Goal: Task Accomplishment & Management: Manage account settings

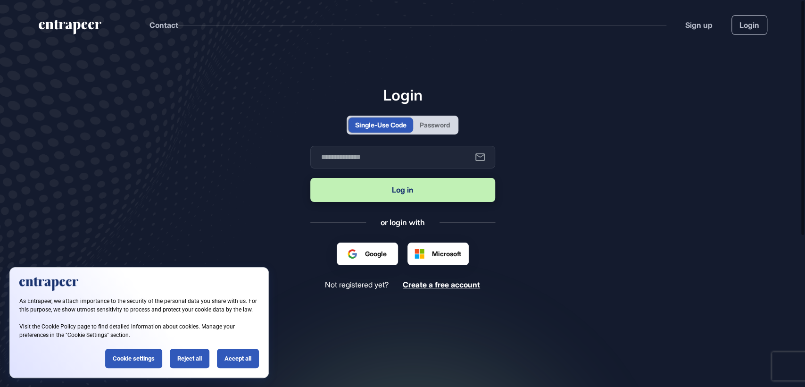
click at [445, 122] on div "Password" at bounding box center [435, 125] width 30 height 10
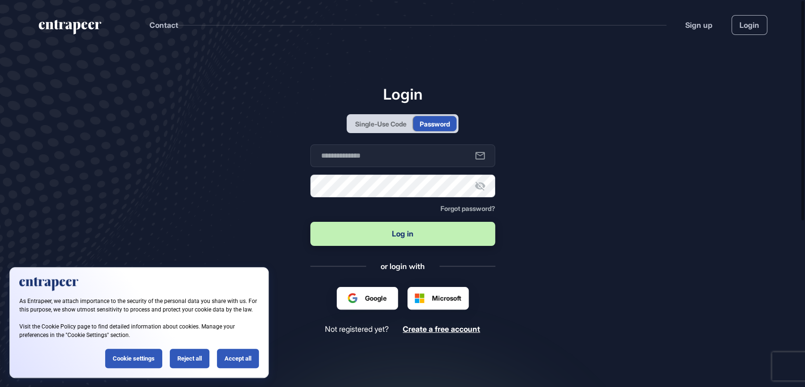
click at [411, 143] on div "Login Single-Use Code Password Business email Password Forgot password? Log in …" at bounding box center [402, 209] width 185 height 249
click at [407, 149] on input "text" at bounding box center [402, 155] width 185 height 23
type input "**********"
click at [310, 222] on button "Log in" at bounding box center [402, 234] width 185 height 24
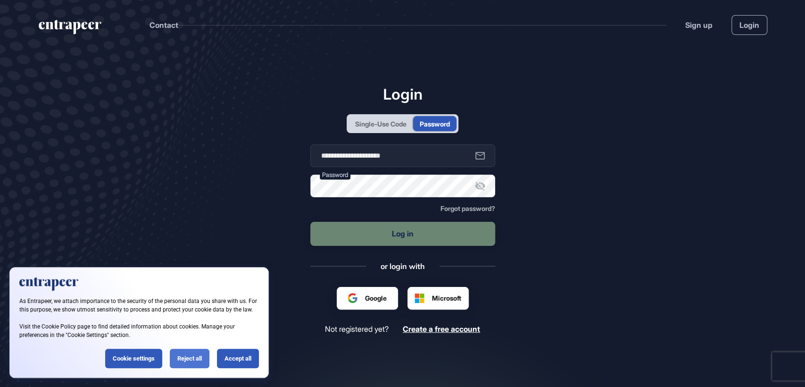
click at [186, 361] on div "Reject all" at bounding box center [190, 357] width 40 height 19
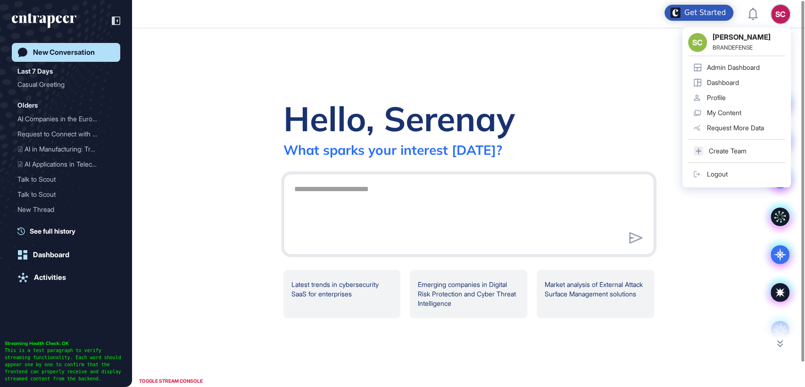
click at [733, 74] on link "Admin Dashboard" at bounding box center [736, 67] width 97 height 15
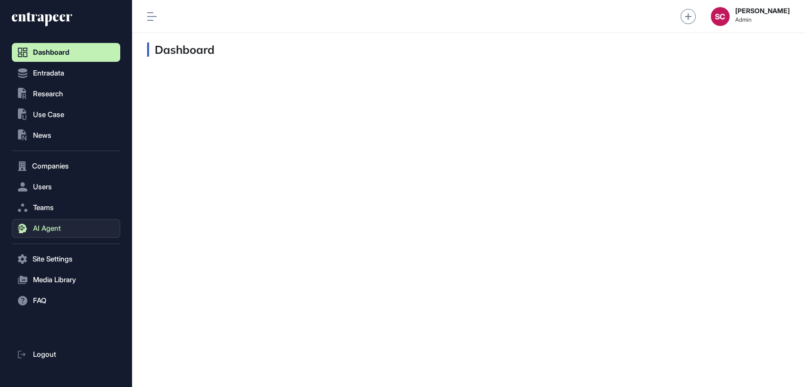
click at [51, 224] on span "AI Agent" at bounding box center [47, 228] width 28 height 8
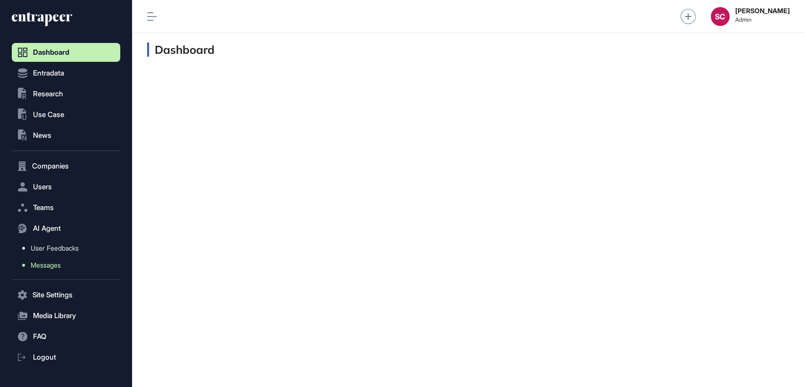
click at [58, 267] on span "Messages" at bounding box center [46, 265] width 30 height 8
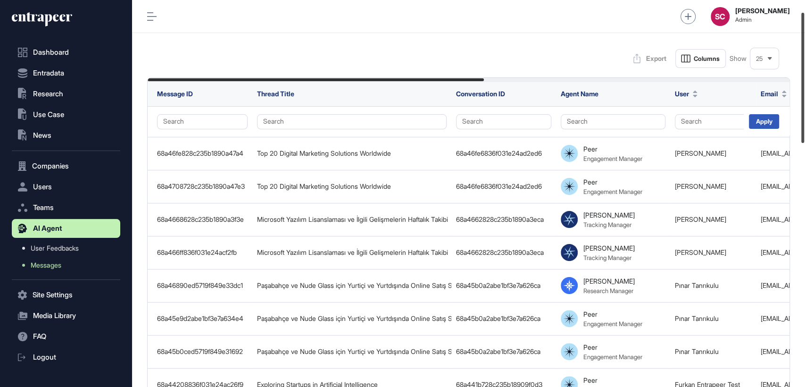
scroll to position [34, 0]
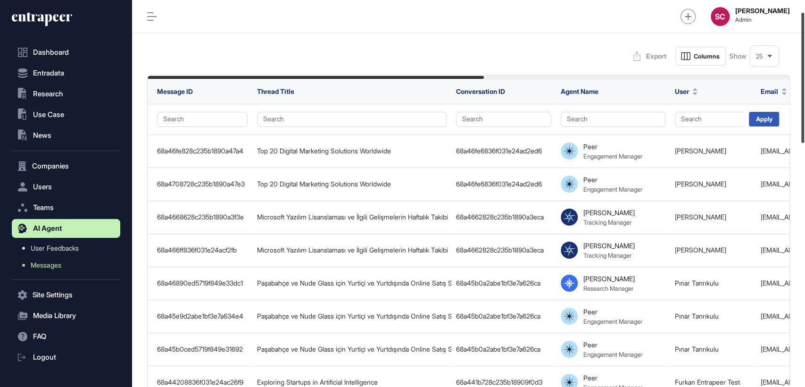
drag, startPoint x: 803, startPoint y: 101, endPoint x: 803, endPoint y: 113, distance: 11.8
click at [803, 113] on div at bounding box center [802, 78] width 3 height 130
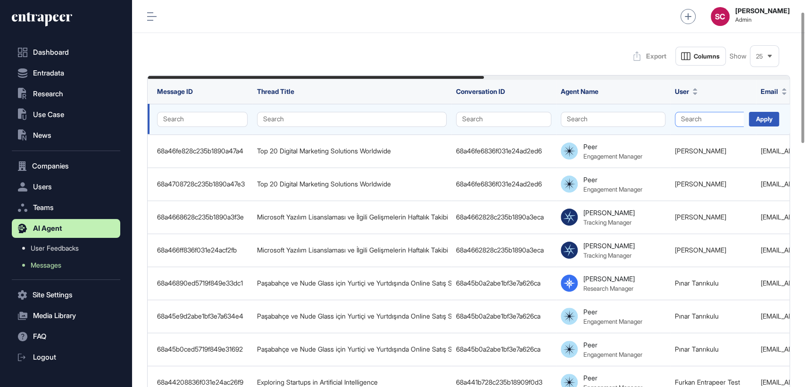
click at [710, 124] on button "Search" at bounding box center [713, 119] width 76 height 15
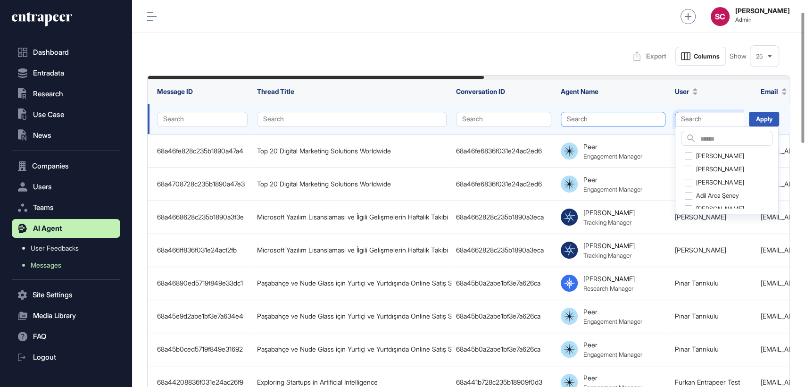
click at [623, 114] on button "Search" at bounding box center [613, 119] width 105 height 15
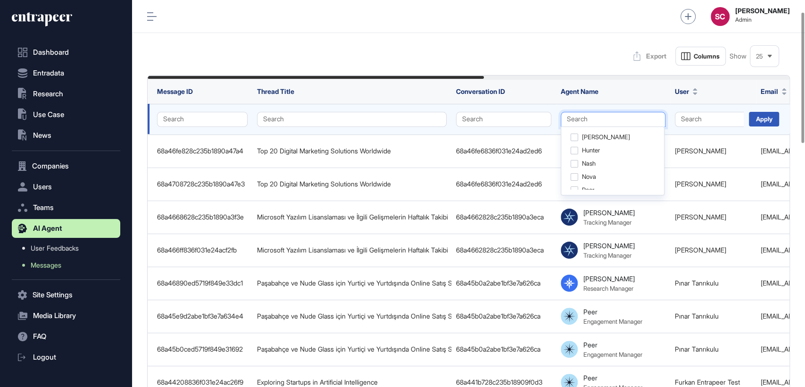
click at [499, 110] on td "Search" at bounding box center [503, 119] width 105 height 31
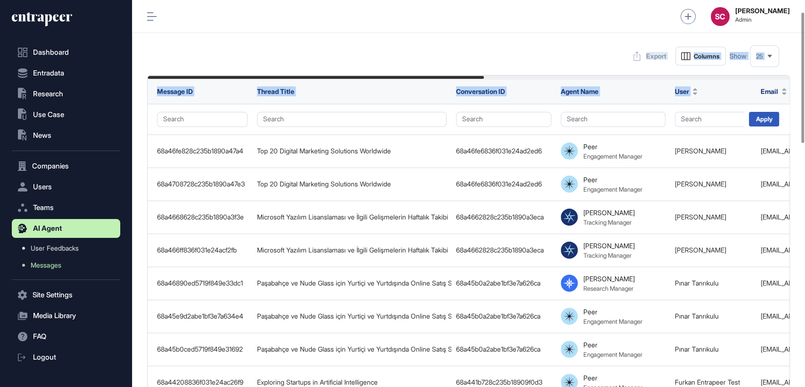
drag, startPoint x: 748, startPoint y: 90, endPoint x: 577, endPoint y: 53, distance: 175.0
click at [706, 50] on button "Columns" at bounding box center [700, 56] width 50 height 19
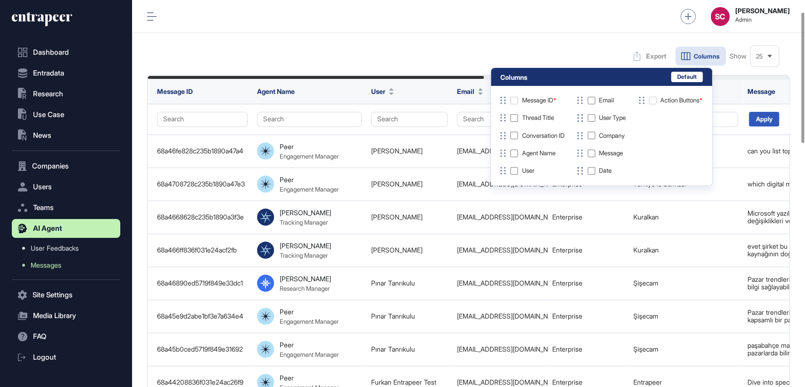
click at [712, 121] on div "Message ID * Thread Title Conversation ID Agent Name User Email User Type Compa…" at bounding box center [601, 136] width 221 height 100
click at [757, 93] on span "Message" at bounding box center [761, 91] width 28 height 8
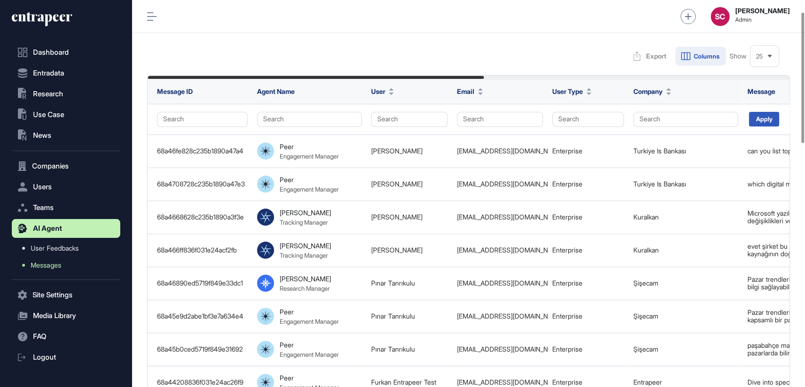
click at [688, 61] on icon at bounding box center [685, 55] width 11 height 11
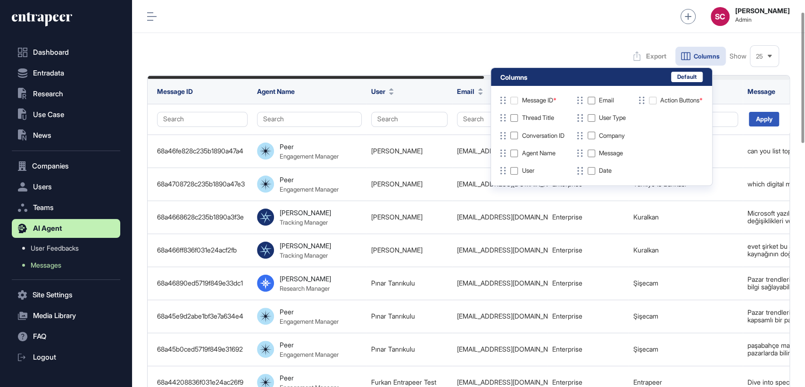
click at [514, 100] on div at bounding box center [514, 101] width 8 height 8
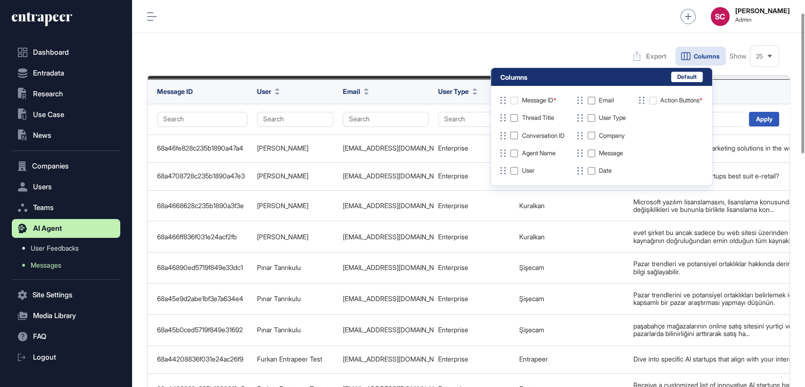
click at [580, 52] on div "Export Columns Show 25" at bounding box center [468, 56] width 643 height 19
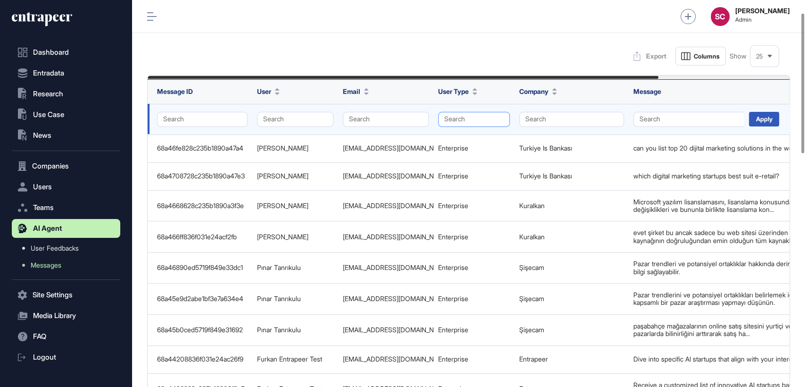
click at [472, 116] on button "Search" at bounding box center [474, 119] width 72 height 15
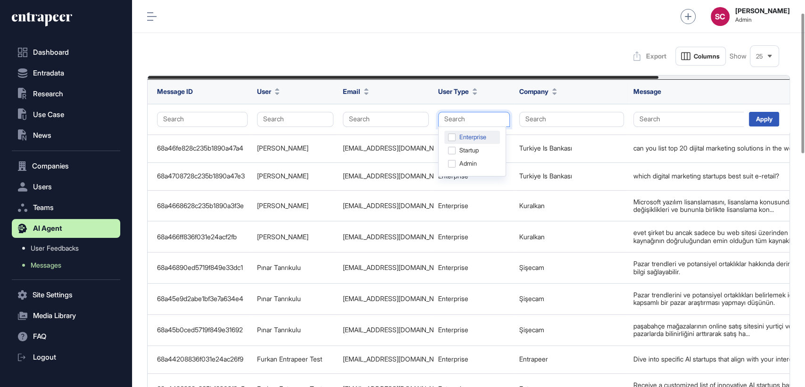
click at [464, 144] on div "Enterprise" at bounding box center [472, 150] width 56 height 13
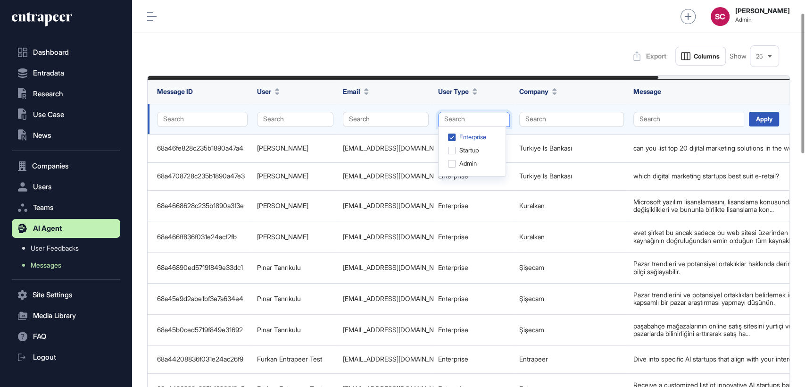
click at [752, 127] on div "Apply" at bounding box center [767, 118] width 46 height 28
click at [755, 119] on div "Apply" at bounding box center [764, 119] width 30 height 15
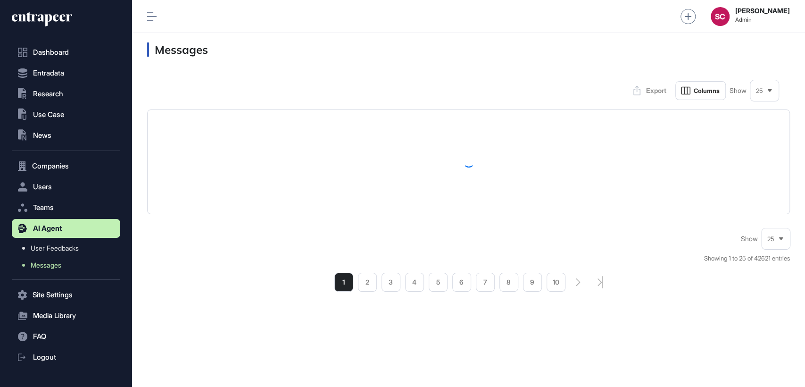
click at [769, 94] on div "25" at bounding box center [764, 91] width 28 height 18
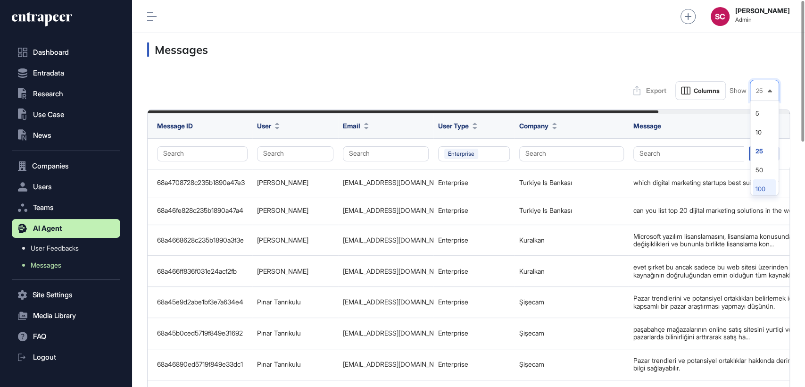
click at [760, 186] on li "100" at bounding box center [764, 188] width 23 height 19
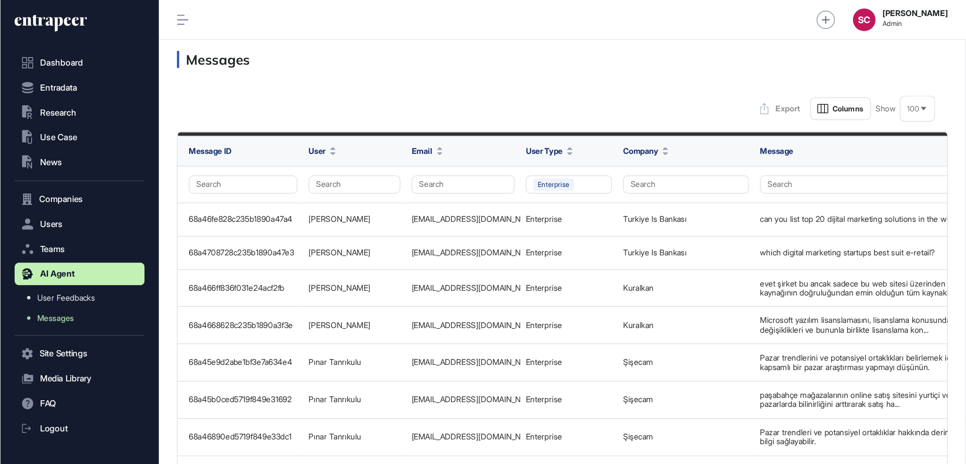
scroll to position [435, 773]
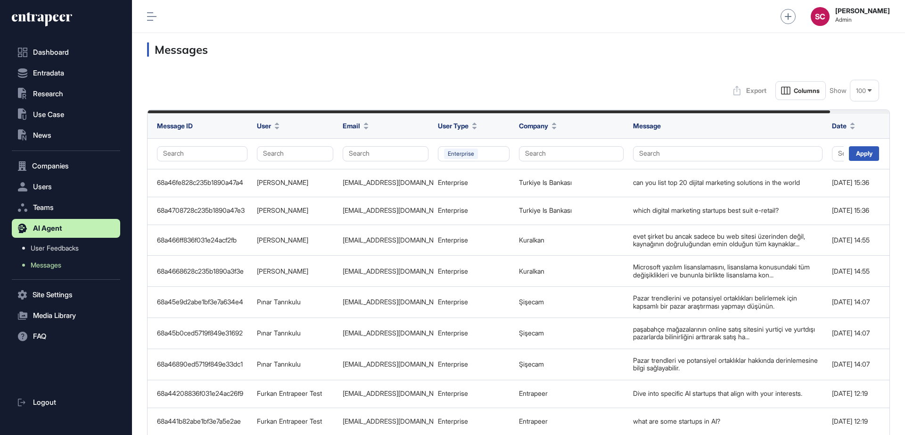
drag, startPoint x: 796, startPoint y: 1, endPoint x: 521, endPoint y: 84, distance: 288.1
click at [521, 84] on div "Export Columns Show 100" at bounding box center [518, 90] width 743 height 19
click at [791, 98] on button "Columns" at bounding box center [801, 90] width 50 height 19
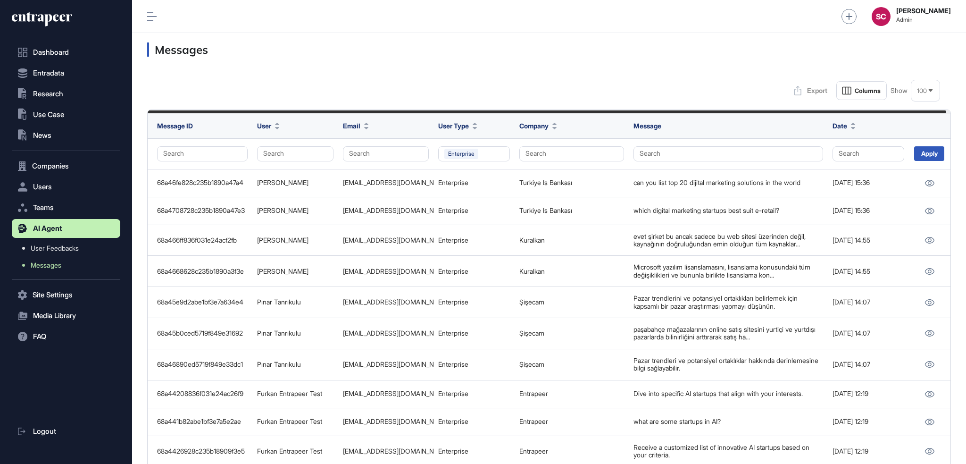
scroll to position [464, 833]
drag, startPoint x: 889, startPoint y: 0, endPoint x: 611, endPoint y: 91, distance: 292.6
click at [611, 91] on div "Export Columns Show 100" at bounding box center [549, 90] width 804 height 19
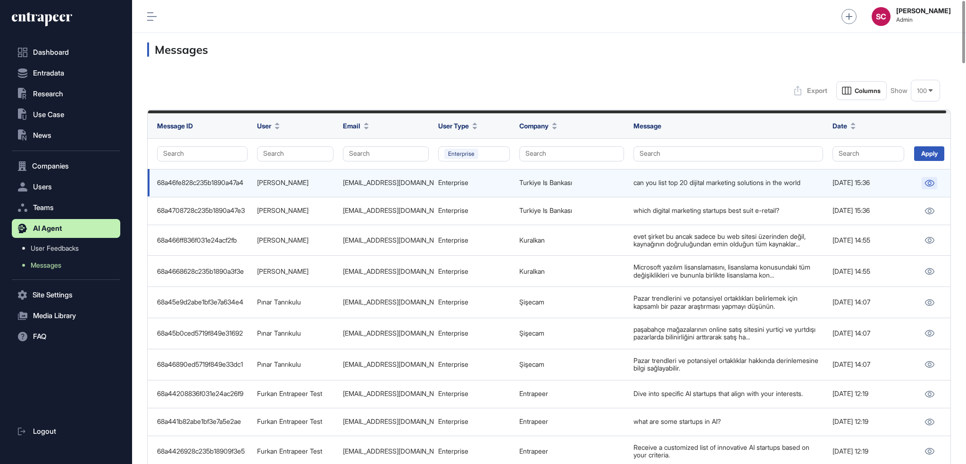
click at [804, 187] on link at bounding box center [929, 183] width 16 height 12
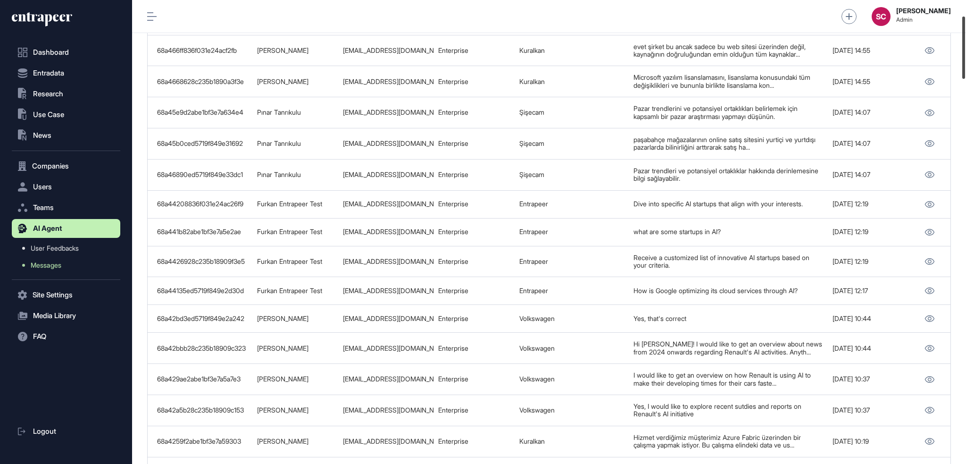
drag, startPoint x: 962, startPoint y: 43, endPoint x: 965, endPoint y: 78, distance: 34.5
click at [804, 72] on div at bounding box center [963, 48] width 3 height 62
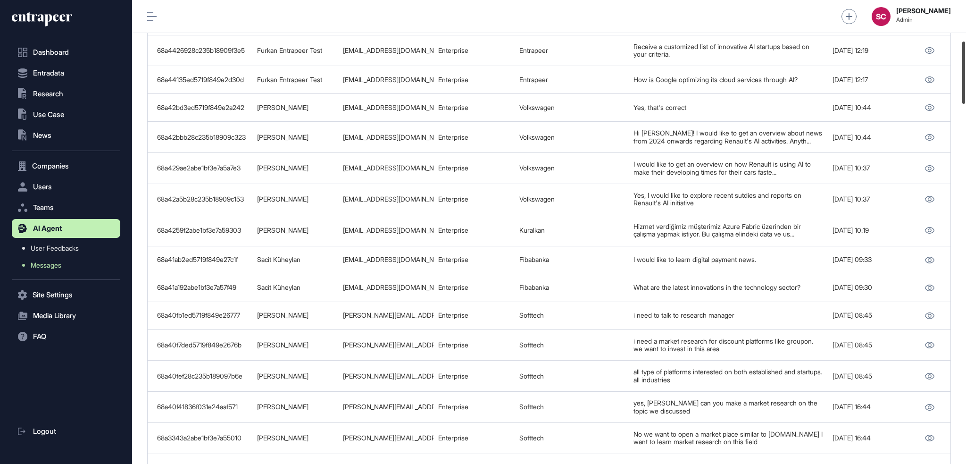
drag, startPoint x: 965, startPoint y: 86, endPoint x: 965, endPoint y: 110, distance: 24.5
click at [804, 104] on div at bounding box center [963, 72] width 3 height 62
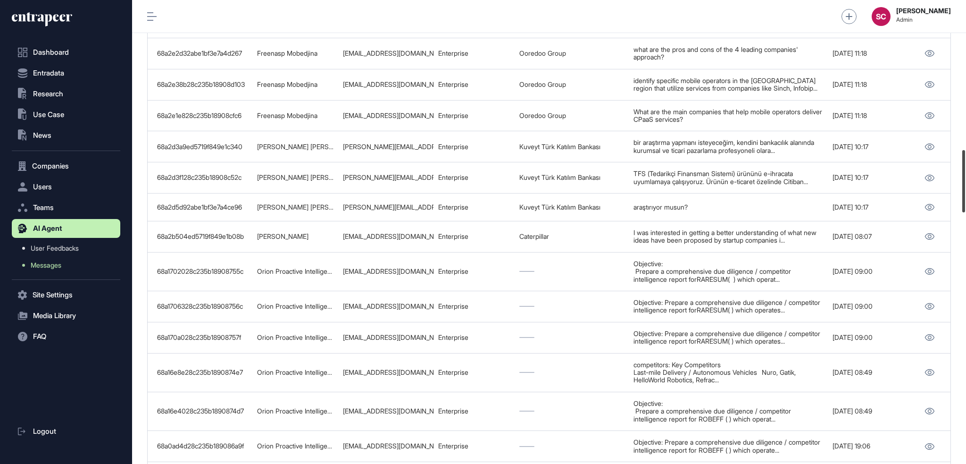
scroll to position [1085, 0]
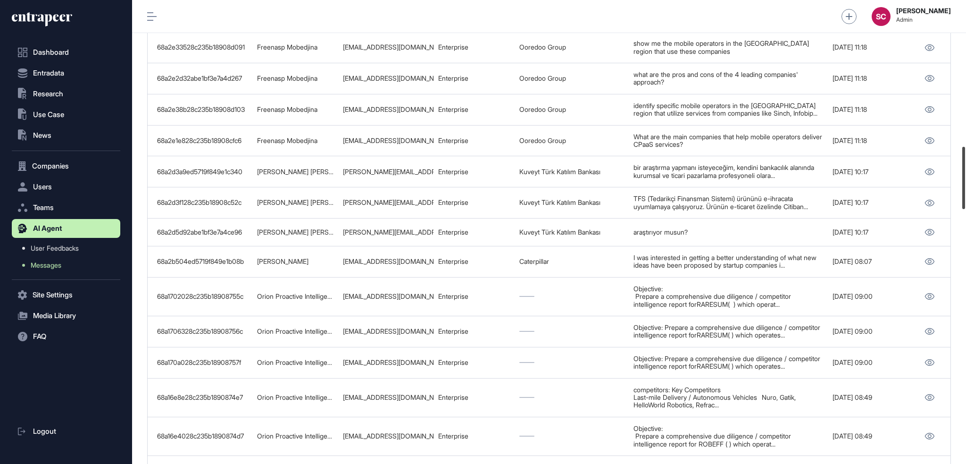
drag, startPoint x: 962, startPoint y: 99, endPoint x: 959, endPoint y: 191, distance: 93.0
click at [804, 191] on div at bounding box center [963, 178] width 3 height 62
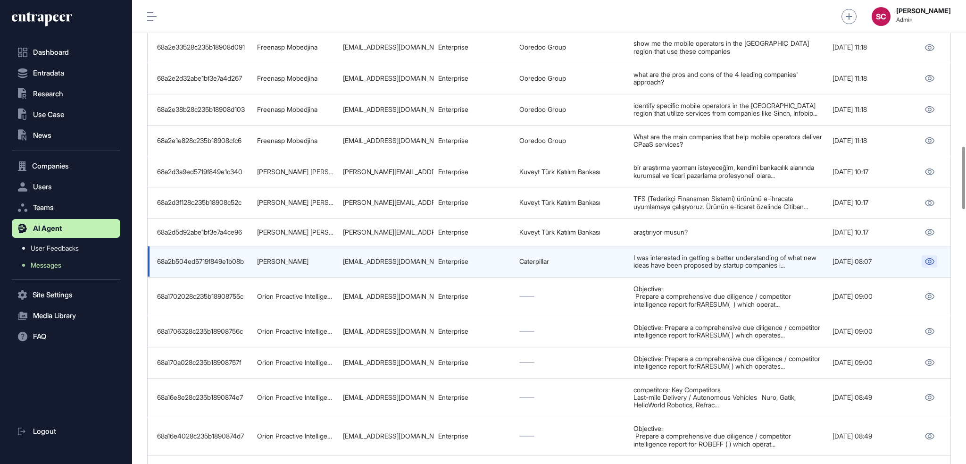
click at [804, 267] on link at bounding box center [929, 261] width 16 height 12
drag, startPoint x: 574, startPoint y: 259, endPoint x: 507, endPoint y: 255, distance: 67.1
click at [507, 277] on tr "68a2b504ed5719f849e1b08b Russel Brockhurst brockhurst_russell@cat.com Enterpris…" at bounding box center [551, 296] width 807 height 39
copy tr "Caterpillar"
drag, startPoint x: 436, startPoint y: 263, endPoint x: 335, endPoint y: 260, distance: 101.0
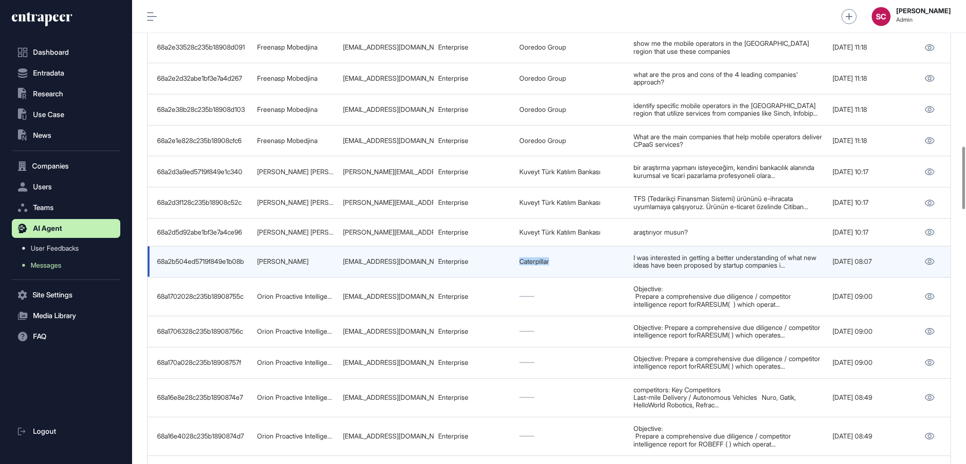
click at [335, 277] on tr "68a2b504ed5719f849e1b08b Russel Brockhurst brockhurst_russell@cat.com Enterpris…" at bounding box center [551, 296] width 807 height 39
copy tr "brockhurst_russell@cat.com"
click at [262, 260] on link "Russel Brockhurst" at bounding box center [282, 261] width 51 height 8
drag, startPoint x: 256, startPoint y: 261, endPoint x: 320, endPoint y: 260, distance: 64.6
click at [320, 260] on td "Russel Brockhurst" at bounding box center [295, 261] width 86 height 31
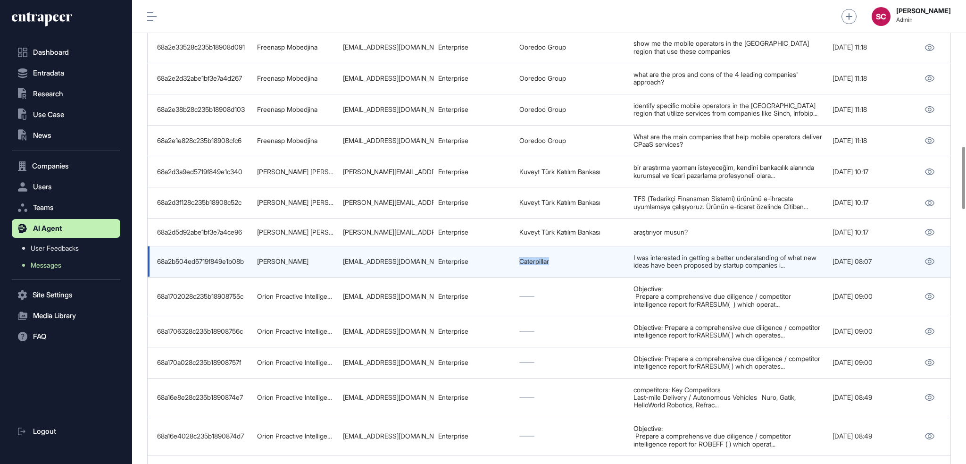
copy link "Russel Brockhurst"
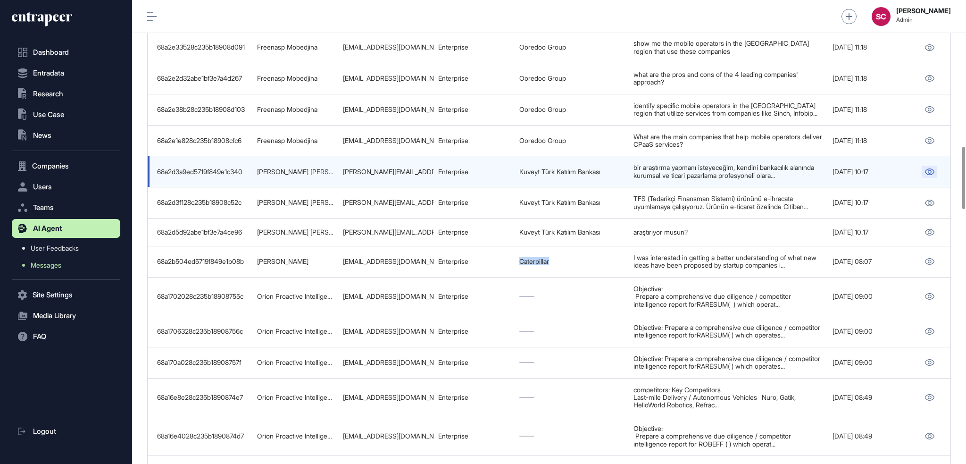
click at [804, 169] on icon at bounding box center [929, 171] width 10 height 7
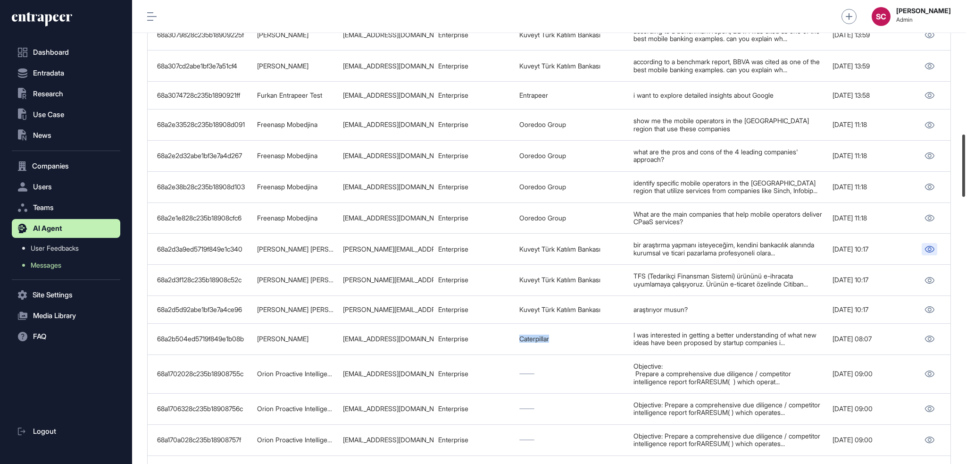
scroll to position [994, 0]
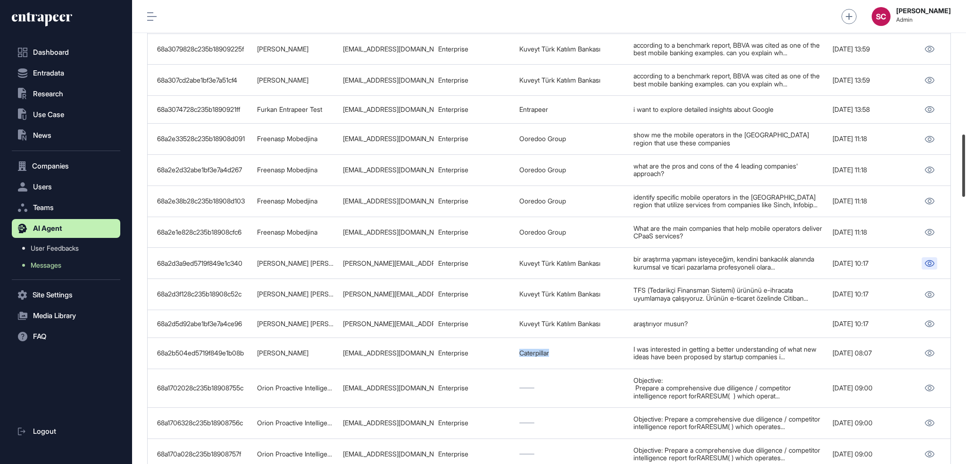
drag, startPoint x: 965, startPoint y: 198, endPoint x: 959, endPoint y: 185, distance: 13.5
click at [804, 185] on div at bounding box center [963, 165] width 3 height 62
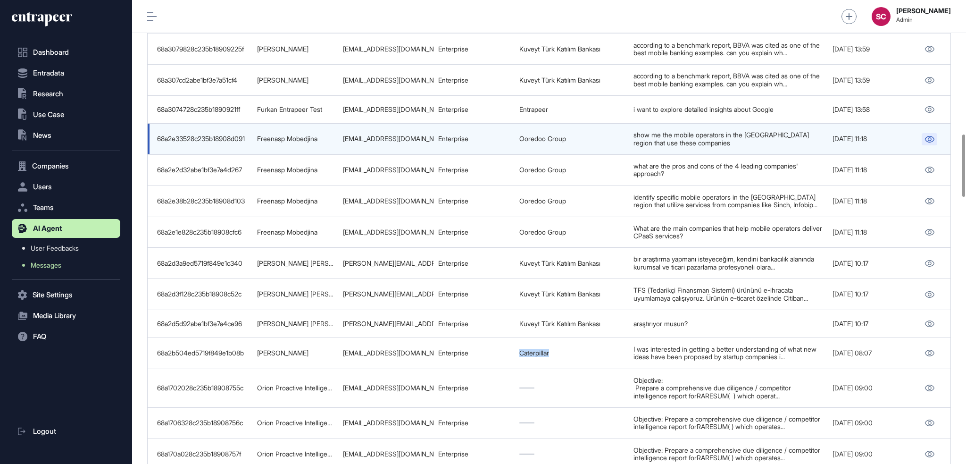
click at [804, 142] on icon at bounding box center [929, 139] width 10 height 7
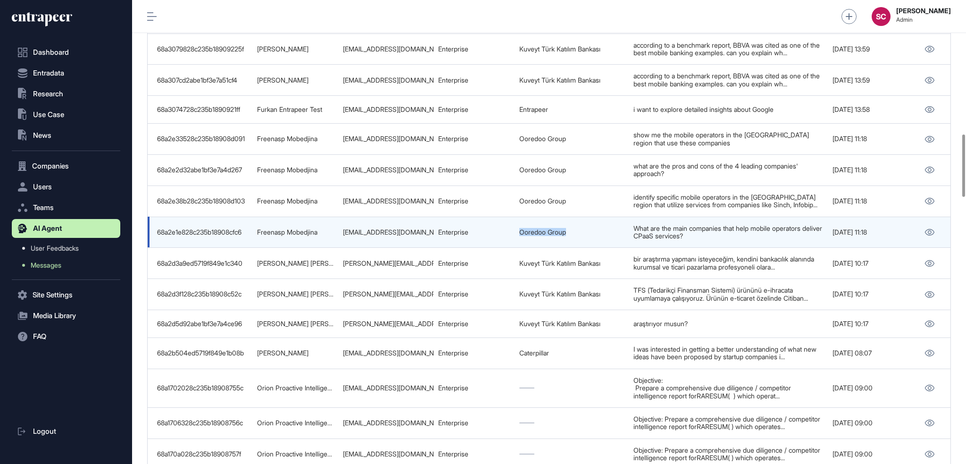
drag, startPoint x: 515, startPoint y: 231, endPoint x: 587, endPoint y: 234, distance: 72.2
click at [587, 234] on td "Ooredoo Group" at bounding box center [571, 231] width 114 height 31
copy link "Ooredoo Group"
drag, startPoint x: 340, startPoint y: 231, endPoint x: 434, endPoint y: 236, distance: 94.5
click at [434, 248] on tr "68a2e1e828c235b18908cfc6 Freenasp Mobedjina fmobedjina@ooredoo.qa Enterprise Oo…" at bounding box center [551, 263] width 807 height 31
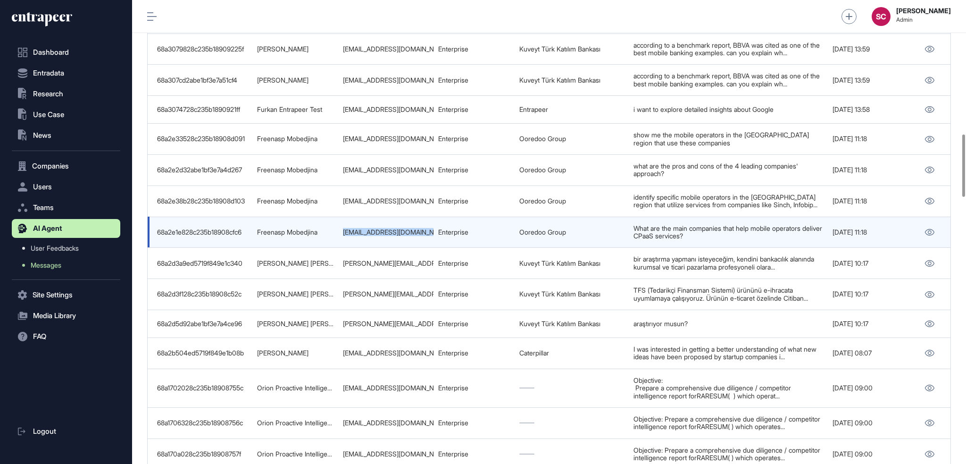
copy tr "fmobedjina@ooredoo.qa"
drag, startPoint x: 324, startPoint y: 234, endPoint x: 252, endPoint y: 234, distance: 72.6
click at [252, 234] on td "Freenasp Mobedjina" at bounding box center [295, 231] width 86 height 31
copy link "Freenasp Mobedjina"
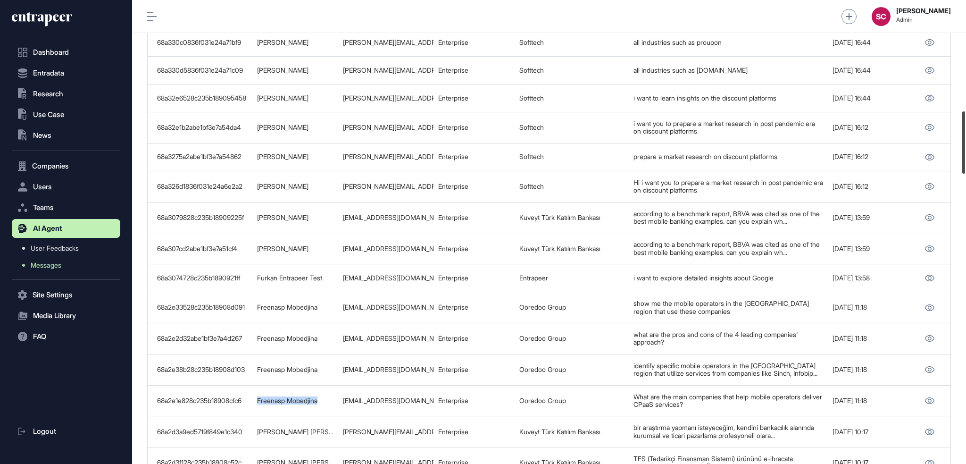
scroll to position [821, 0]
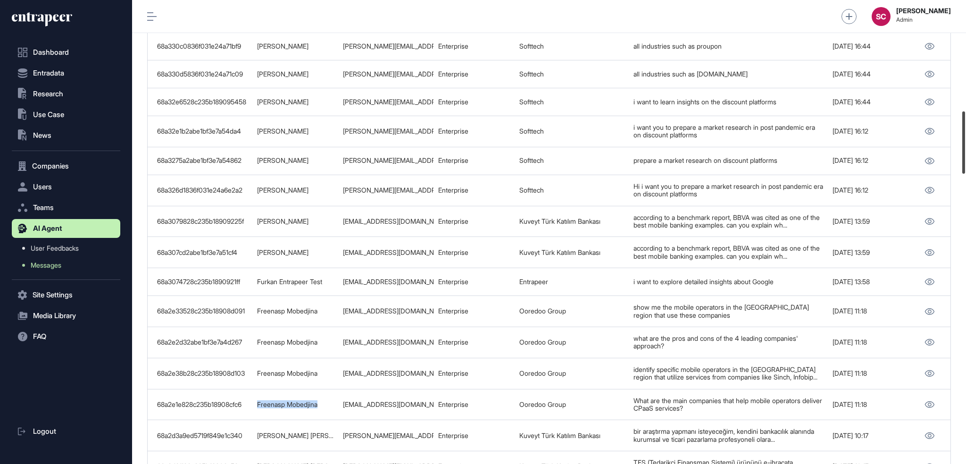
drag, startPoint x: 965, startPoint y: 185, endPoint x: 958, endPoint y: 162, distance: 24.0
click at [804, 162] on div "Admin Dashboard Dashboard Profile My Content Request More Data SC Serenay Cetin…" at bounding box center [549, 232] width 834 height 464
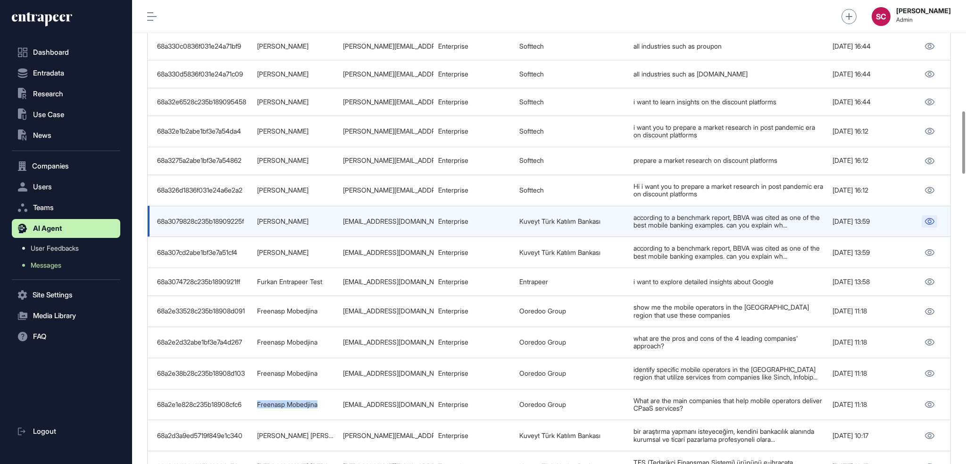
click at [804, 225] on link at bounding box center [929, 221] width 16 height 12
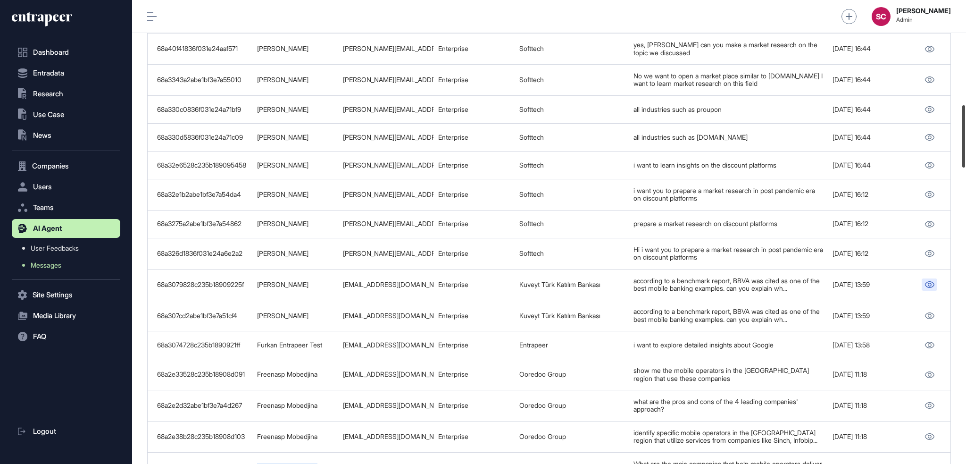
scroll to position [790, 0]
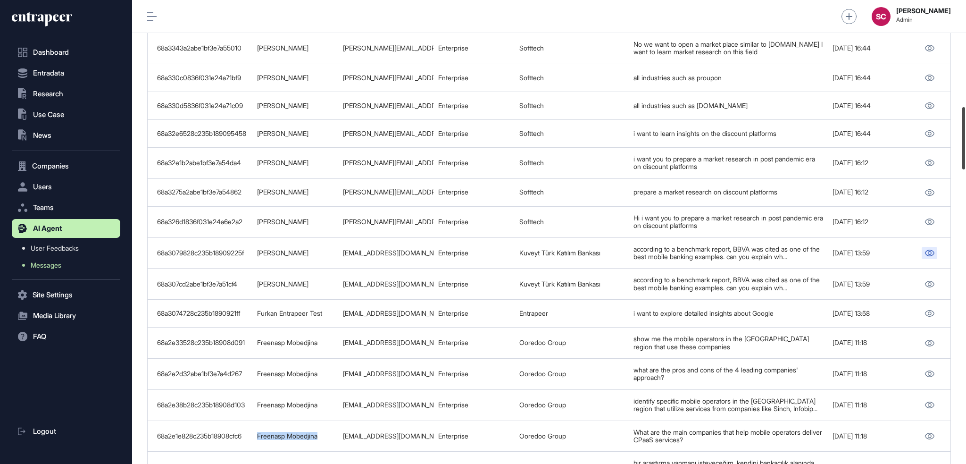
click at [804, 157] on div at bounding box center [963, 138] width 3 height 62
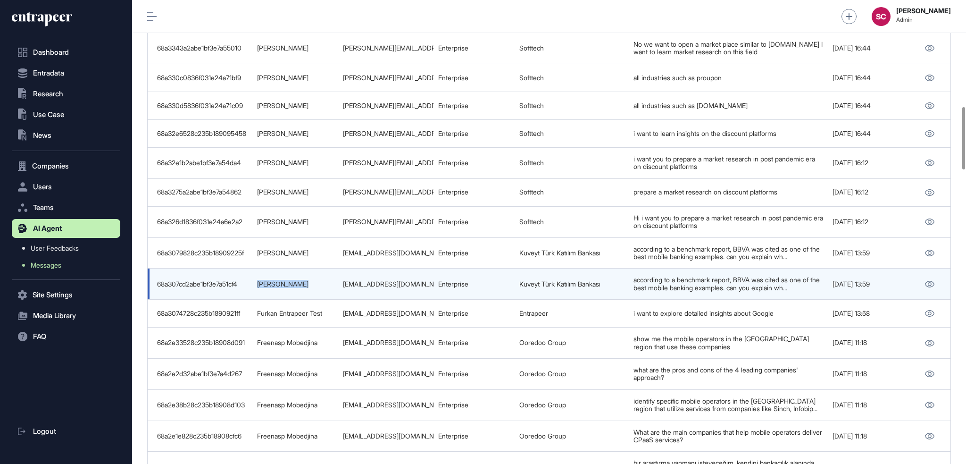
drag, startPoint x: 313, startPoint y: 289, endPoint x: 247, endPoint y: 288, distance: 65.6
click at [247, 299] on tr "68a307cd2abe1bf3e7a51cf4 Merve Karataş merve.karatas@kuveytturk.com.tr Enterpri…" at bounding box center [551, 313] width 807 height 28
copy tr "Merve Karataş"
copy tr "merve.karatas@kuveytturk.com.tr"
drag, startPoint x: 341, startPoint y: 284, endPoint x: 435, endPoint y: 287, distance: 93.9
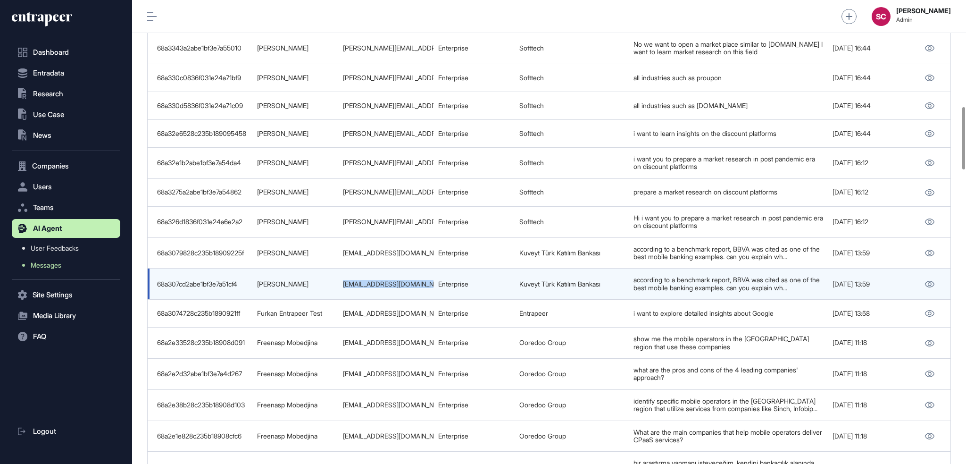
click at [435, 299] on tr "68a307cd2abe1bf3e7a51cf4 Merve Karataş merve.karatas@kuveytturk.com.tr Enterpri…" at bounding box center [551, 313] width 807 height 28
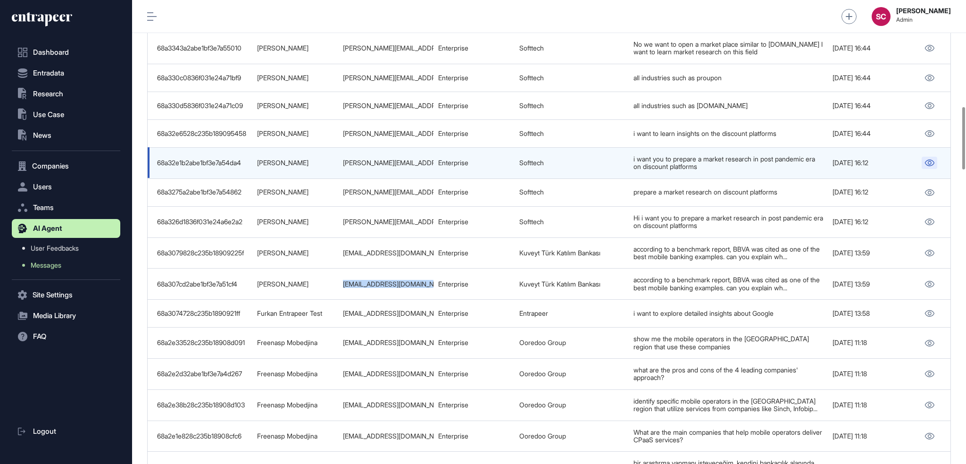
click at [804, 165] on icon at bounding box center [929, 162] width 10 height 7
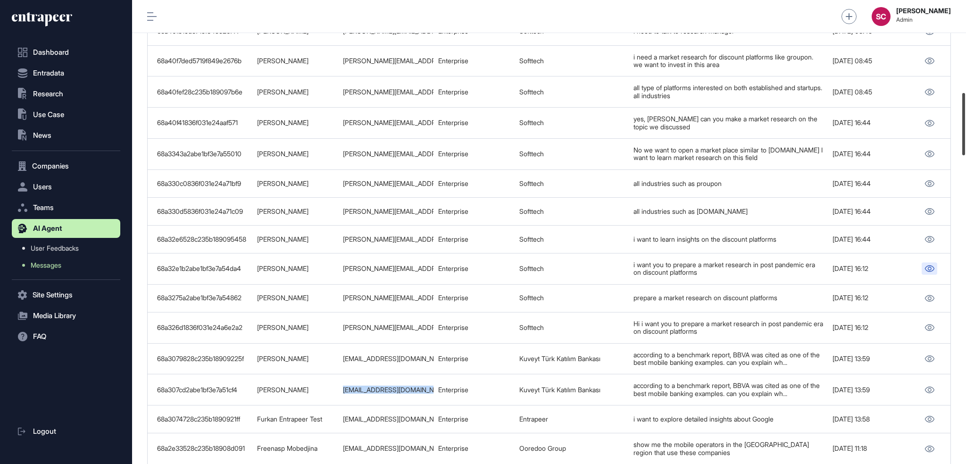
scroll to position [677, 0]
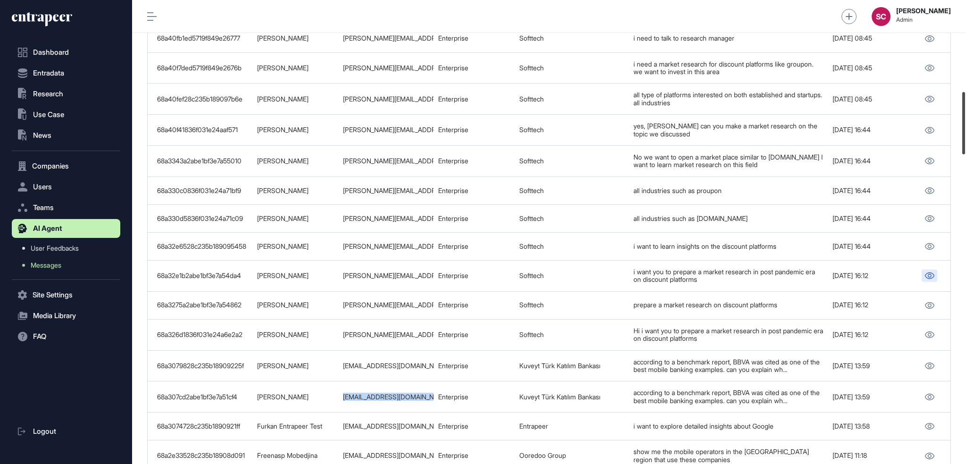
drag, startPoint x: 965, startPoint y: 158, endPoint x: 961, endPoint y: 142, distance: 15.7
click at [804, 142] on div at bounding box center [963, 123] width 3 height 62
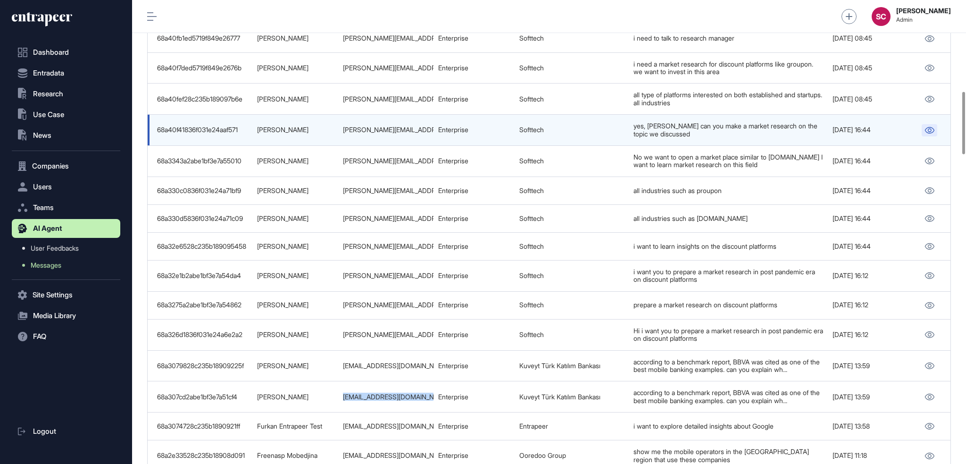
click at [804, 129] on icon at bounding box center [929, 130] width 10 height 7
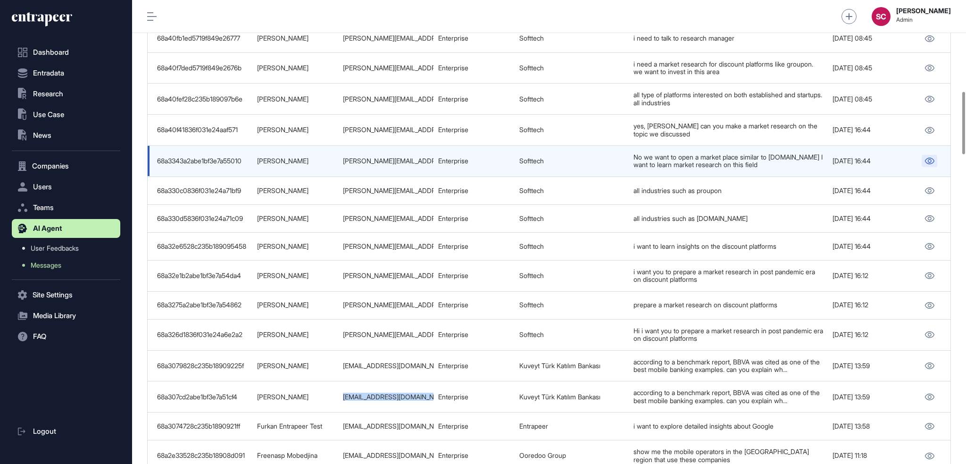
click at [804, 162] on icon at bounding box center [929, 161] width 10 height 7
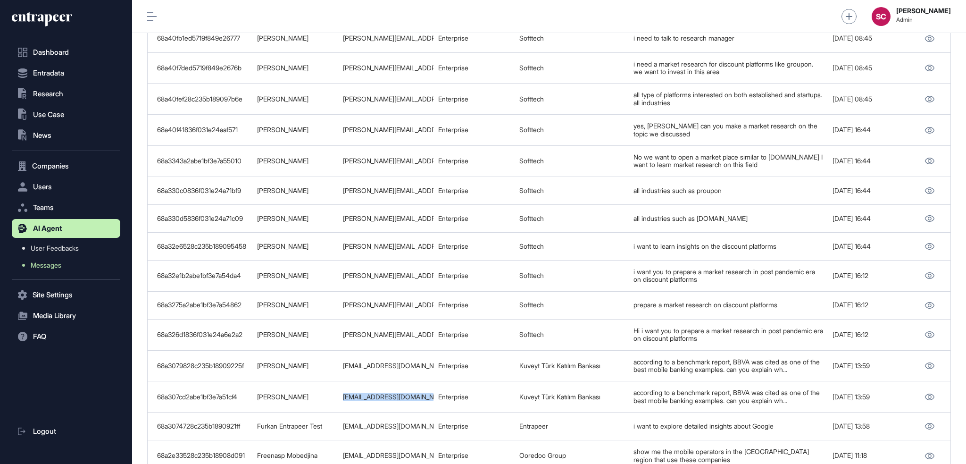
click at [532, 116] on td "Softtech" at bounding box center [571, 130] width 114 height 31
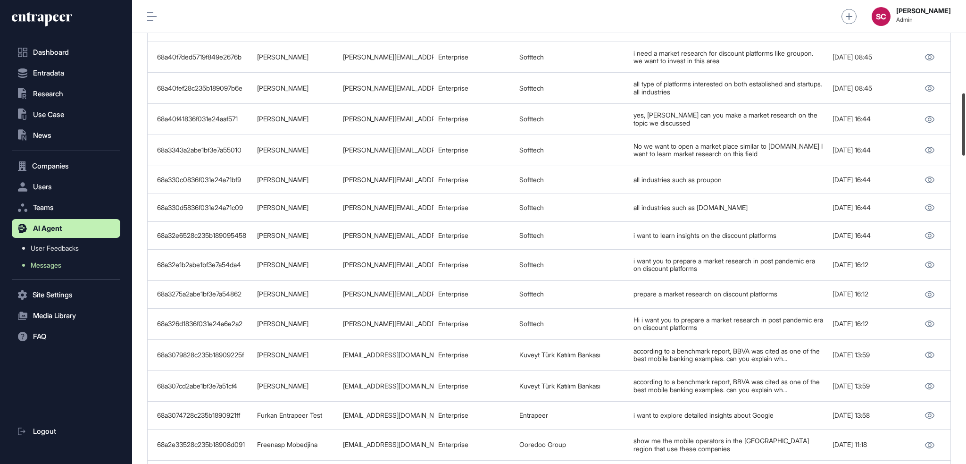
scroll to position [681, 0]
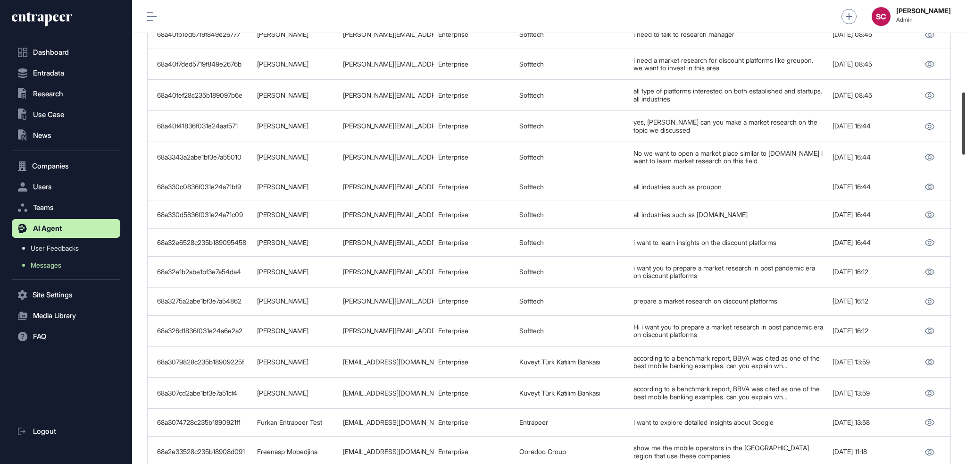
click at [804, 123] on div at bounding box center [963, 123] width 3 height 62
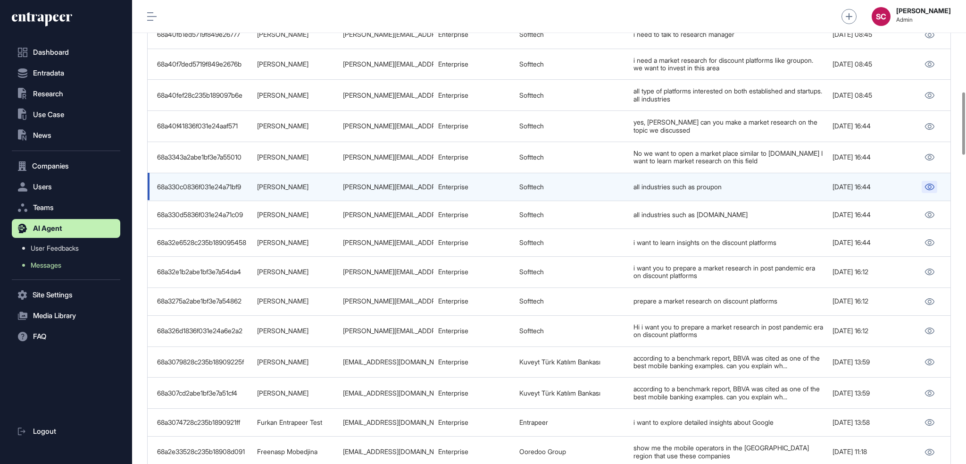
click at [804, 187] on icon at bounding box center [929, 186] width 9 height 7
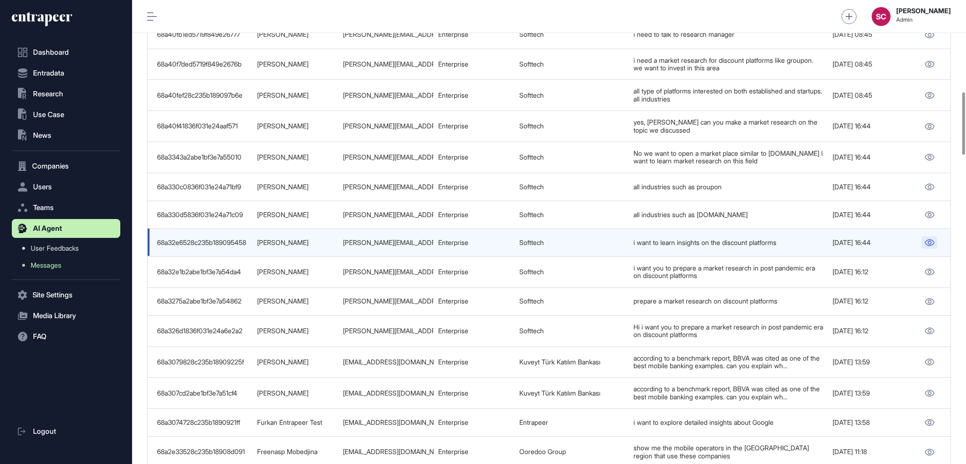
click at [804, 243] on icon at bounding box center [929, 242] width 10 height 7
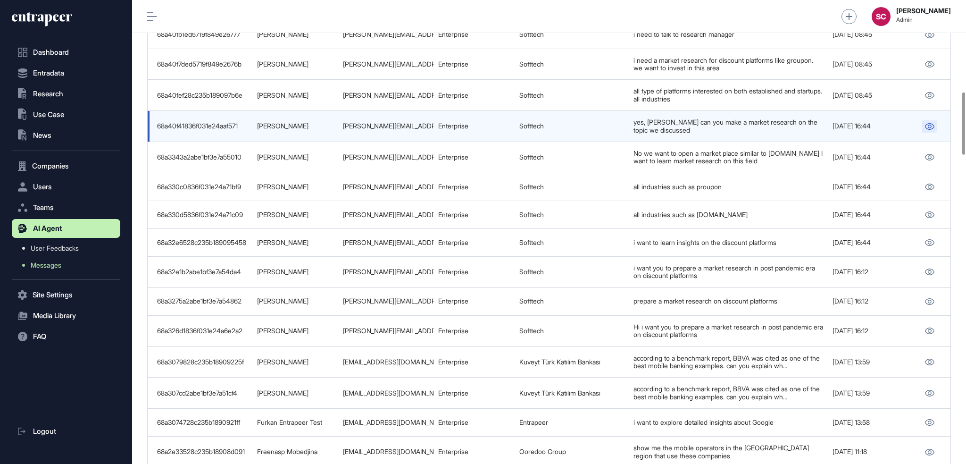
click at [804, 131] on link at bounding box center [929, 126] width 16 height 12
copy tr "abdullah.cabaluz@softtech.c"
drag, startPoint x: 431, startPoint y: 129, endPoint x: 334, endPoint y: 128, distance: 97.2
click at [334, 142] on tr "68a40f41836f031e24aaf571 Abdullah Cabaluz abdullah.cabaluz@softtech.com.tr Ente…" at bounding box center [551, 157] width 807 height 31
drag, startPoint x: 255, startPoint y: 129, endPoint x: 317, endPoint y: 132, distance: 62.3
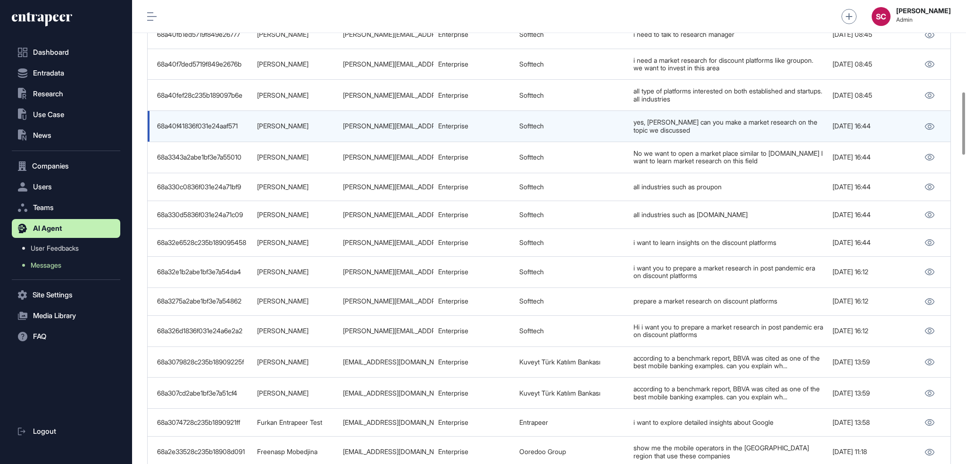
click at [317, 132] on td "Abdullah Cabaluz" at bounding box center [295, 126] width 86 height 31
copy link "Abdullah Cabaluz"
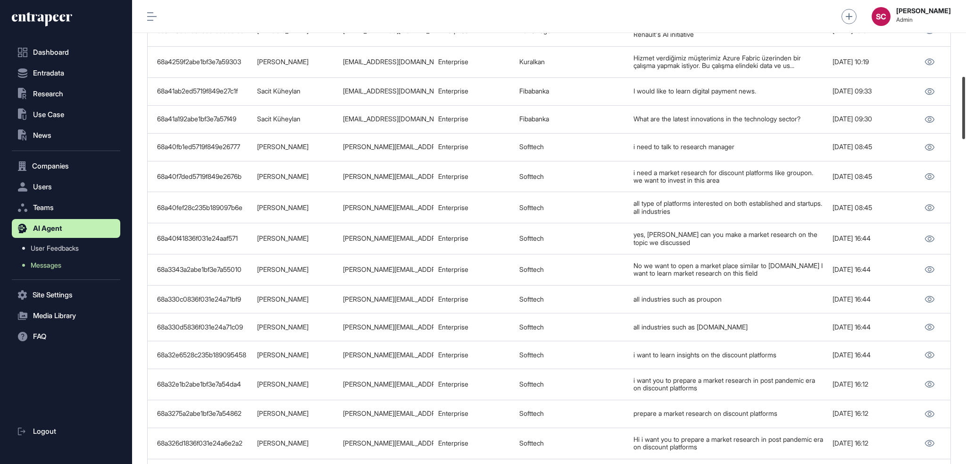
scroll to position [562, 0]
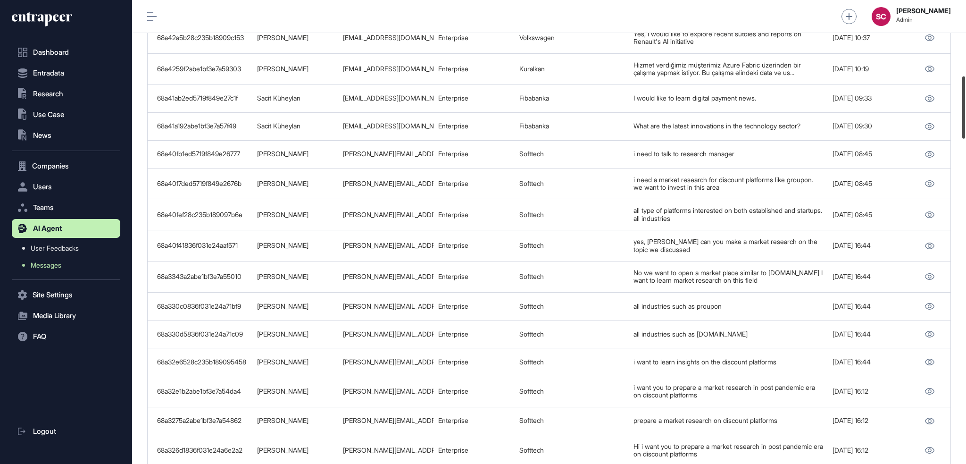
drag, startPoint x: 963, startPoint y: 151, endPoint x: 960, endPoint y: 135, distance: 16.5
click at [804, 135] on div at bounding box center [963, 107] width 3 height 62
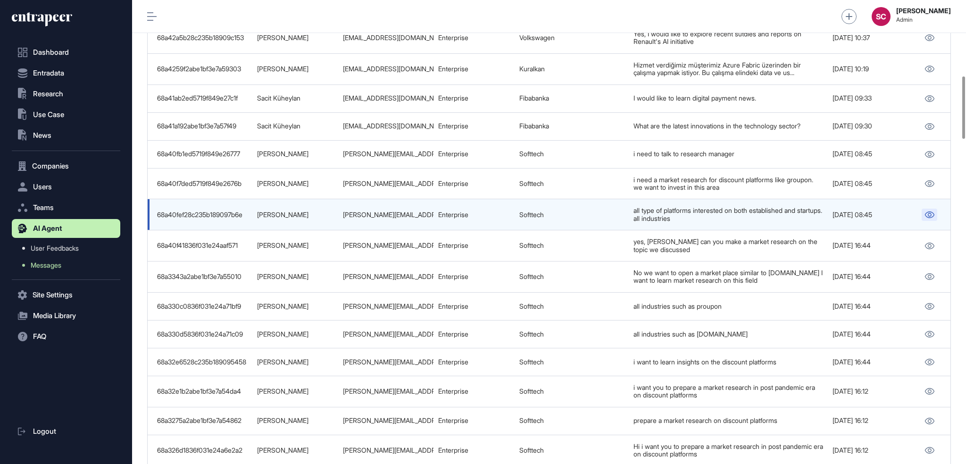
click at [804, 211] on link at bounding box center [929, 214] width 16 height 12
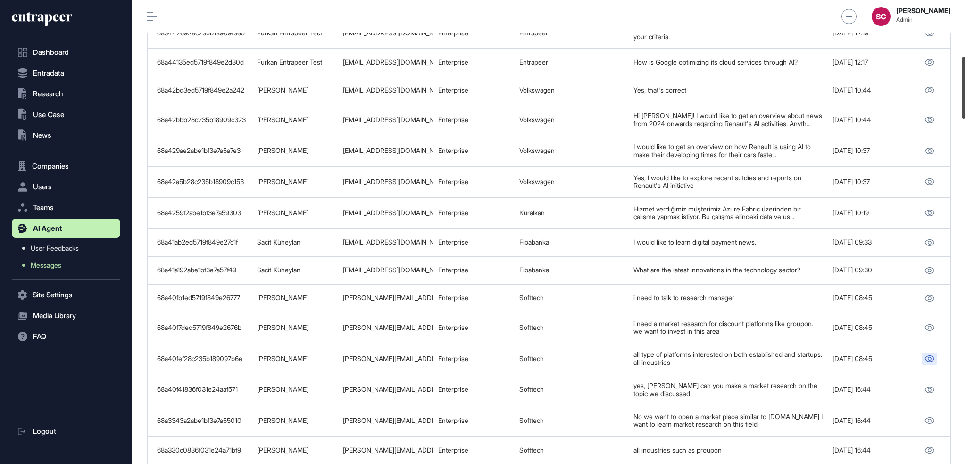
scroll to position [414, 0]
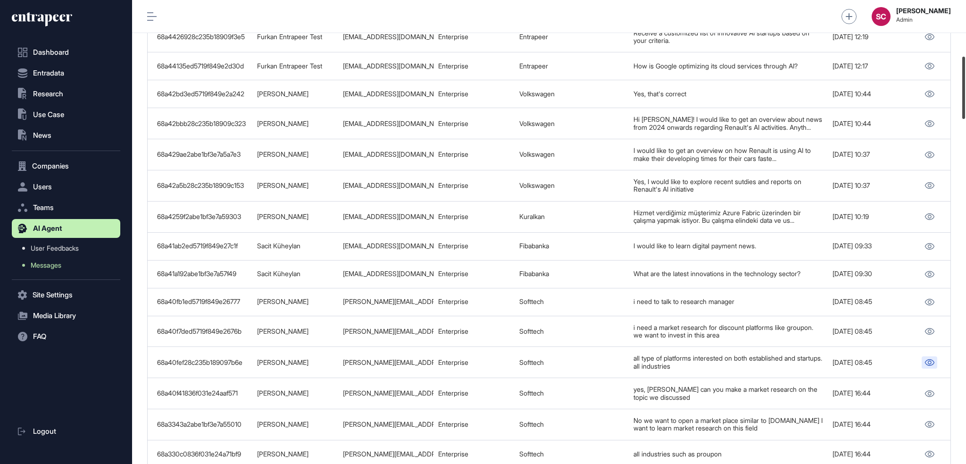
drag, startPoint x: 965, startPoint y: 118, endPoint x: 959, endPoint y: 98, distance: 20.6
click at [804, 98] on div at bounding box center [963, 88] width 3 height 62
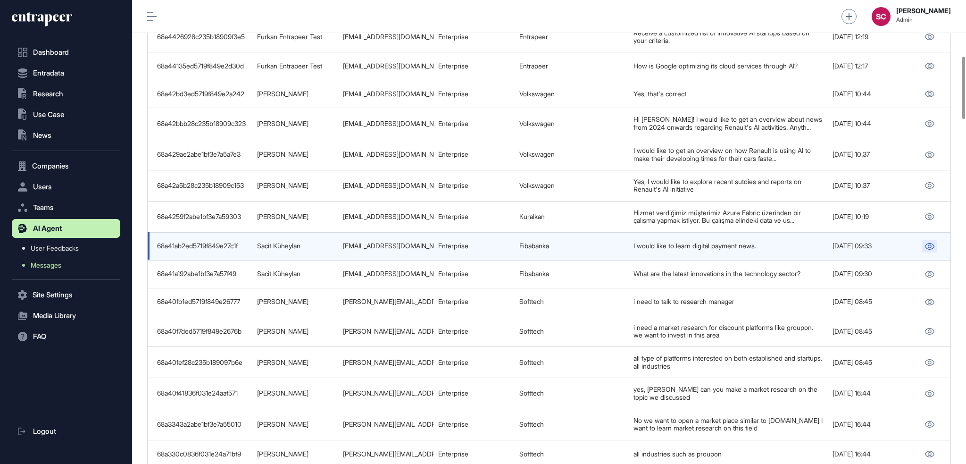
click at [804, 246] on icon at bounding box center [929, 246] width 10 height 7
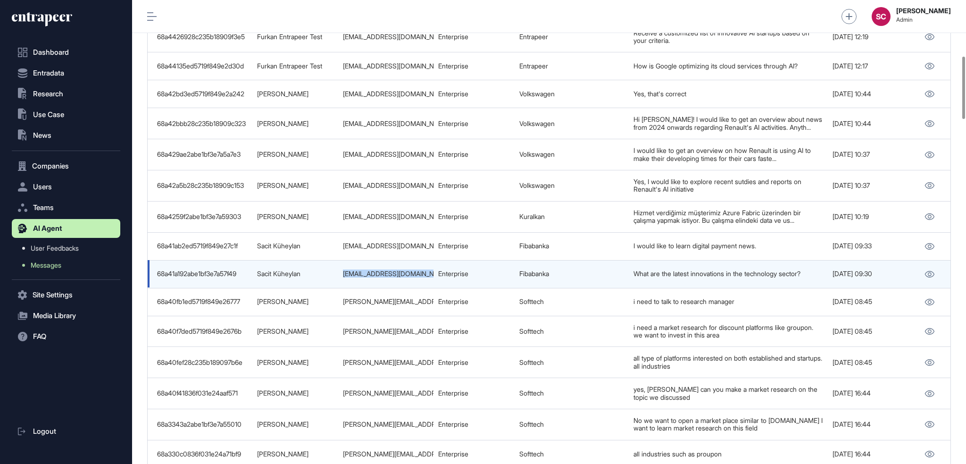
drag, startPoint x: 342, startPoint y: 275, endPoint x: 434, endPoint y: 276, distance: 92.0
click at [434, 288] on tr "68a41a192abe1bf3e7a57f49 Sacit Küheylan sacit.kuheylan@fibabanka.com.tr Enterpr…" at bounding box center [551, 302] width 807 height 28
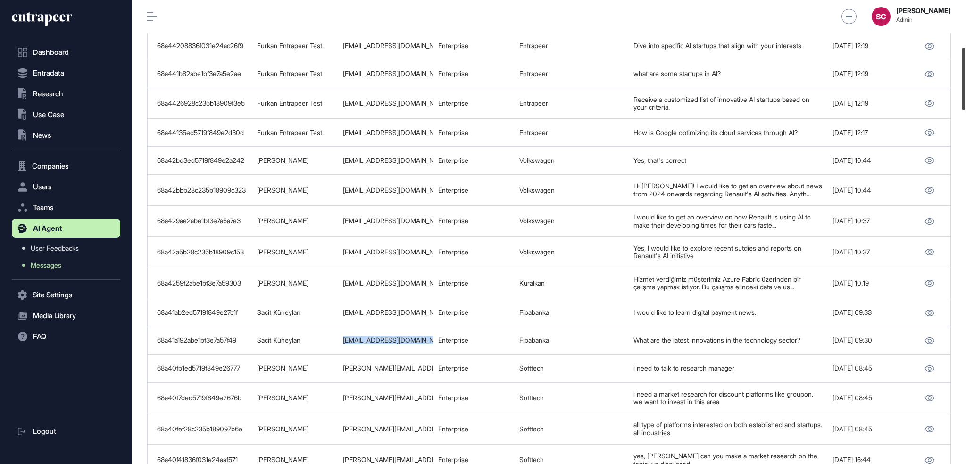
drag, startPoint x: 965, startPoint y: 108, endPoint x: 964, endPoint y: 99, distance: 9.0
click at [804, 99] on div at bounding box center [963, 79] width 3 height 62
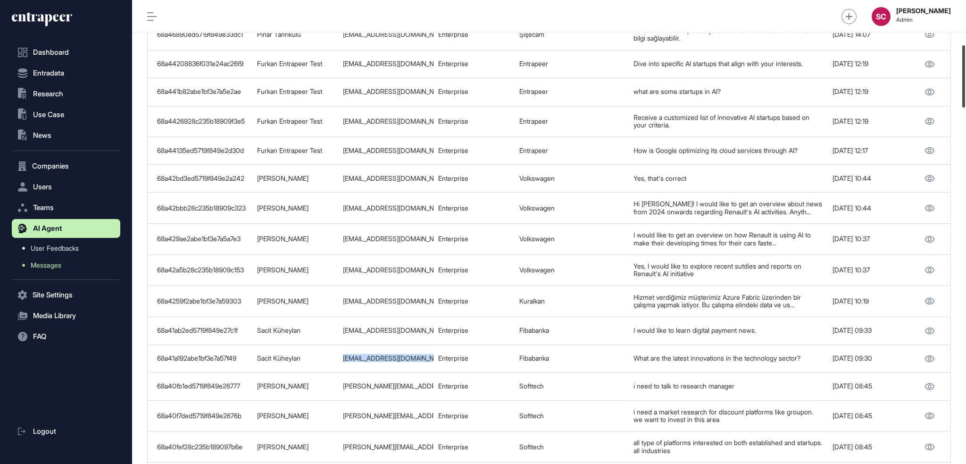
scroll to position [323, 0]
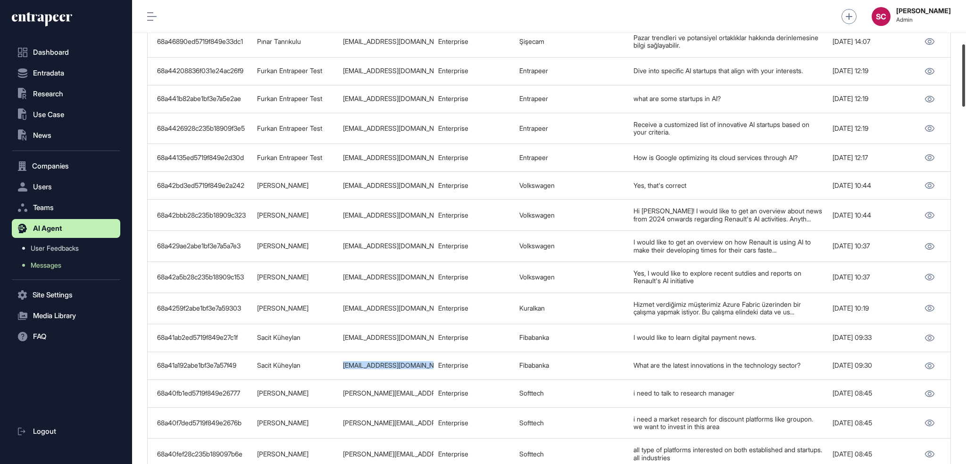
click at [804, 97] on div at bounding box center [963, 75] width 3 height 62
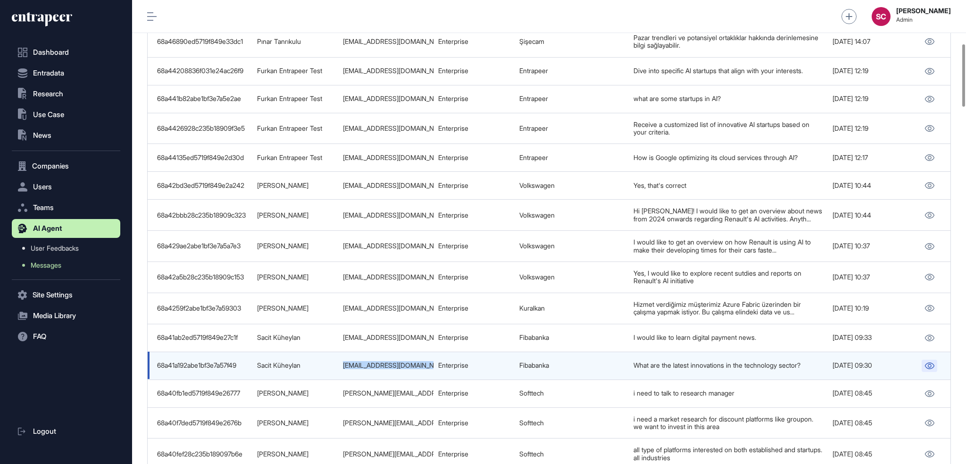
click at [804, 365] on icon at bounding box center [929, 365] width 10 height 7
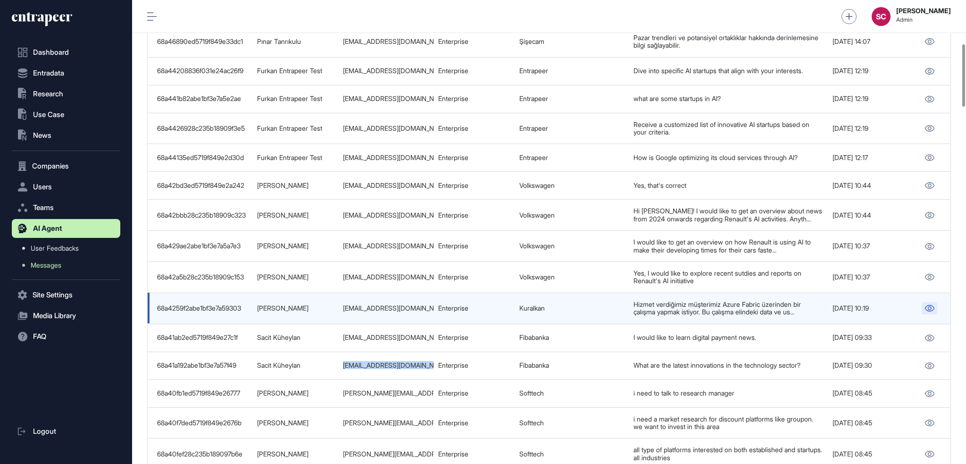
click at [804, 304] on link at bounding box center [929, 308] width 16 height 12
drag, startPoint x: 342, startPoint y: 311, endPoint x: 434, endPoint y: 309, distance: 92.0
click at [434, 323] on tr "68a4259f2abe1bf3e7a59303 Emrah Yaşar emrah_yasar@kuralkan.com.tr Enterprise Kur…" at bounding box center [551, 337] width 807 height 28
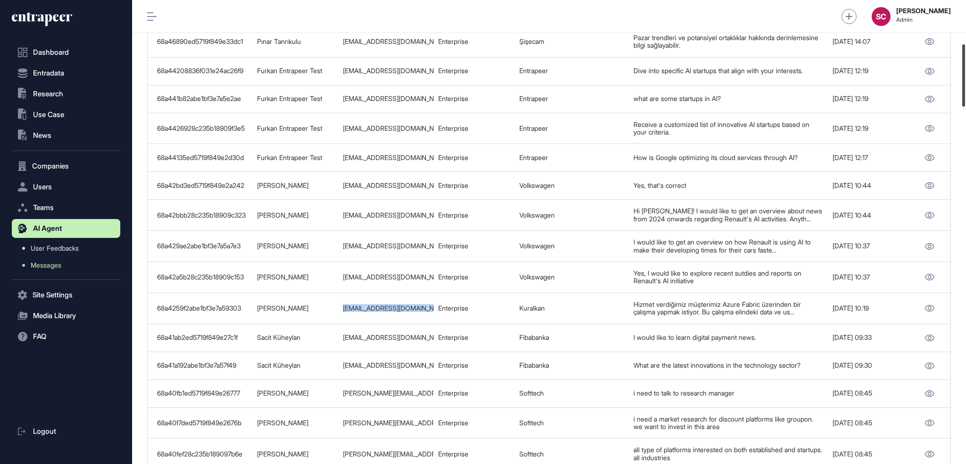
scroll to position [308, 0]
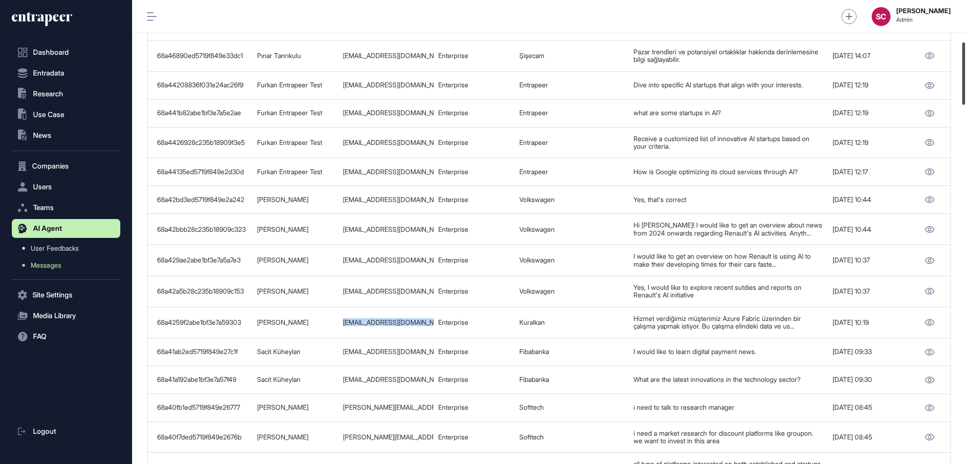
click at [804, 100] on div at bounding box center [963, 73] width 3 height 62
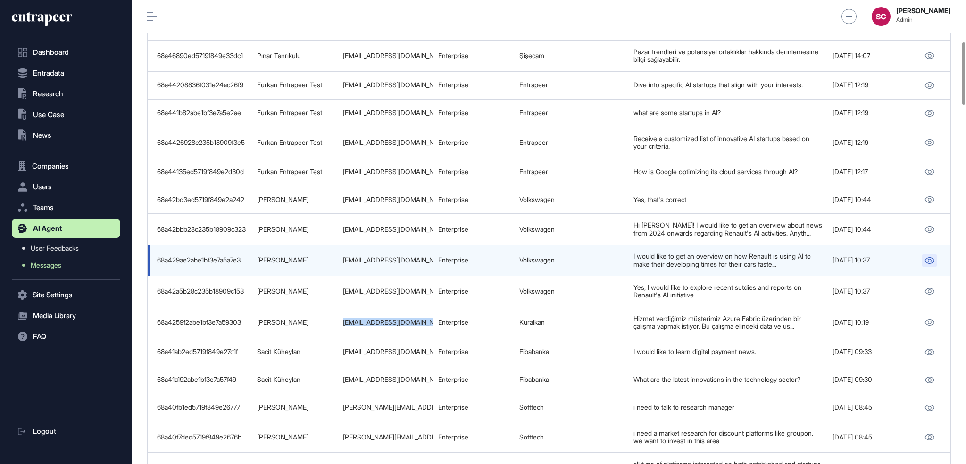
click at [804, 258] on icon at bounding box center [929, 260] width 10 height 7
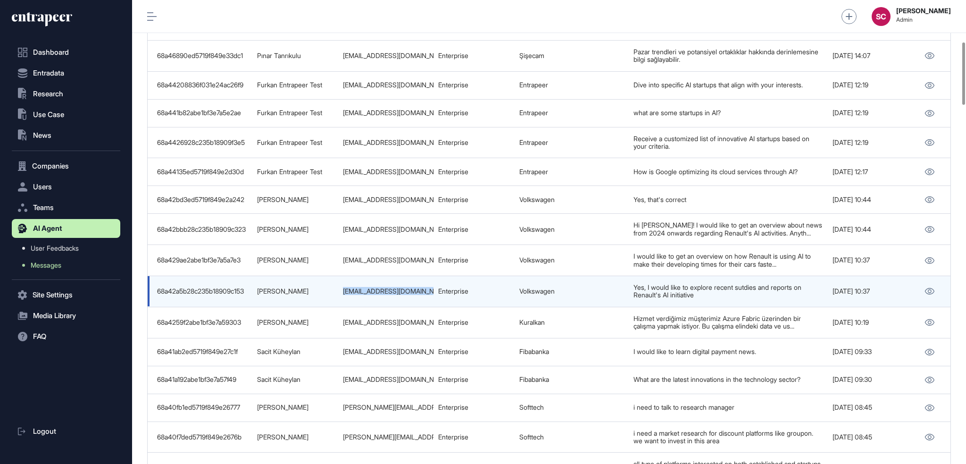
drag, startPoint x: 343, startPoint y: 296, endPoint x: 436, endPoint y: 302, distance: 93.6
click at [436, 307] on tr "68a42a5b28c235b18909c153 Tabea Huellen tabea.huellen@volkswagen.de Enterprise V…" at bounding box center [551, 322] width 807 height 31
drag, startPoint x: 311, startPoint y: 287, endPoint x: 255, endPoint y: 293, distance: 56.5
click at [255, 293] on td "Tabea Huellen" at bounding box center [295, 291] width 86 height 31
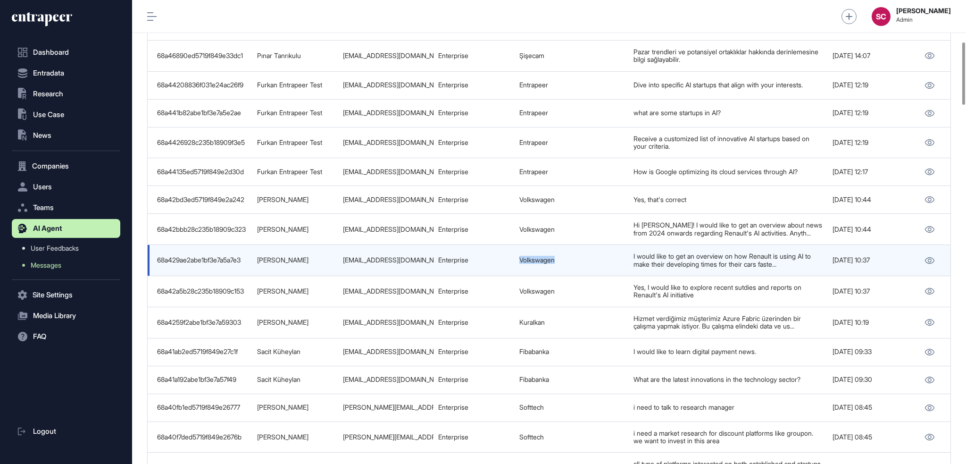
drag, startPoint x: 579, startPoint y: 266, endPoint x: 506, endPoint y: 262, distance: 72.7
click at [506, 276] on tr "68a429ae2abe1bf3e7a5a7e3 Tabea Huellen tabea.huellen@volkswagen.de Enterprise V…" at bounding box center [551, 291] width 807 height 31
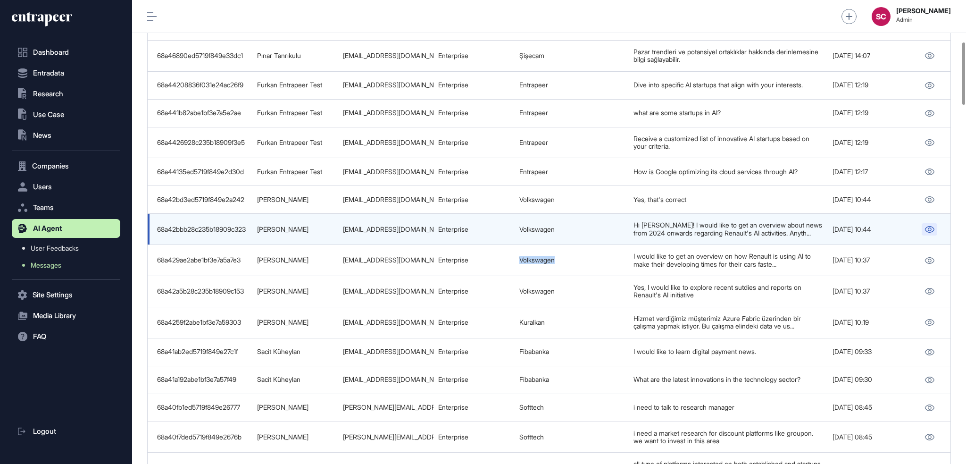
click at [804, 229] on icon at bounding box center [929, 229] width 10 height 7
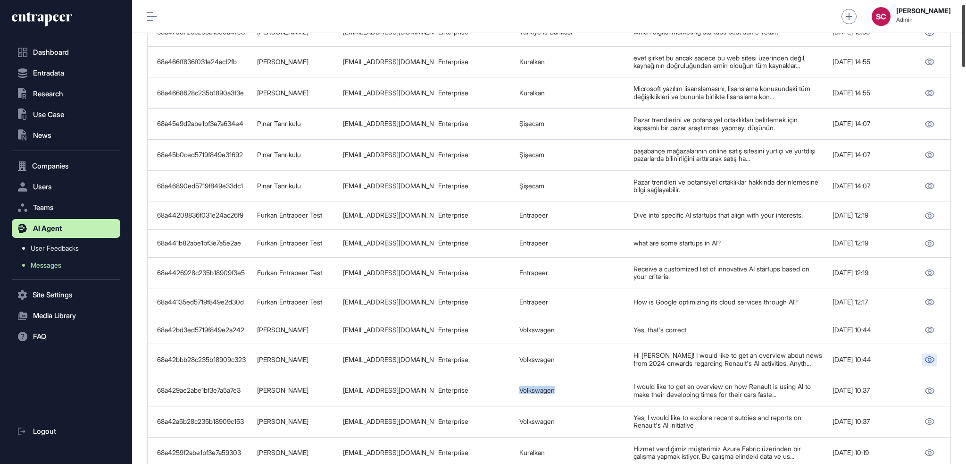
scroll to position [24, 0]
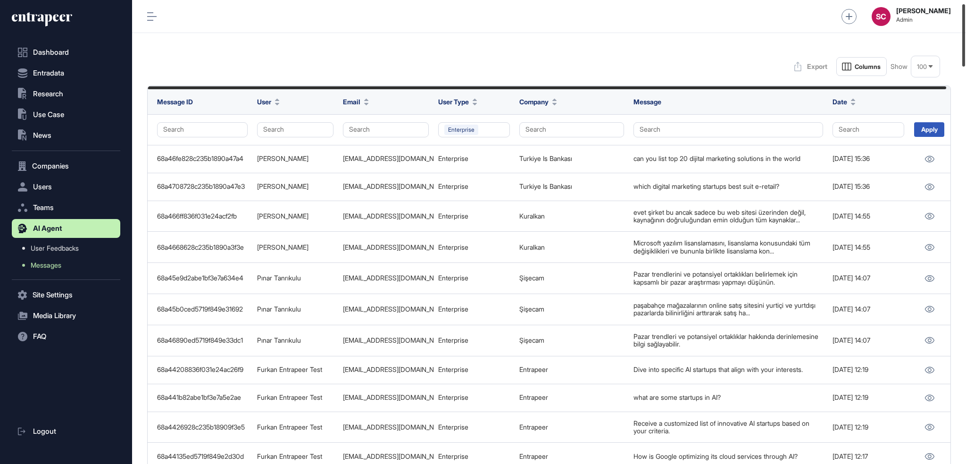
drag, startPoint x: 965, startPoint y: 53, endPoint x: 950, endPoint y: 15, distance: 41.1
click at [804, 15] on div "Admin Dashboard Dashboard Profile My Content Request More Data SC Serenay Cetin…" at bounding box center [549, 232] width 834 height 464
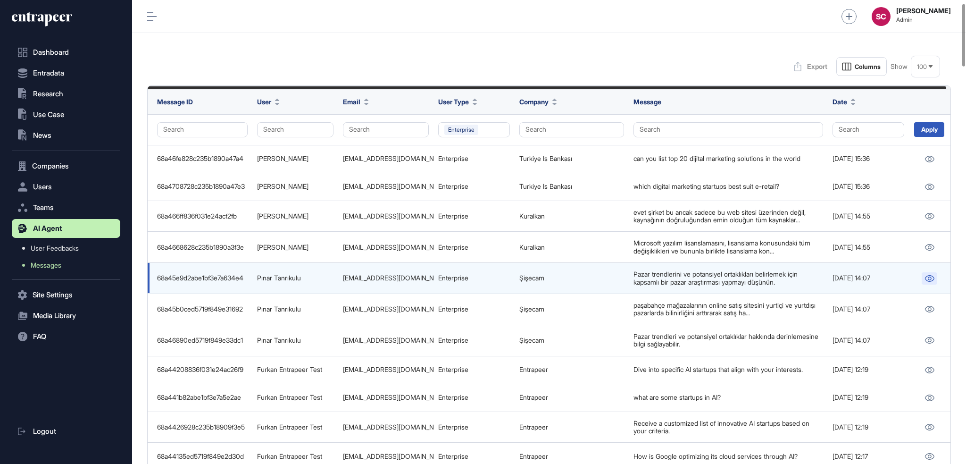
click at [804, 279] on icon at bounding box center [929, 278] width 10 height 7
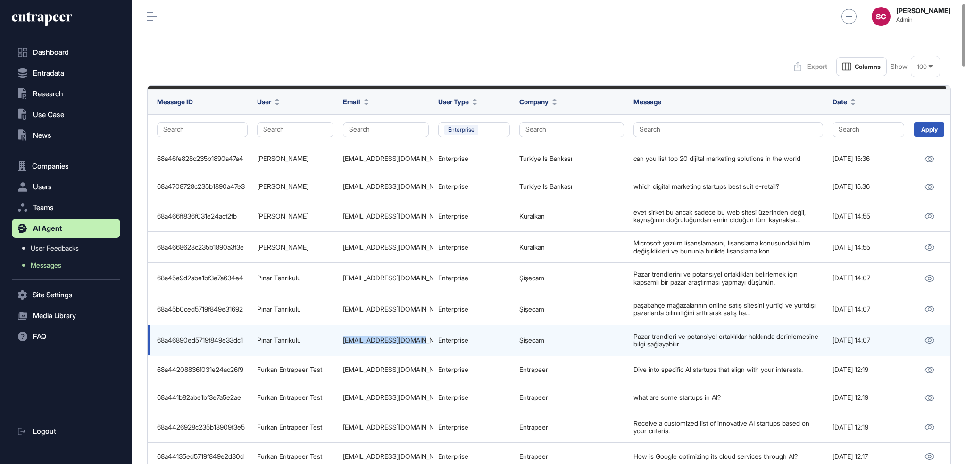
drag, startPoint x: 420, startPoint y: 341, endPoint x: 318, endPoint y: 353, distance: 102.0
click at [318, 356] on tr "68a46890ed5719f849e33dc1 Pınar Tanrıkulu ptanrikulu@sisecam.com Enterprise Şişe…" at bounding box center [551, 370] width 807 height 28
click at [527, 340] on link "Şişecam" at bounding box center [531, 340] width 25 height 8
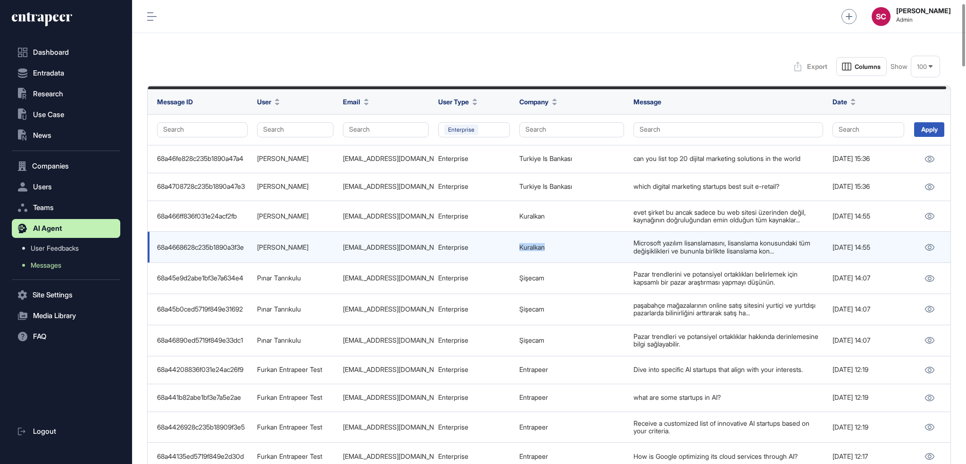
drag, startPoint x: 571, startPoint y: 246, endPoint x: 506, endPoint y: 246, distance: 64.6
click at [506, 263] on tr "68a4668628c235b1890a3f3e Emrah Yaşar emrah_yasar@kuralkan.com.tr Enterprise Kur…" at bounding box center [551, 278] width 807 height 31
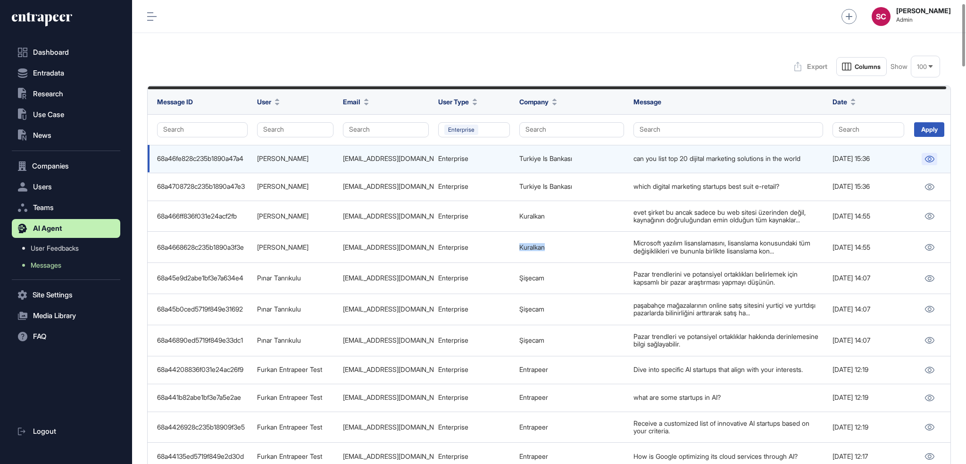
click at [804, 159] on icon at bounding box center [929, 159] width 9 height 7
drag, startPoint x: 339, startPoint y: 157, endPoint x: 433, endPoint y: 146, distance: 94.9
click at [433, 173] on tr "68a46fe828c235b1890a47a4 Hilal Şenkul hilal.senkul@isbank.com.tr Enterprise Tur…" at bounding box center [551, 187] width 807 height 28
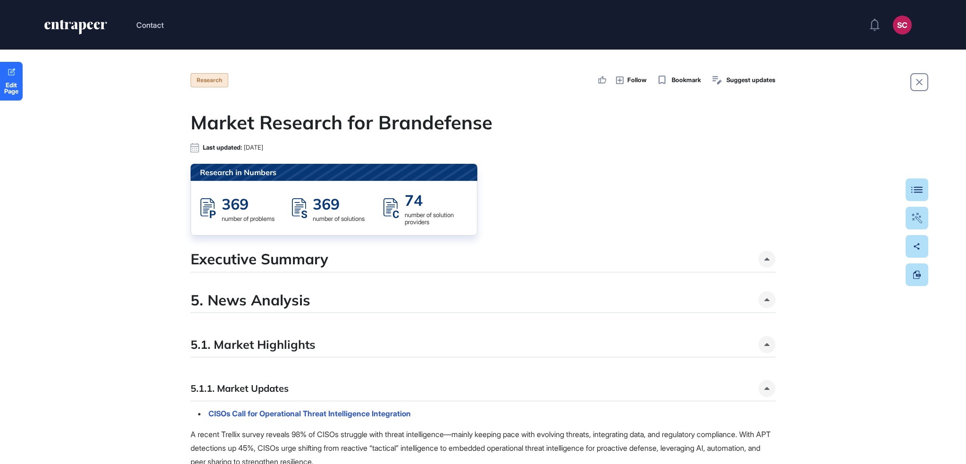
scroll to position [464, 966]
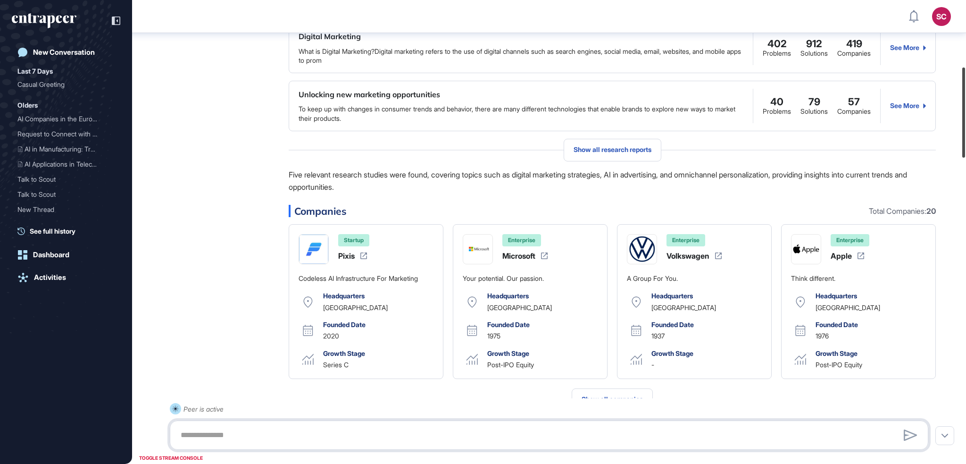
scroll to position [311, 0]
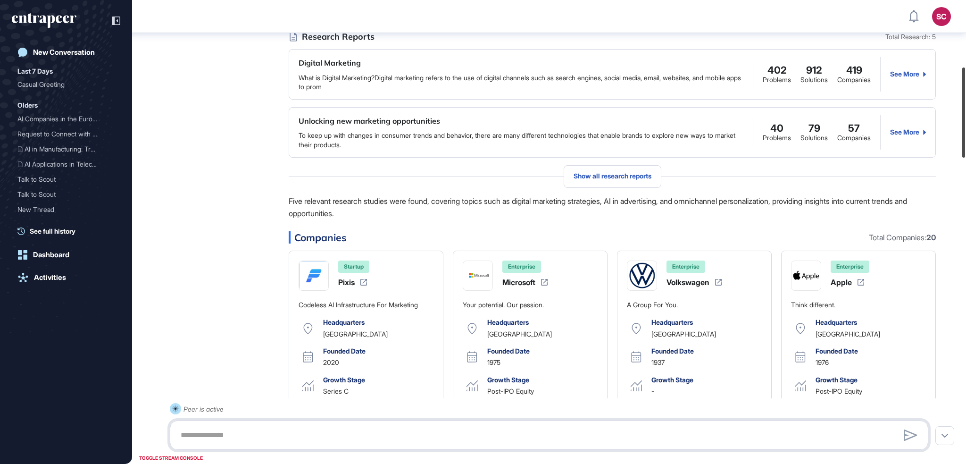
drag, startPoint x: 965, startPoint y: 71, endPoint x: 939, endPoint y: 132, distance: 66.1
click at [939, 132] on div "SC Admin Dashboard Dashboard Profile My Content Request More Data New Conversat…" at bounding box center [483, 232] width 966 height 464
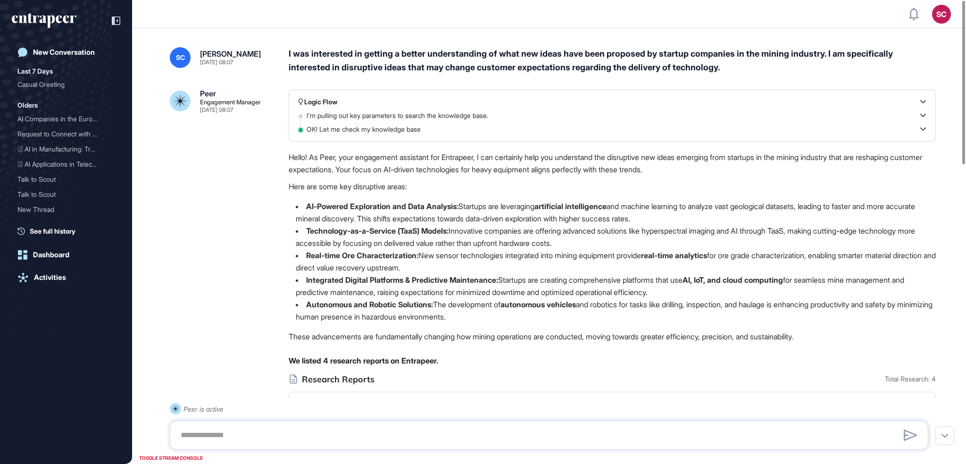
click at [322, 53] on div "I was interested in getting a better understanding of what new ideas have been …" at bounding box center [612, 60] width 647 height 27
click at [436, 50] on div "I was interested in getting a better understanding of what new ideas have been …" at bounding box center [612, 60] width 647 height 27
click at [474, 54] on div "I was interested in getting a better understanding of what new ideas have been …" at bounding box center [612, 60] width 647 height 27
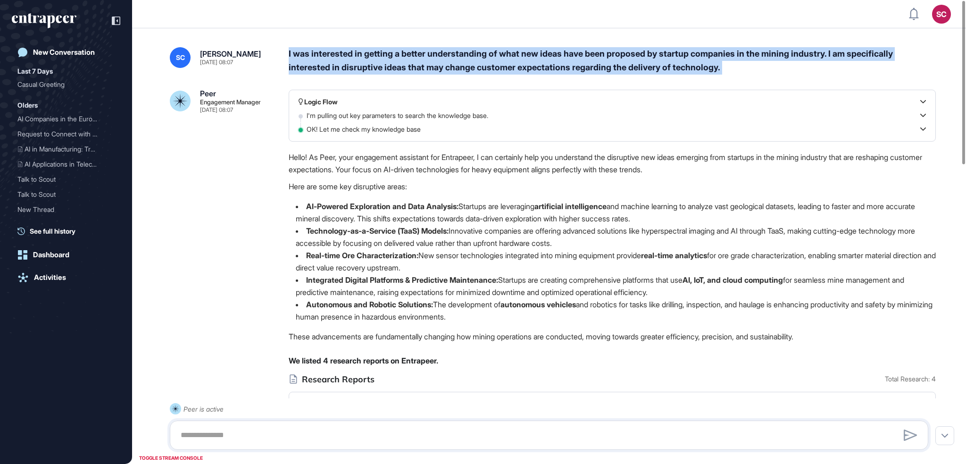
click at [474, 54] on div "I was interested in getting a better understanding of what new ideas have been …" at bounding box center [612, 60] width 647 height 27
copy div "I was interested in getting a better understanding of what new ideas have been …"
drag, startPoint x: 962, startPoint y: 54, endPoint x: 951, endPoint y: 6, distance: 49.8
click at [951, 6] on div "SC Admin Dashboard Dashboard Profile My Content Request More Data New Conversat…" at bounding box center [483, 232] width 966 height 464
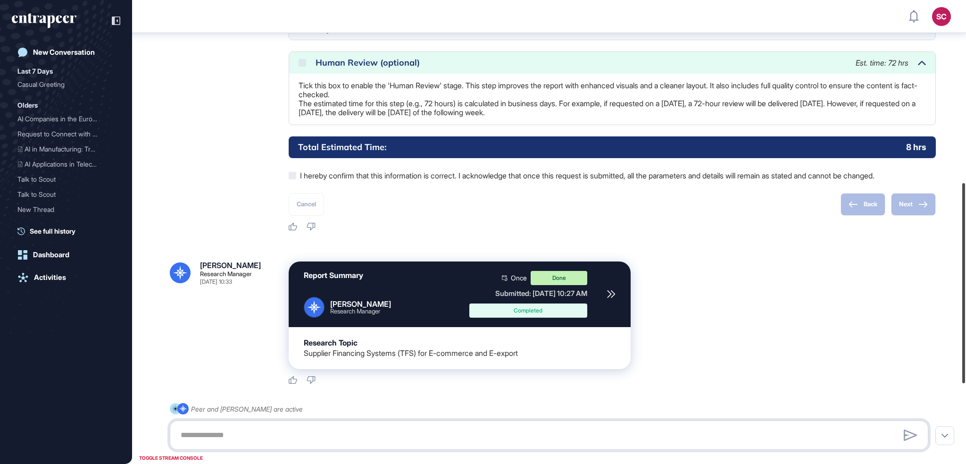
scroll to position [606, 0]
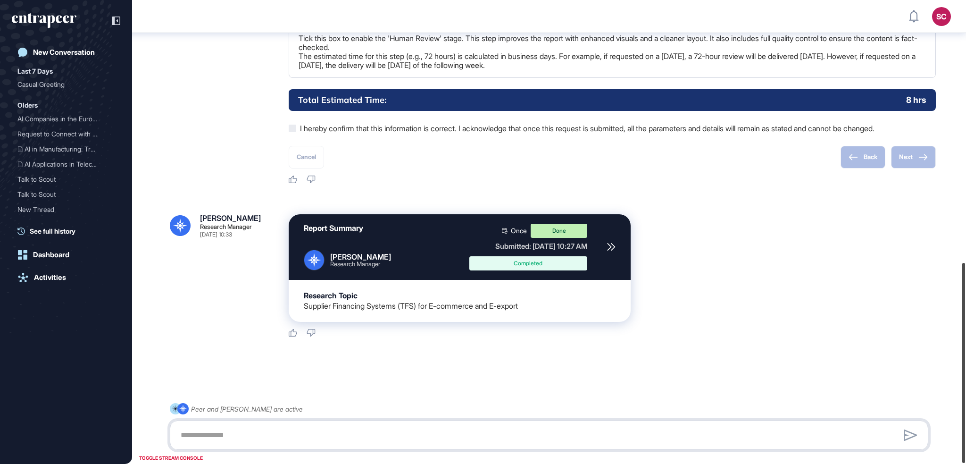
drag, startPoint x: 964, startPoint y: 91, endPoint x: 965, endPoint y: 363, distance: 272.1
click at [965, 363] on div at bounding box center [963, 363] width 3 height 200
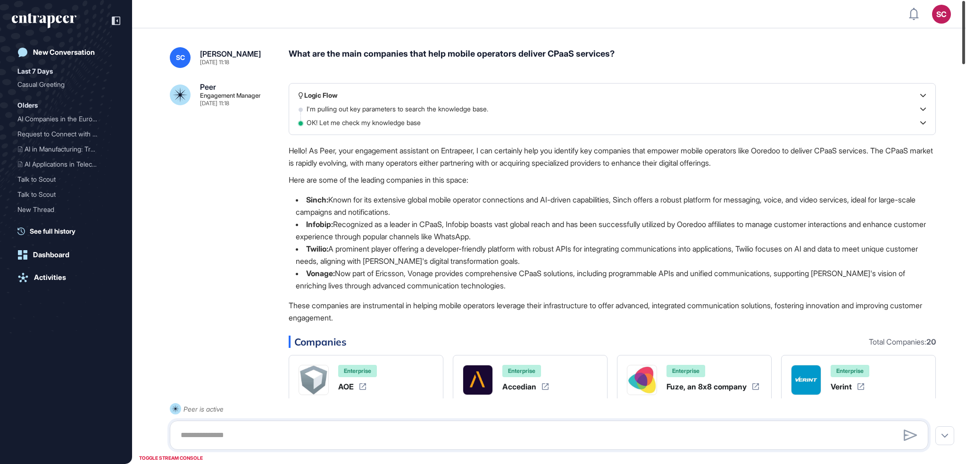
drag, startPoint x: 965, startPoint y: 48, endPoint x: 965, endPoint y: 9, distance: 39.1
click at [965, 9] on div at bounding box center [963, 32] width 3 height 63
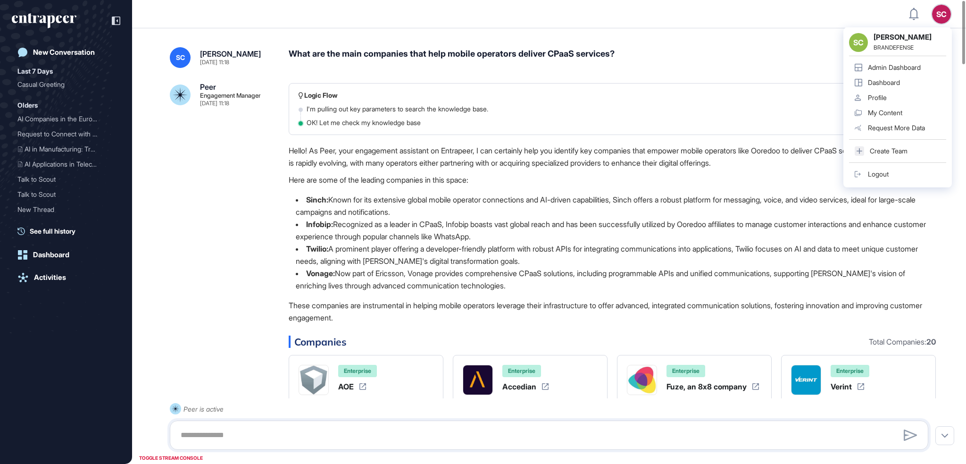
click at [611, 48] on div "What are the main companies that help mobile operators deliver CPaaS services?" at bounding box center [612, 57] width 647 height 21
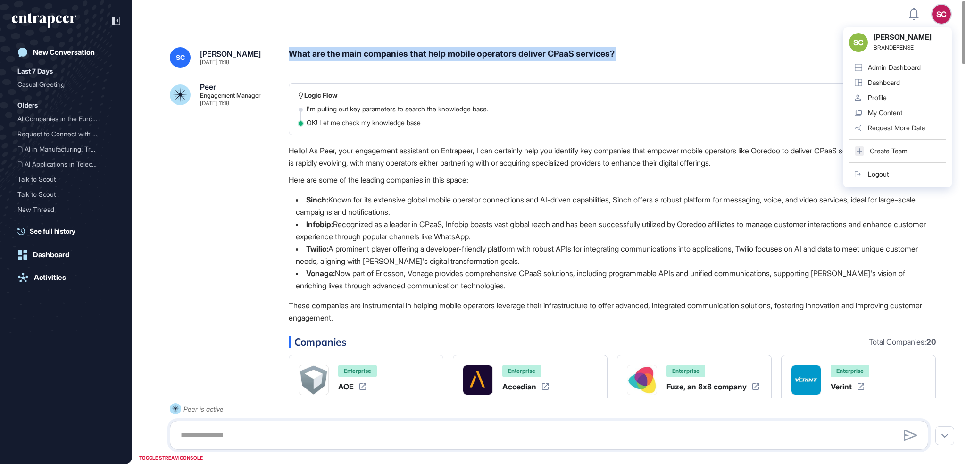
click at [611, 48] on div "What are the main companies that help mobile operators deliver CPaaS services?" at bounding box center [612, 57] width 647 height 21
copy div "What are the main companies that help mobile operators deliver CPaaS services?"
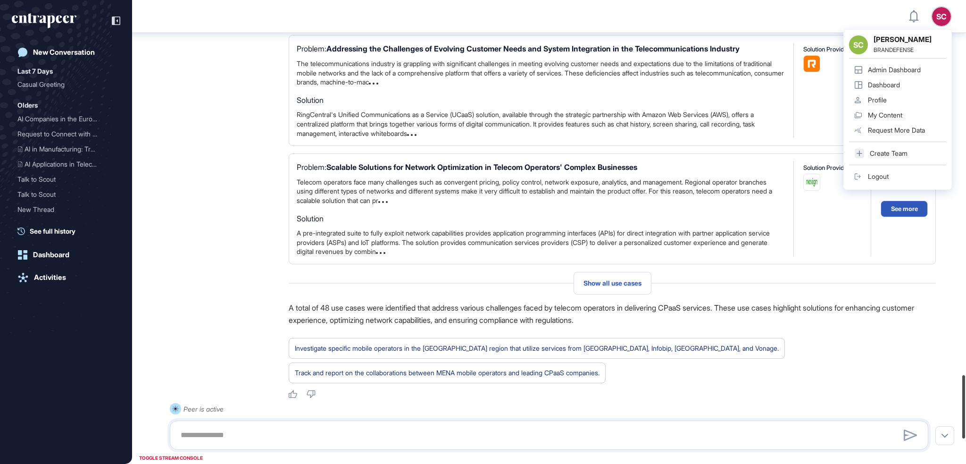
scroll to position [2919, 0]
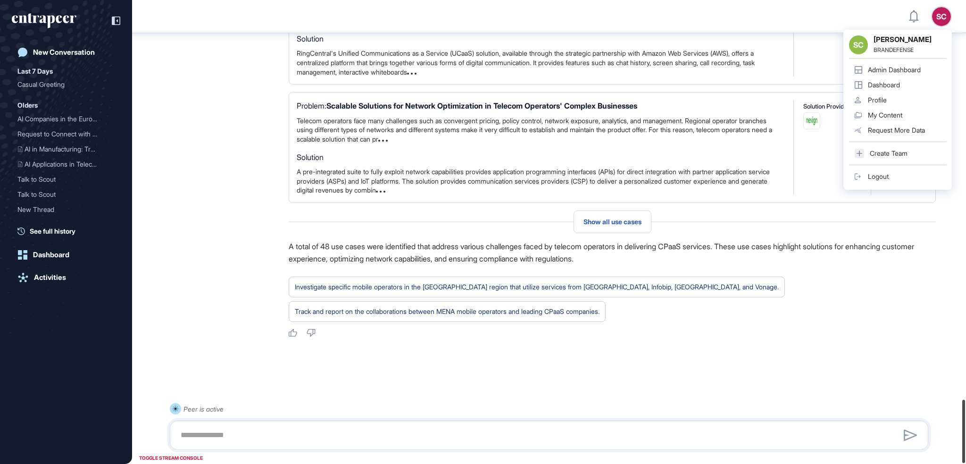
drag, startPoint x: 965, startPoint y: 45, endPoint x: 965, endPoint y: 472, distance: 427.2
click at [965, 463] on html "SC SC Serenay Cetinkaya BRANDEFENSE Admin Dashboard Dashboard Profile My Conten…" at bounding box center [483, 232] width 966 height 464
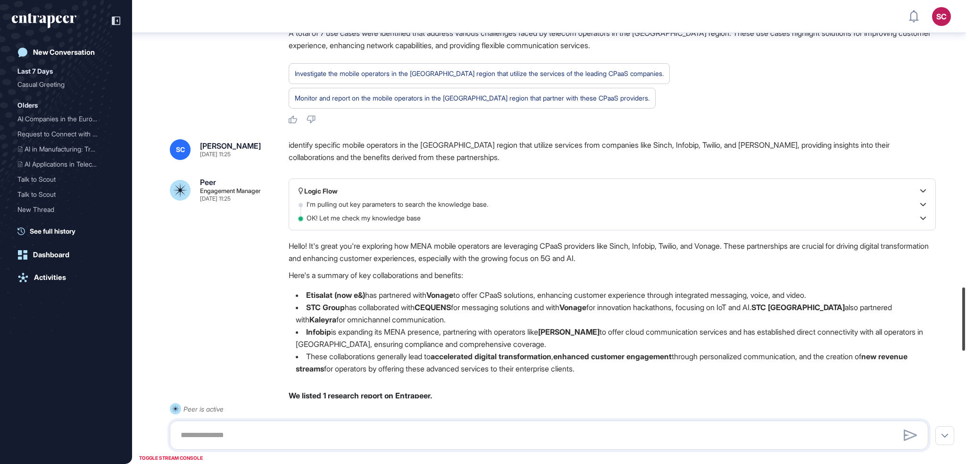
scroll to position [2093, 0]
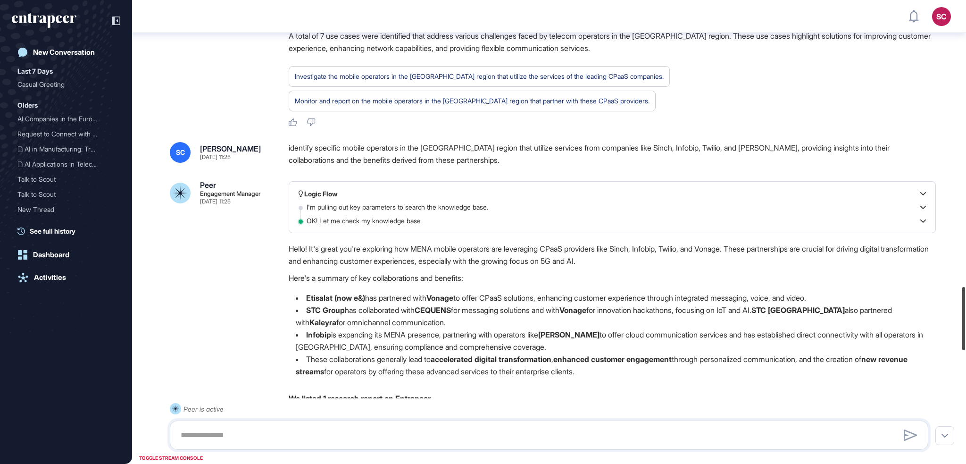
drag, startPoint x: 963, startPoint y: 431, endPoint x: 959, endPoint y: 318, distance: 113.3
click at [962, 318] on div at bounding box center [963, 318] width 3 height 63
copy div "utilize services from companies like Sinch, Infobip, Twilio, and Vonage"
drag, startPoint x: 496, startPoint y: 147, endPoint x: 743, endPoint y: 151, distance: 247.1
click at [743, 151] on div "identify specific mobile operators in the MENA region that utilize services fro…" at bounding box center [612, 154] width 647 height 24
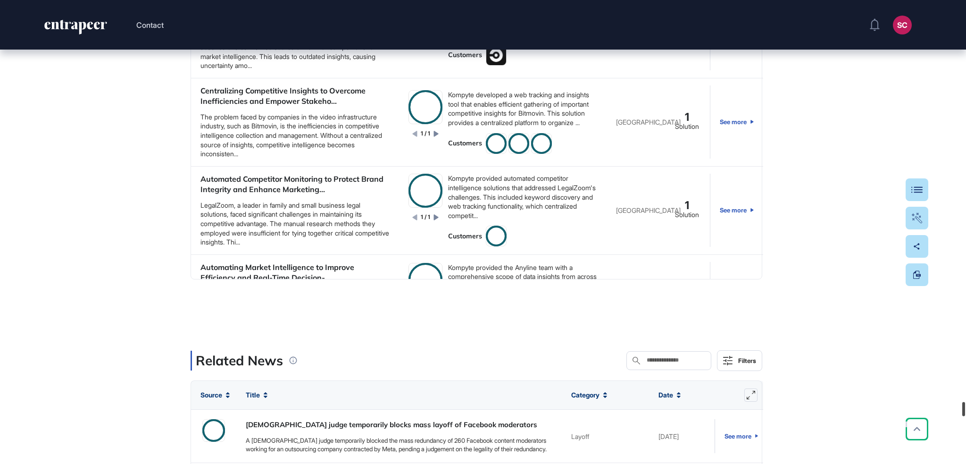
scroll to position [28290, 0]
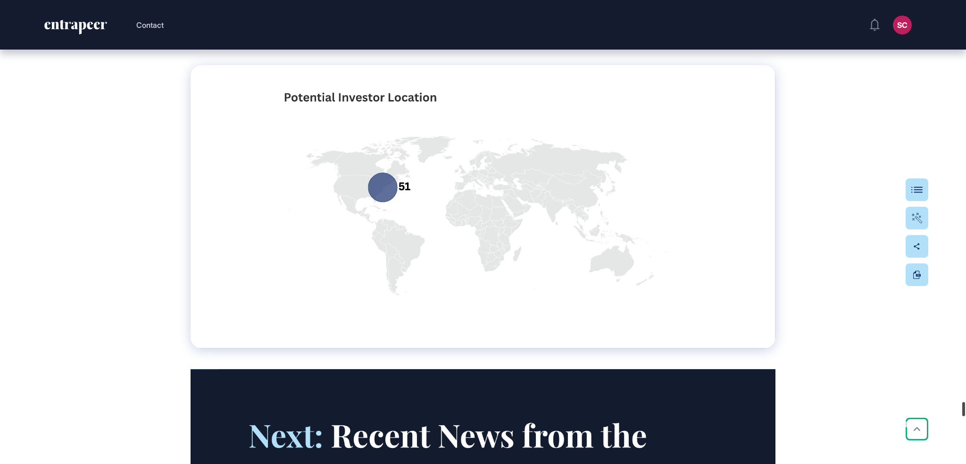
drag, startPoint x: 965, startPoint y: 441, endPoint x: 964, endPoint y: 413, distance: 28.3
click at [964, 406] on div at bounding box center [963, 409] width 3 height 14
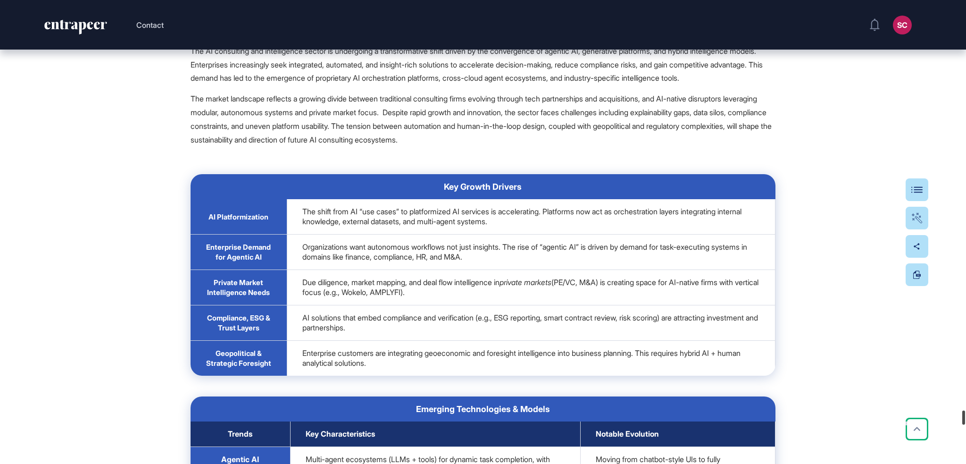
scroll to position [28889, 0]
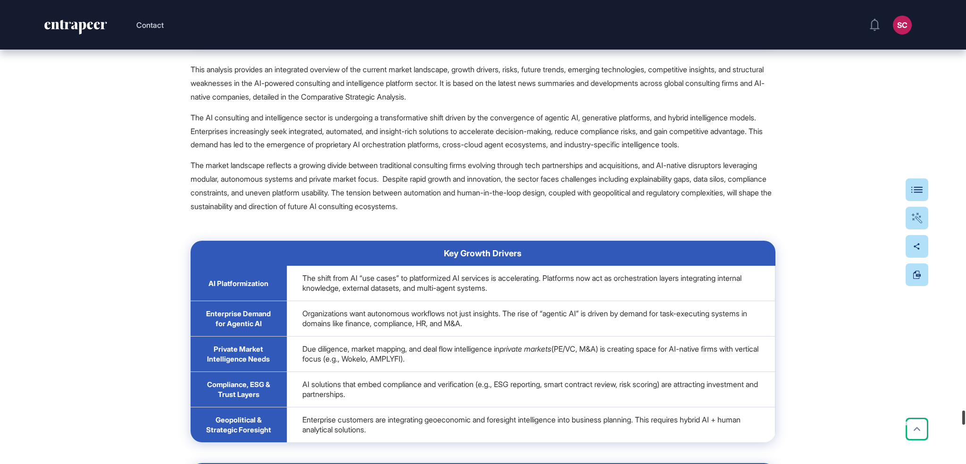
drag, startPoint x: 963, startPoint y: 412, endPoint x: 965, endPoint y: 418, distance: 6.8
click at [965, 418] on div at bounding box center [963, 417] width 3 height 14
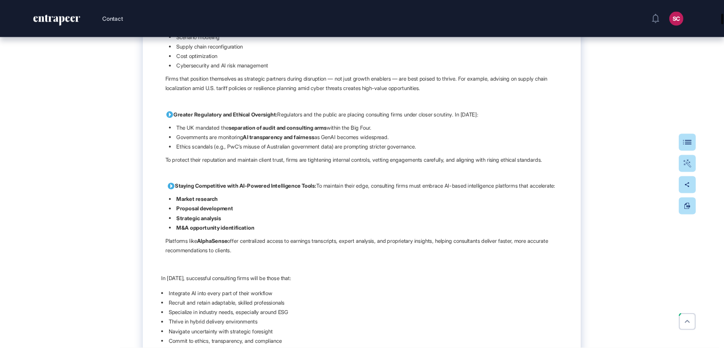
scroll to position [0, 0]
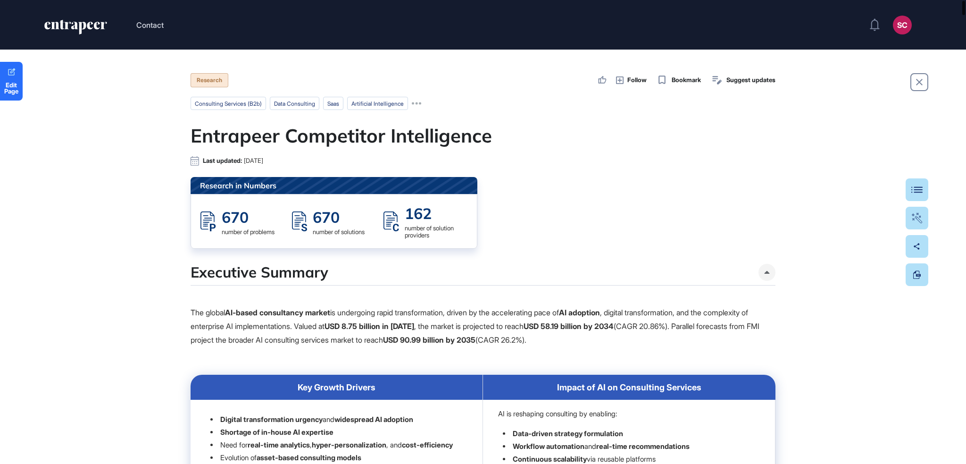
drag, startPoint x: 951, startPoint y: 255, endPoint x: 935, endPoint y: -10, distance: 265.5
click at [935, 0] on html "Contact SC Admin Dashboard Dashboard Profile My Content Request More Data Edit …" at bounding box center [483, 232] width 966 height 464
click at [4, 100] on link "Edit Page" at bounding box center [11, 81] width 23 height 39
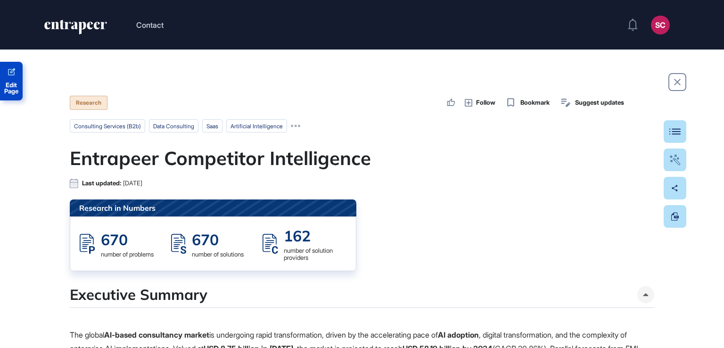
scroll to position [348, 724]
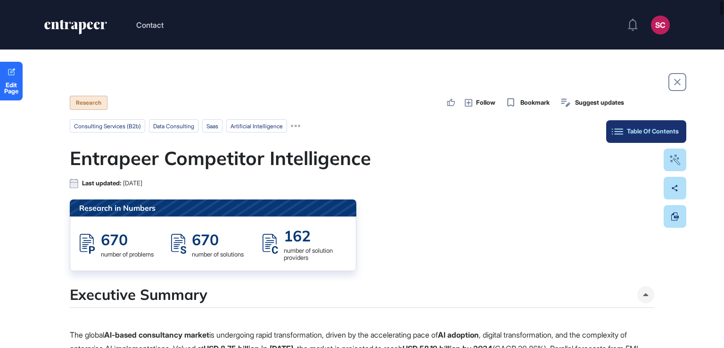
click at [680, 133] on button "Table Of Contents" at bounding box center [646, 131] width 80 height 23
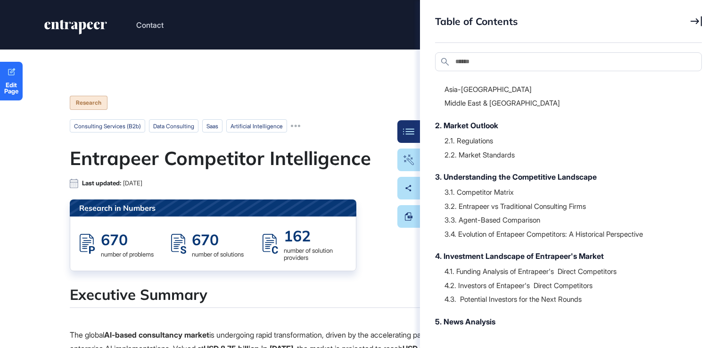
scroll to position [190, 0]
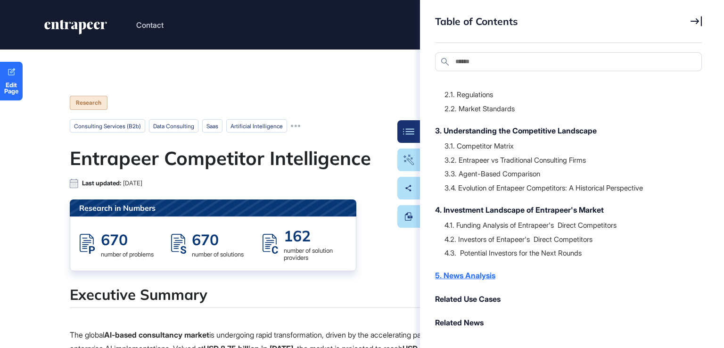
click at [464, 273] on div "5. News Analysis" at bounding box center [563, 275] width 257 height 11
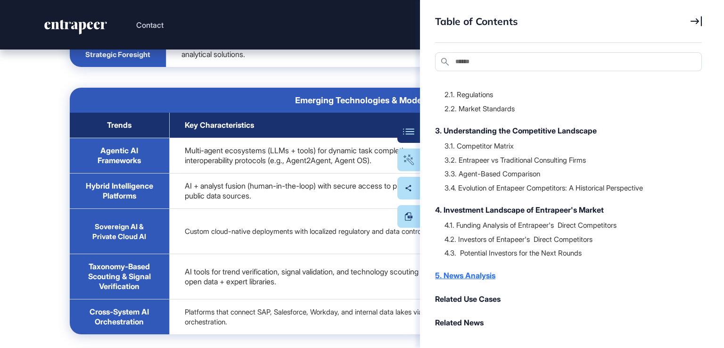
scroll to position [29287, 0]
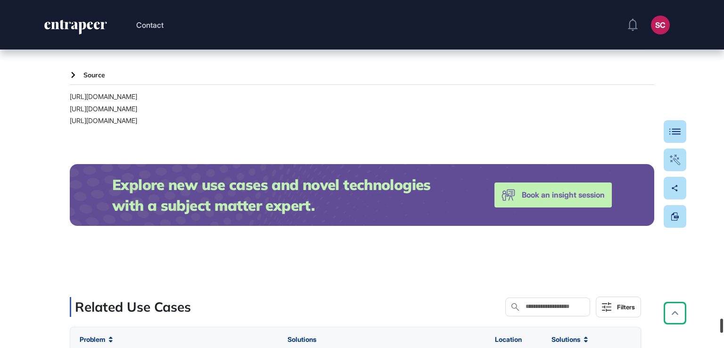
scroll to position [30368, 0]
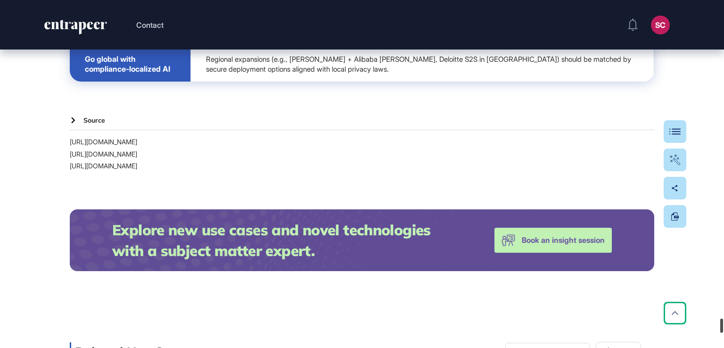
drag, startPoint x: 722, startPoint y: 313, endPoint x: 721, endPoint y: 323, distance: 9.5
click at [721, 323] on div at bounding box center [722, 326] width 3 height 14
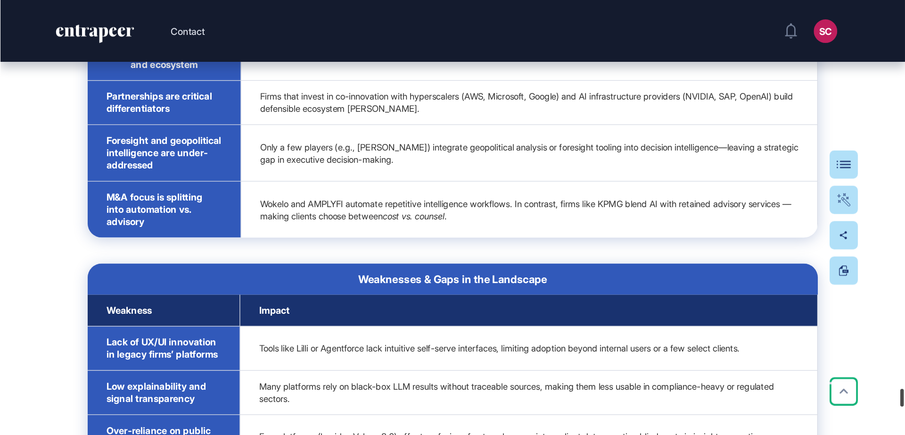
scroll to position [29647, 0]
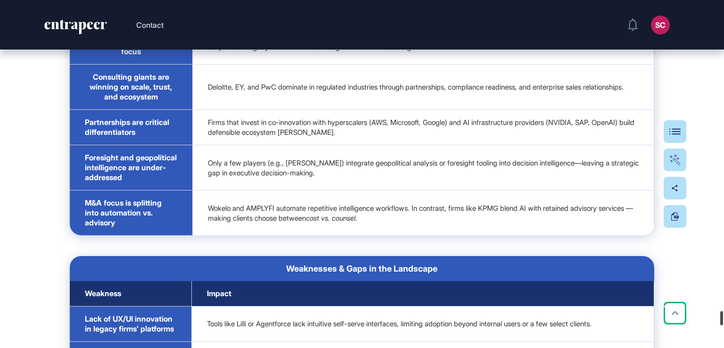
drag, startPoint x: 721, startPoint y: 321, endPoint x: 722, endPoint y: 314, distance: 7.2
click at [722, 314] on div at bounding box center [722, 318] width 3 height 14
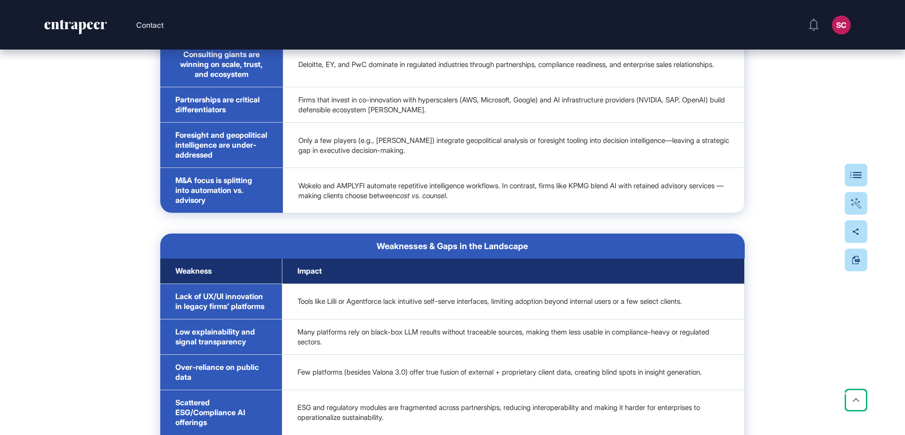
drag, startPoint x: 724, startPoint y: 2, endPoint x: 649, endPoint y: 226, distance: 235.6
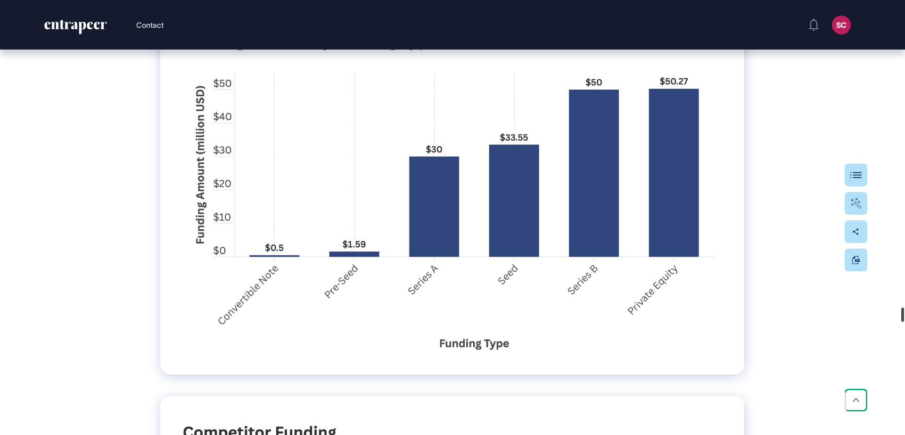
scroll to position [23241, 0]
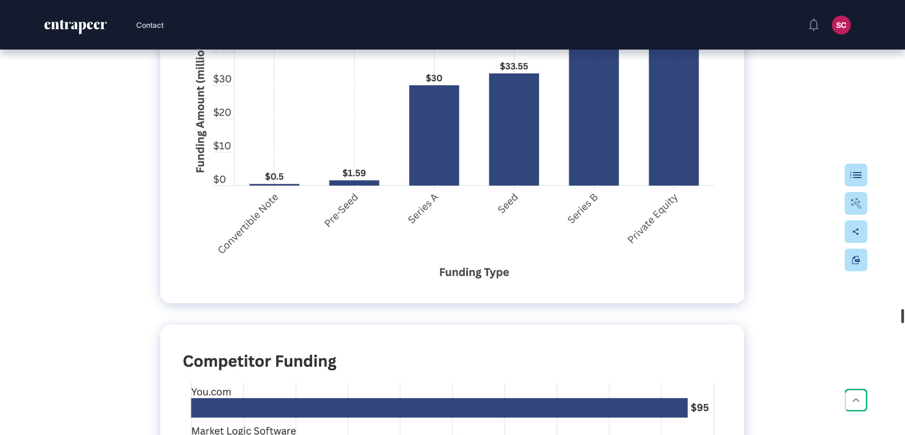
drag, startPoint x: 905, startPoint y: 400, endPoint x: 905, endPoint y: 312, distance: 88.7
click at [904, 312] on div at bounding box center [903, 316] width 3 height 14
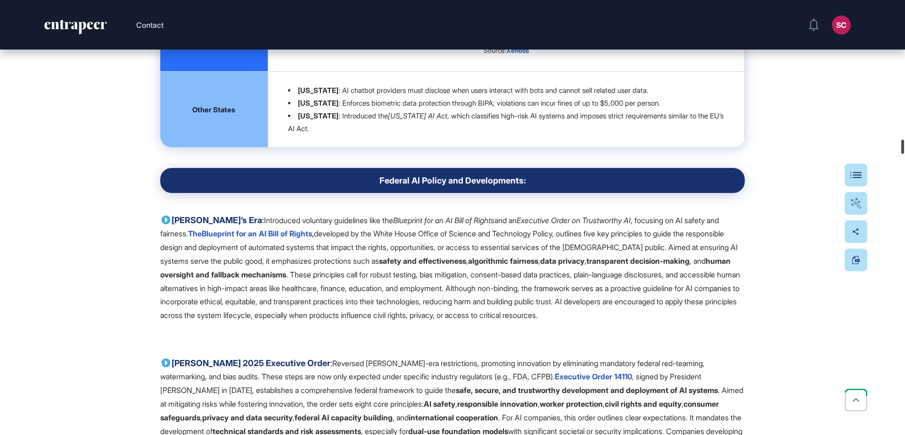
scroll to position [10284, 0]
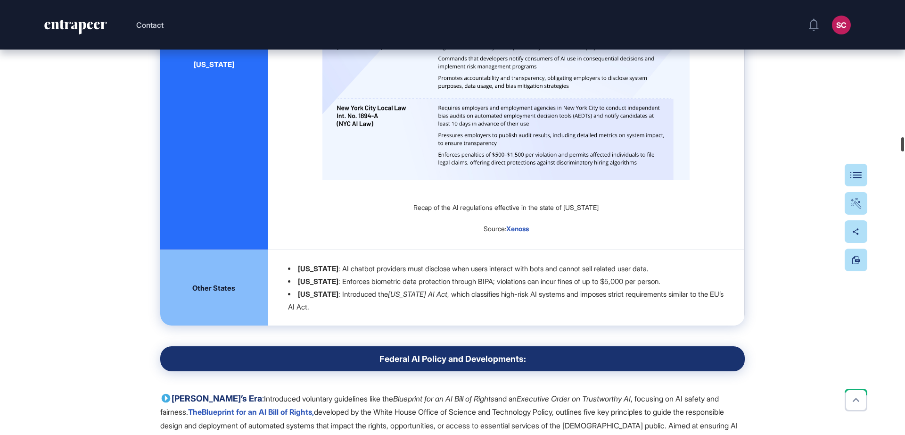
drag, startPoint x: 902, startPoint y: 319, endPoint x: 905, endPoint y: 147, distance: 172.2
click at [904, 147] on div at bounding box center [903, 144] width 3 height 14
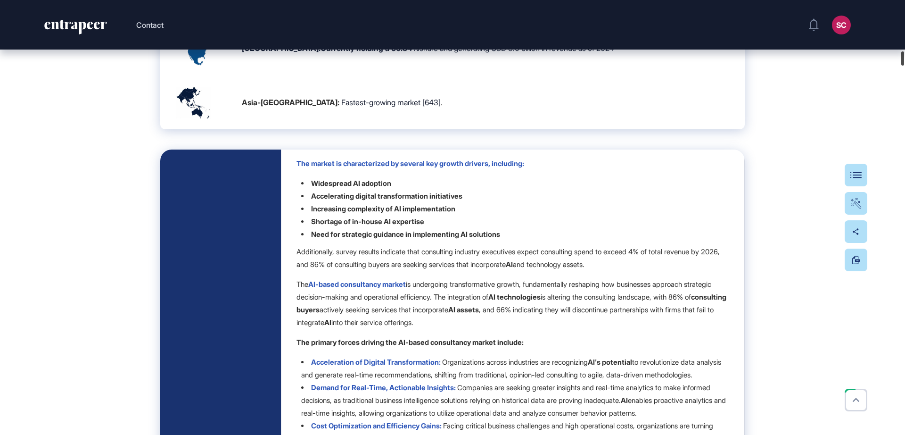
scroll to position [3806, 0]
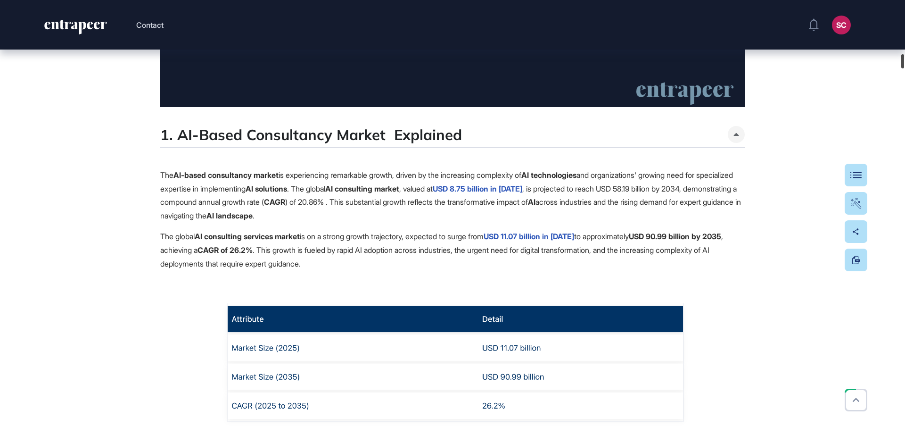
drag, startPoint x: 904, startPoint y: 140, endPoint x: 882, endPoint y: 60, distance: 82.6
click at [880, 59] on div "Contact SC Admin Dashboard Dashboard Profile My Content Request More Data Edit …" at bounding box center [452, 217] width 905 height 435
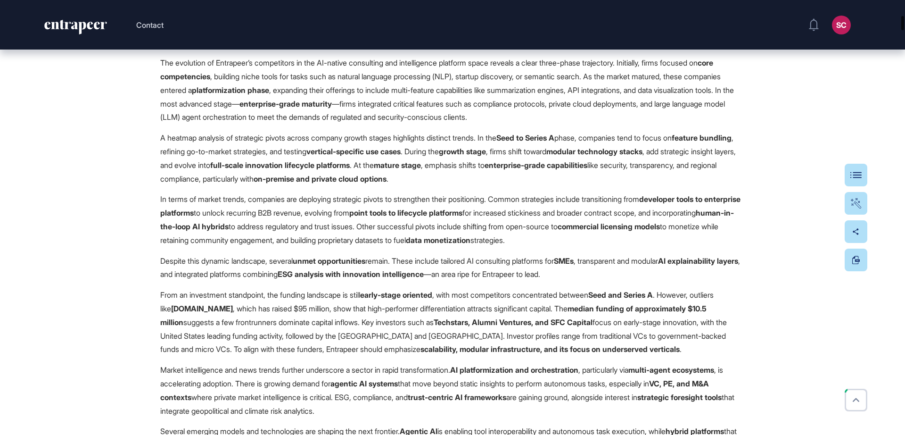
scroll to position [959, 0]
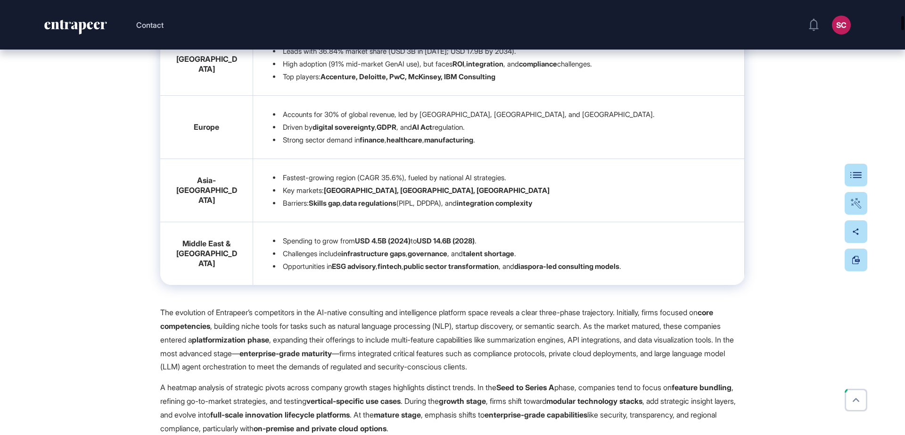
drag, startPoint x: 901, startPoint y: 63, endPoint x: 905, endPoint y: 21, distance: 42.2
click at [904, 21] on div at bounding box center [903, 23] width 3 height 14
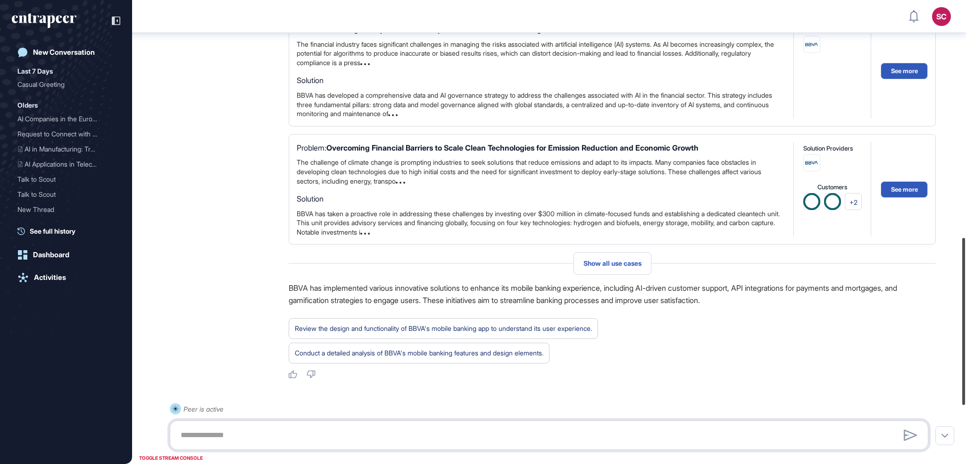
drag, startPoint x: 964, startPoint y: 136, endPoint x: 965, endPoint y: 424, distance: 288.6
click at [965, 405] on div at bounding box center [963, 321] width 3 height 167
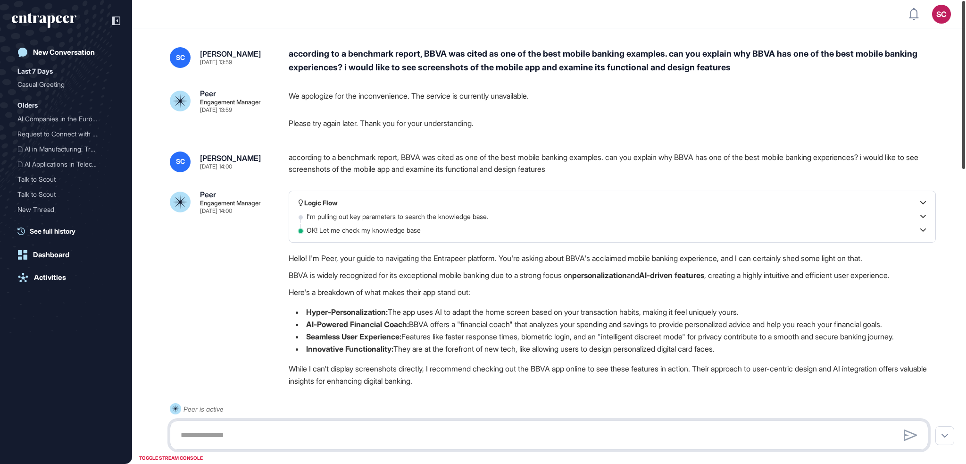
drag, startPoint x: 964, startPoint y: 312, endPoint x: 965, endPoint y: 10, distance: 301.3
click at [965, 10] on div at bounding box center [963, 85] width 3 height 168
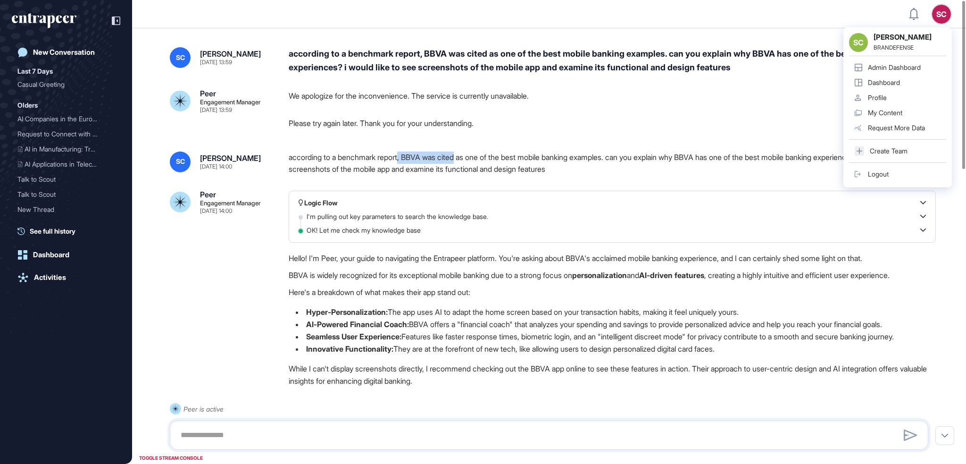
drag, startPoint x: 405, startPoint y: 157, endPoint x: 463, endPoint y: 161, distance: 58.6
click at [463, 161] on div "according to a benchmark report, BBVA was cited as one of the best mobile banki…" at bounding box center [612, 163] width 647 height 24
click at [570, 166] on div "according to a benchmark report, BBVA was cited as one of the best mobile banki…" at bounding box center [612, 163] width 647 height 24
click at [945, 27] on div "SC Serenay Cetinkaya BRANDEFENSE Admin Dashboard Dashboard Profile My Content R…" at bounding box center [897, 107] width 108 height 160
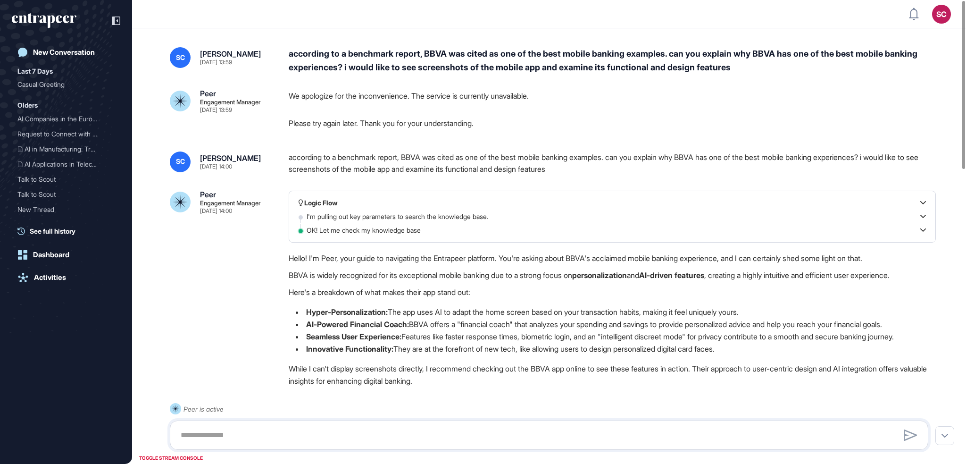
click at [804, 275] on p "BBVA is widely recognized for its exceptional mobile banking due to a strong fo…" at bounding box center [612, 275] width 647 height 12
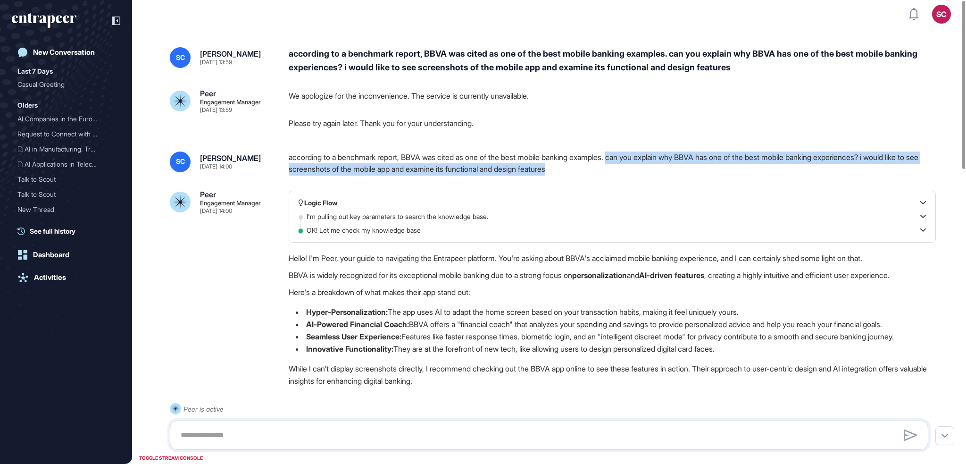
drag, startPoint x: 628, startPoint y: 160, endPoint x: 880, endPoint y: 165, distance: 252.8
click at [880, 165] on div "according to a benchmark report, BBVA was cited as one of the best mobile banki…" at bounding box center [612, 163] width 647 height 24
copy div "can you explain why BBVA has one of the best mobile banking experiences? i woul…"
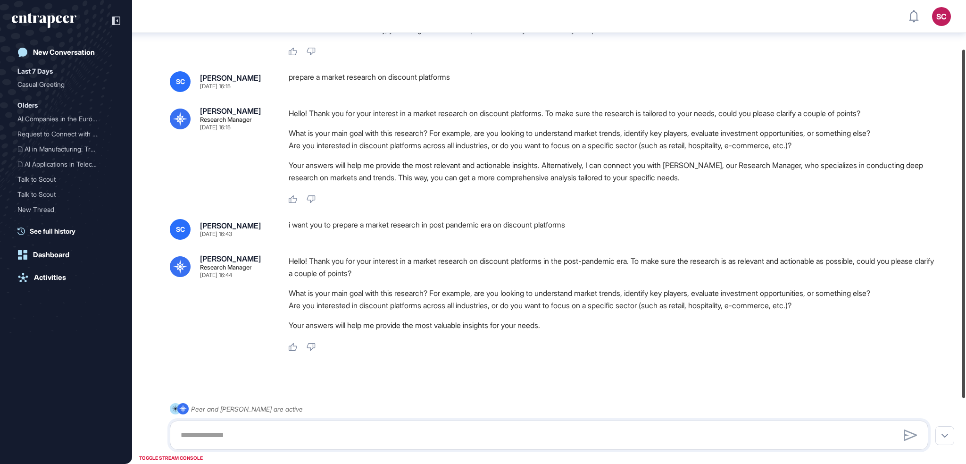
scroll to position [155, 0]
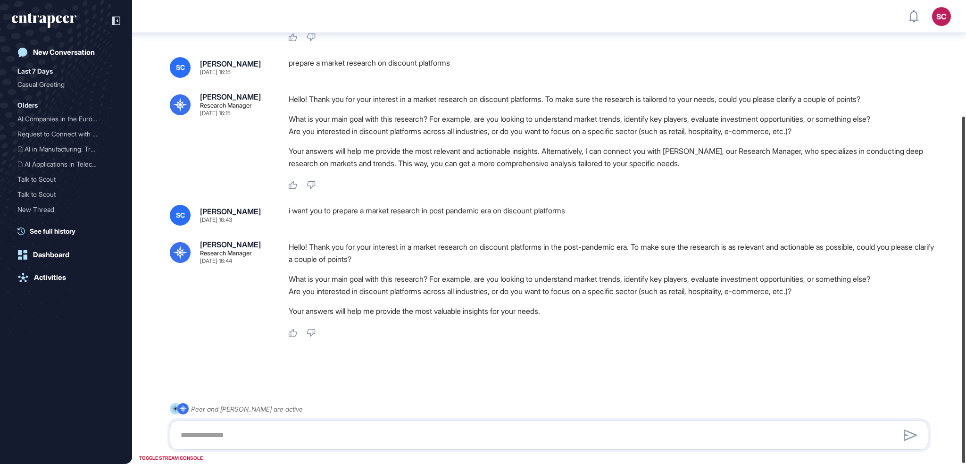
drag, startPoint x: 965, startPoint y: 138, endPoint x: 965, endPoint y: 267, distance: 129.2
click at [965, 267] on div at bounding box center [963, 289] width 3 height 346
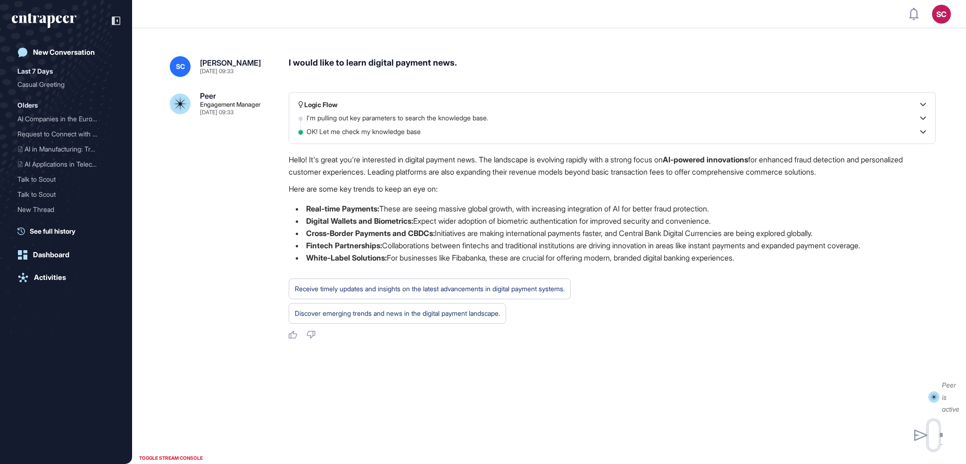
scroll to position [0, 0]
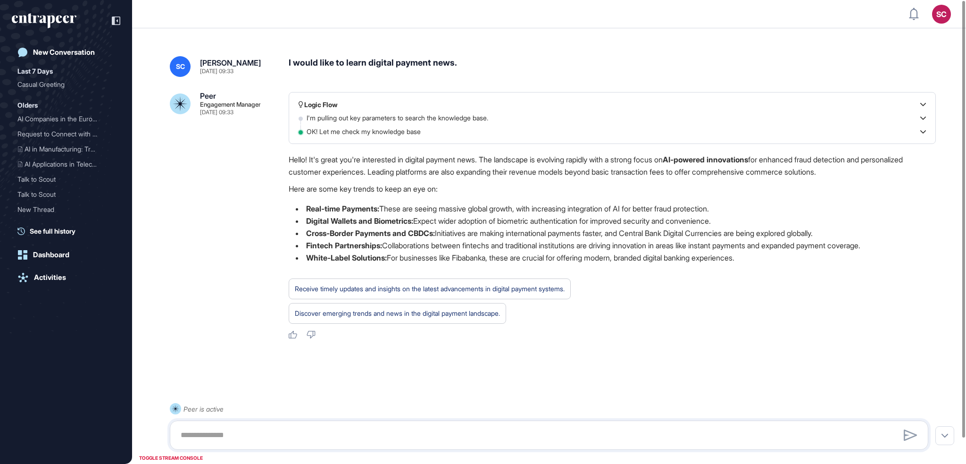
click at [322, 64] on div "I would like to learn digital payment news." at bounding box center [612, 66] width 647 height 21
copy div "I would like to learn digital payment news."
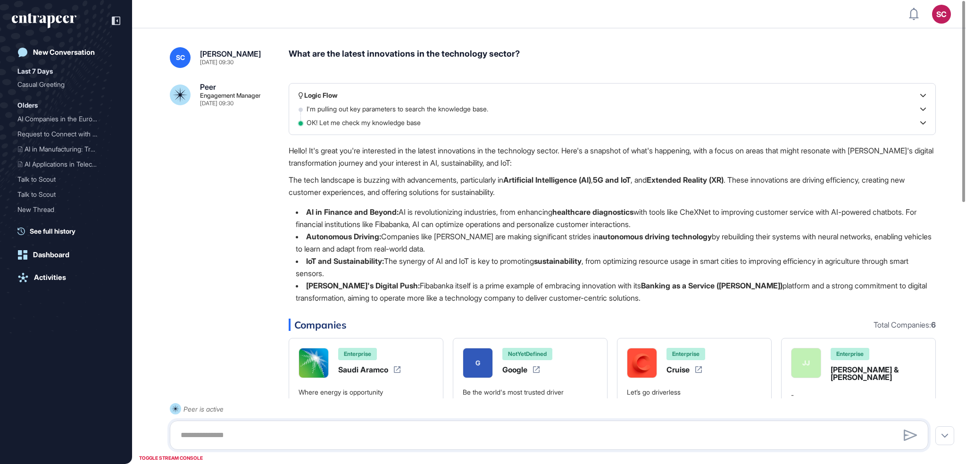
click at [503, 49] on div "What are the latest innovations in the technology sector?" at bounding box center [612, 57] width 647 height 21
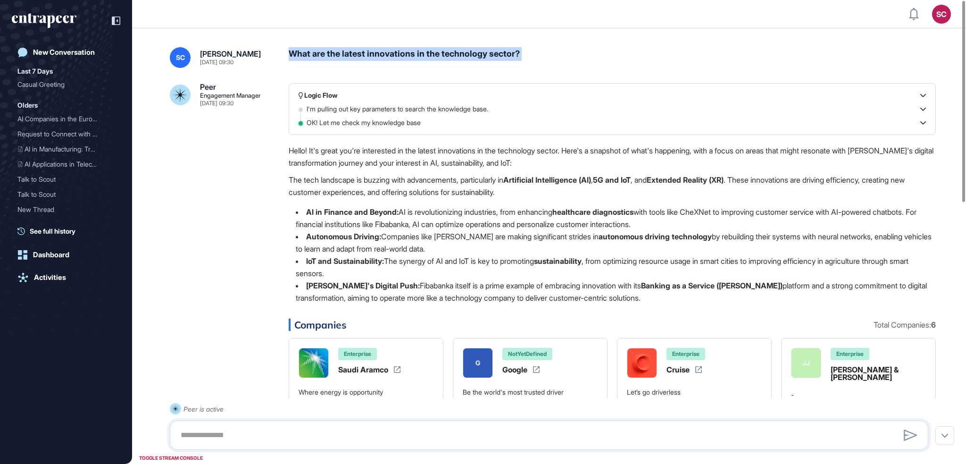
click at [503, 49] on div "What are the latest innovations in the technology sector?" at bounding box center [612, 57] width 647 height 21
copy div "What are the latest innovations in the technology sector?"
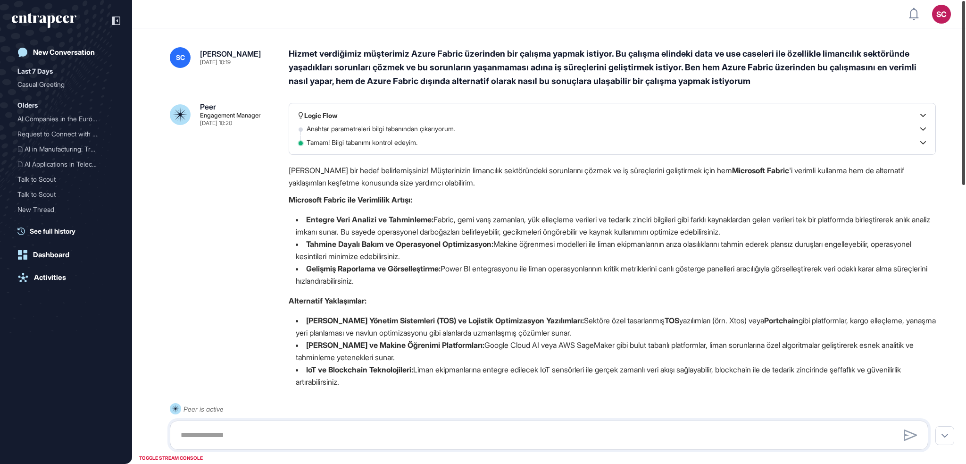
drag, startPoint x: 965, startPoint y: 59, endPoint x: 954, endPoint y: 49, distance: 14.7
click at [954, 48] on div "SC Admin Dashboard Dashboard Profile My Content Request More Data New Conversat…" at bounding box center [483, 232] width 966 height 464
click at [697, 71] on div "Hizmet verdiğimiz müşterimiz Azure Fabric üzerinden bir çalışma yapmak istiyor.…" at bounding box center [612, 67] width 647 height 41
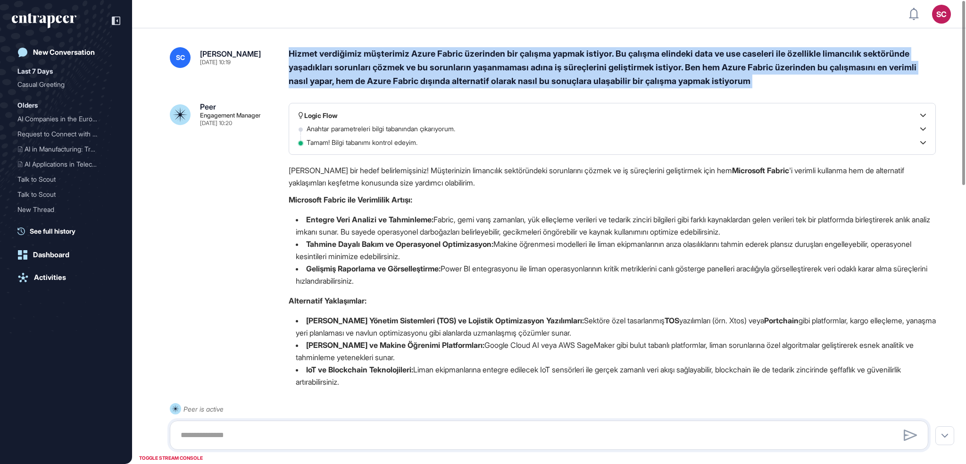
click at [697, 71] on div "Hizmet verdiğimiz müşterimiz Azure Fabric üzerinden bir çalışma yapmak istiyor.…" at bounding box center [612, 67] width 647 height 41
copy div "Hizmet verdiğimiz müşterimiz Azure Fabric üzerinden bir çalışma yapmak istiyor.…"
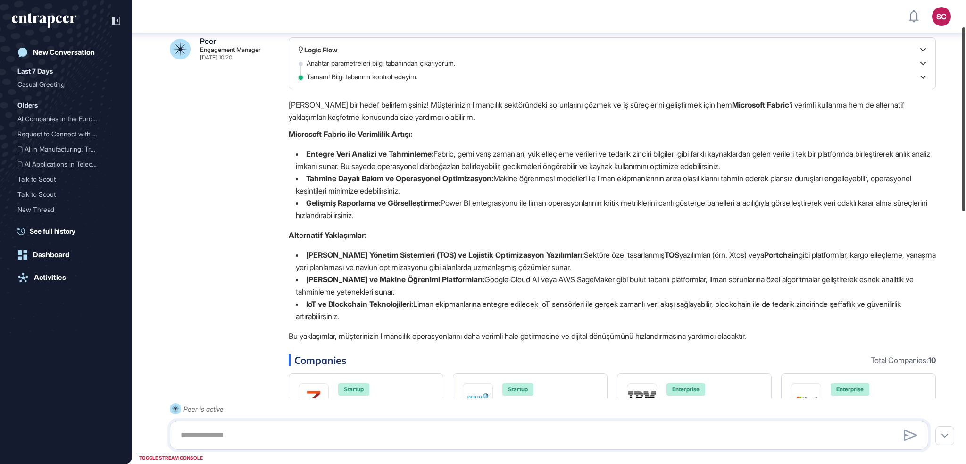
scroll to position [66, 0]
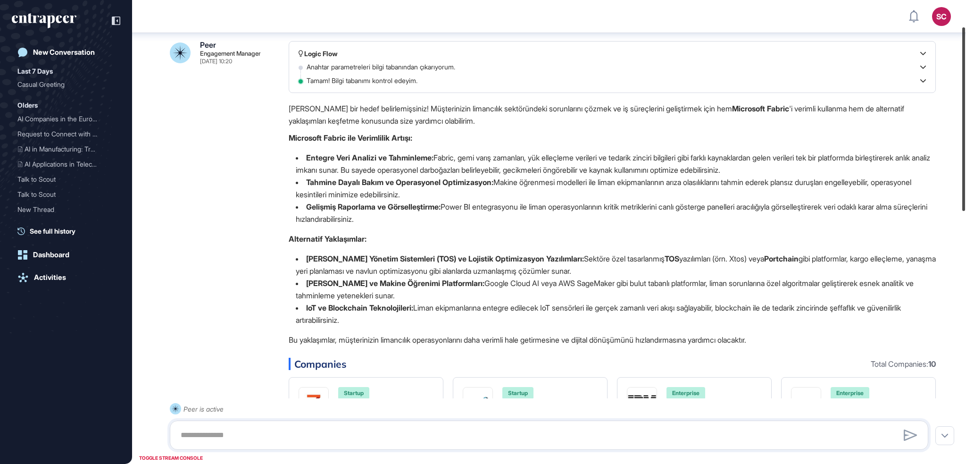
drag, startPoint x: 961, startPoint y: 105, endPoint x: 965, endPoint y: 131, distance: 26.7
click at [965, 131] on div at bounding box center [963, 118] width 3 height 183
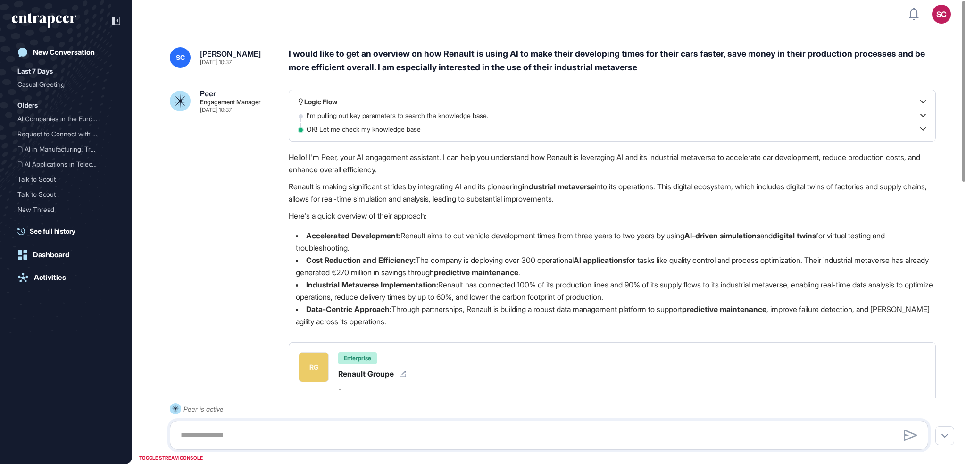
click at [444, 51] on div "I would like to get an overview on how Renault is using AI to make their develo…" at bounding box center [612, 60] width 647 height 27
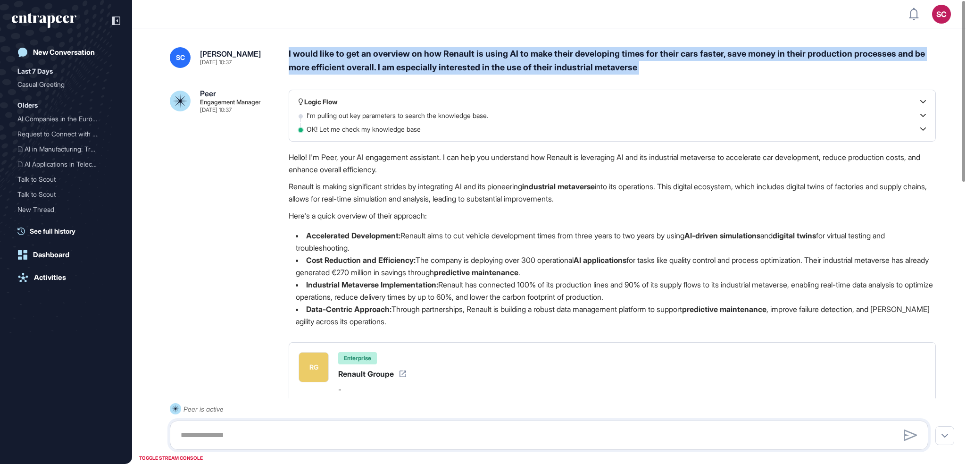
click at [444, 51] on div "I would like to get an overview on how Renault is using AI to make their develo…" at bounding box center [612, 60] width 647 height 27
copy div "I would like to get an overview on how Renault is using AI to make their develo…"
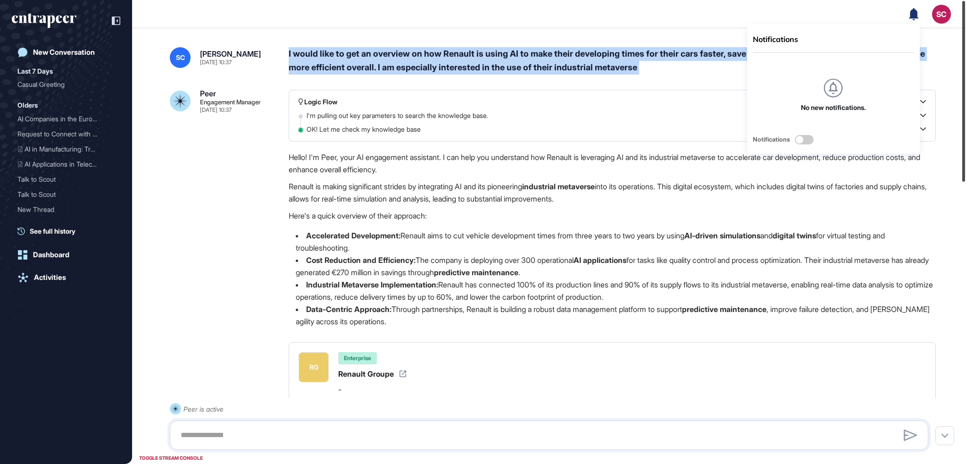
drag, startPoint x: 965, startPoint y: 50, endPoint x: 925, endPoint y: -23, distance: 82.7
click at [925, 0] on html "Notifications No new notifications. Notifications SC Admin Dashboard Dashboard …" at bounding box center [483, 232] width 966 height 464
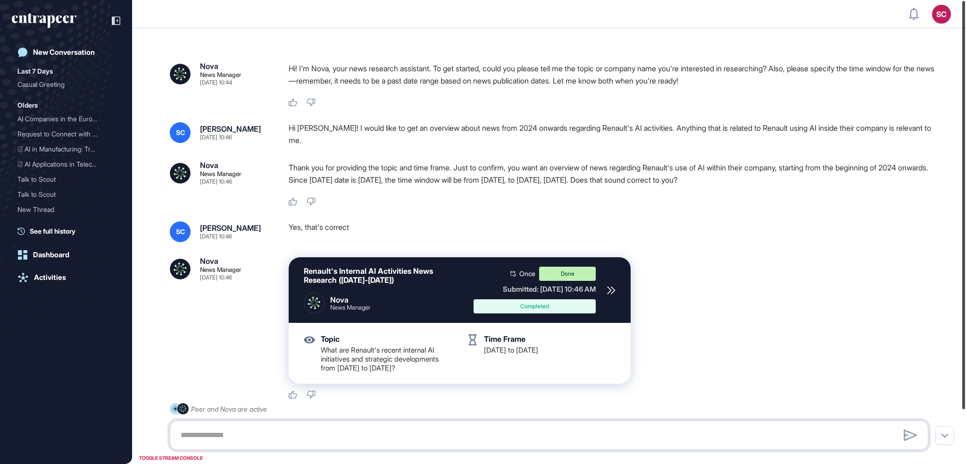
drag, startPoint x: 962, startPoint y: 99, endPoint x: 950, endPoint y: 82, distance: 20.9
click at [950, 82] on div "SC Admin Dashboard Dashboard Profile My Content Request More Data New Conversat…" at bounding box center [483, 232] width 966 height 464
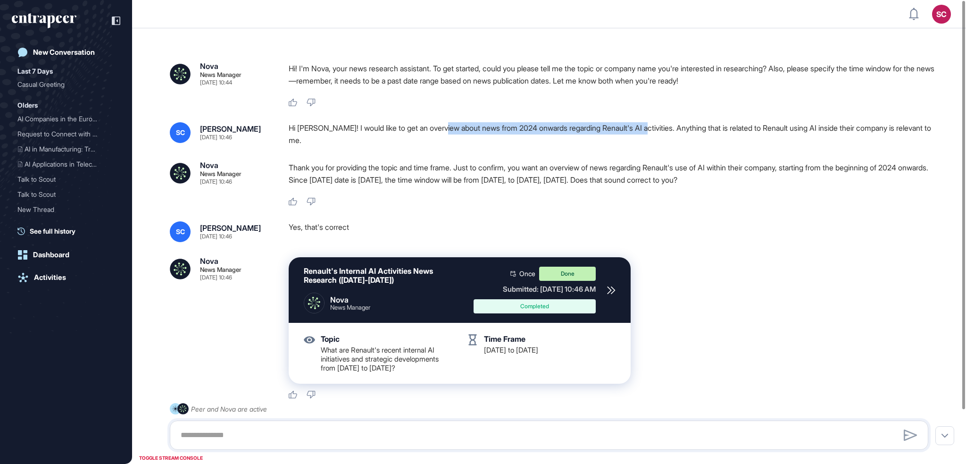
copy div "news from 2024 onwards regarding Renault's AI activities"
drag, startPoint x: 449, startPoint y: 129, endPoint x: 655, endPoint y: 131, distance: 205.1
click at [655, 131] on div "Hi Nova! I would like to get an overview about news from 2024 onwards regarding…" at bounding box center [612, 134] width 647 height 24
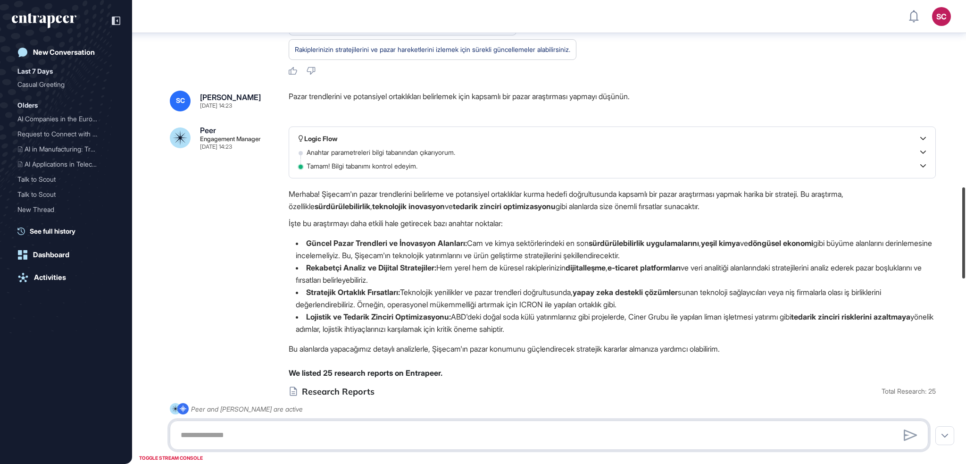
scroll to position [932, 0]
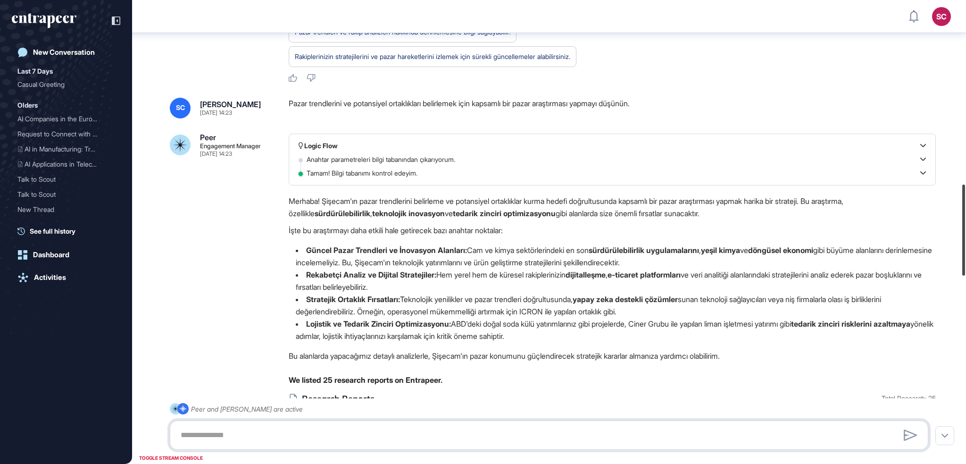
drag, startPoint x: 965, startPoint y: 78, endPoint x: 964, endPoint y: 261, distance: 183.4
click at [964, 261] on div at bounding box center [963, 229] width 3 height 91
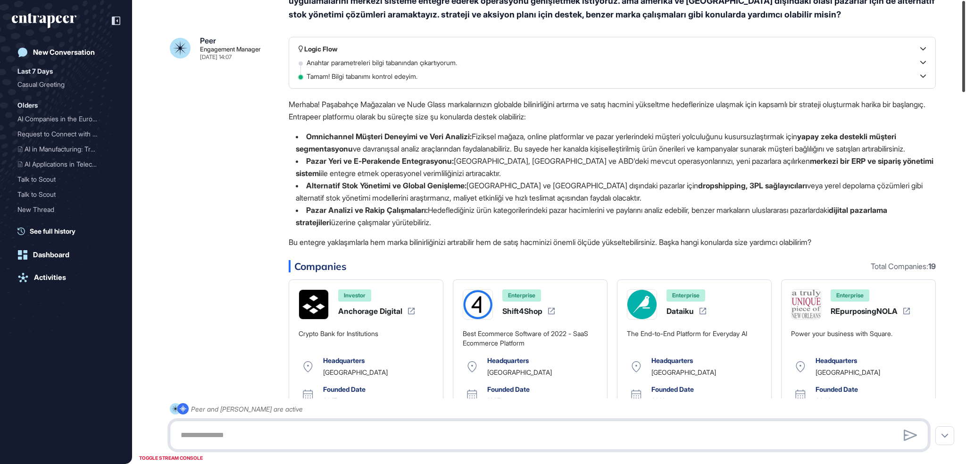
scroll to position [0, 0]
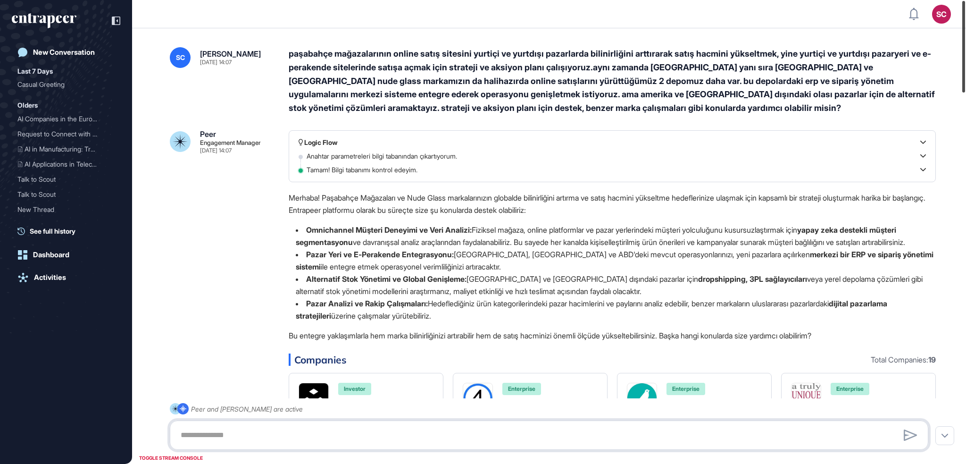
drag, startPoint x: 964, startPoint y: 234, endPoint x: 965, endPoint y: 37, distance: 196.6
click at [965, 37] on div at bounding box center [963, 46] width 3 height 91
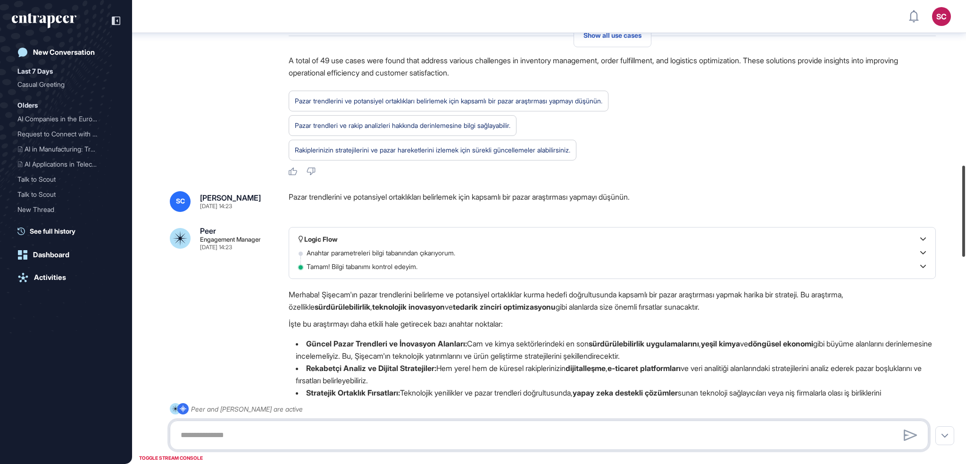
scroll to position [836, 0]
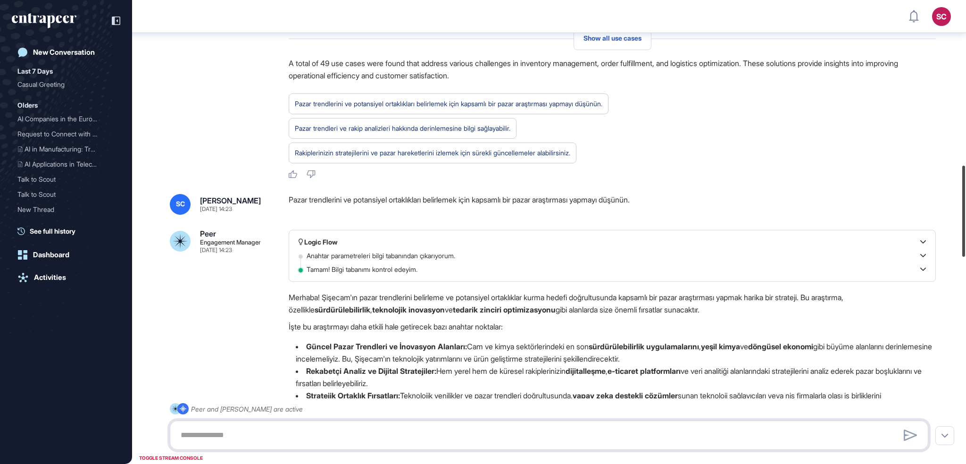
drag, startPoint x: 965, startPoint y: 86, endPoint x: 965, endPoint y: 250, distance: 164.6
click at [965, 250] on div at bounding box center [963, 211] width 3 height 91
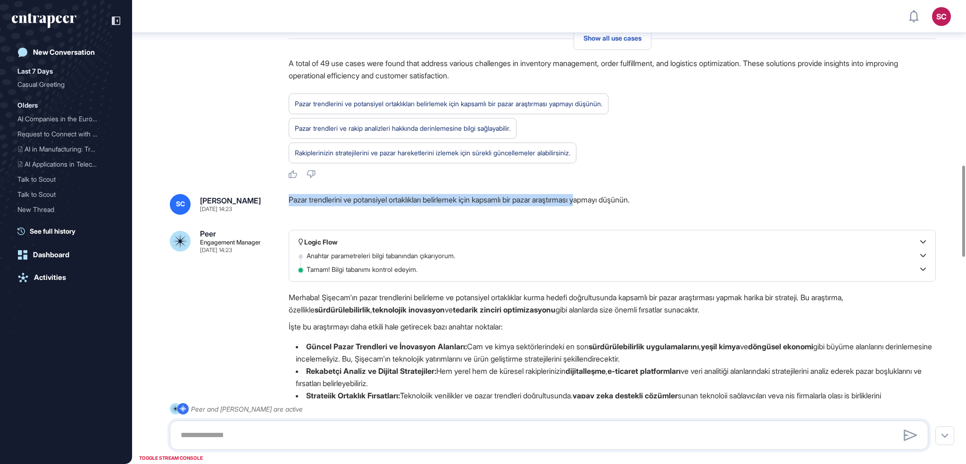
copy div "Pazar trendlerini ve potansiyel ortaklıkları belirlemek için kapsamlı bir pazar…"
drag, startPoint x: 285, startPoint y: 212, endPoint x: 598, endPoint y: 207, distance: 313.6
click at [598, 207] on div "SC [PERSON_NAME] [DATE] 14:23 Pazar trendlerini ve potansiyel ortaklıkları beli…" at bounding box center [549, 204] width 758 height 21
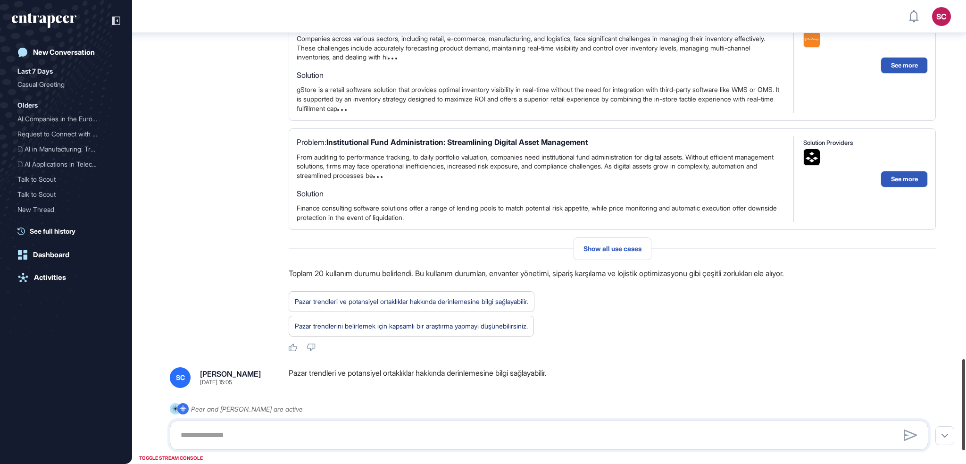
scroll to position [1884, 0]
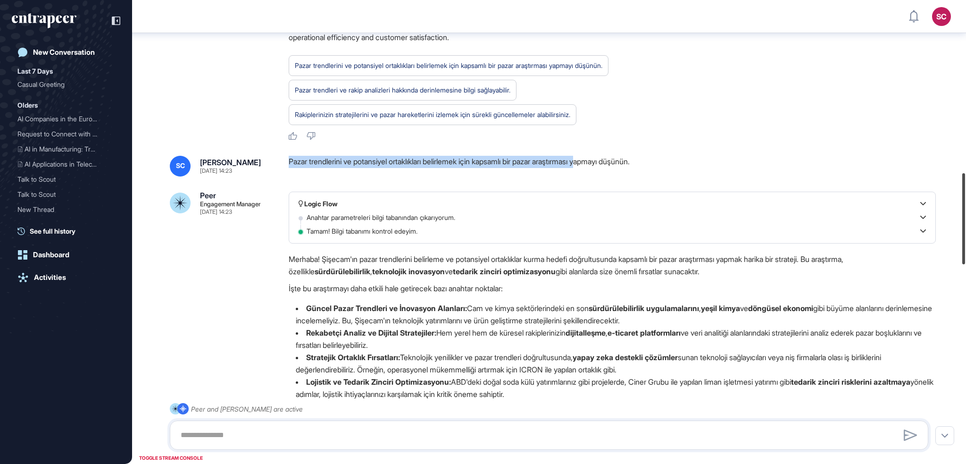
drag, startPoint x: 965, startPoint y: 200, endPoint x: 954, endPoint y: 206, distance: 12.4
click at [954, 206] on div "SC Admin Dashboard Dashboard Profile My Content Request More Data New Conversat…" at bounding box center [483, 232] width 966 height 464
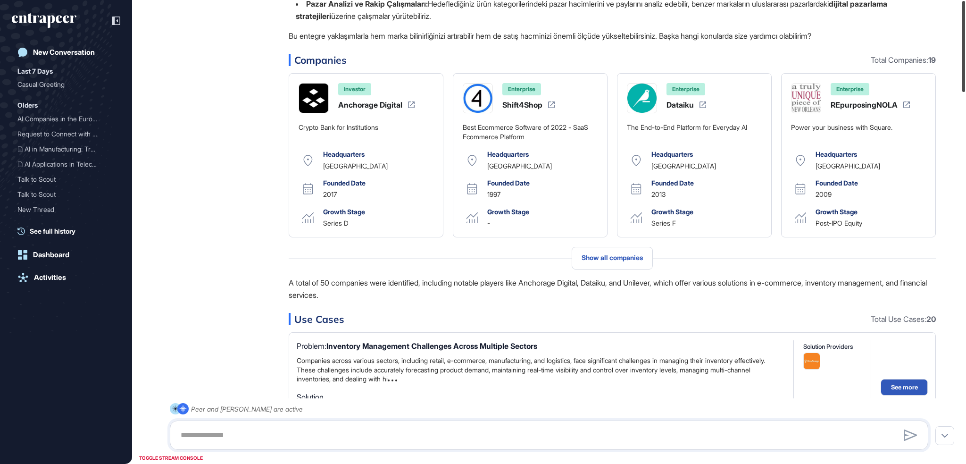
scroll to position [0, 0]
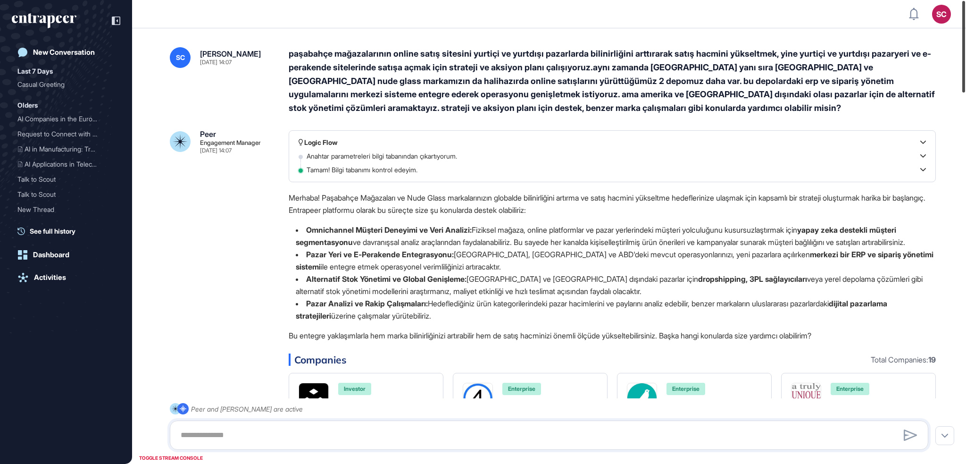
drag, startPoint x: 964, startPoint y: 197, endPoint x: 965, endPoint y: 17, distance: 179.2
click at [965, 17] on div at bounding box center [963, 46] width 3 height 91
click at [660, 83] on div "paşabahçe mağazalarının online satış sitesini yurtiçi ve yurtdışı pazarlarda bi…" at bounding box center [612, 81] width 647 height 68
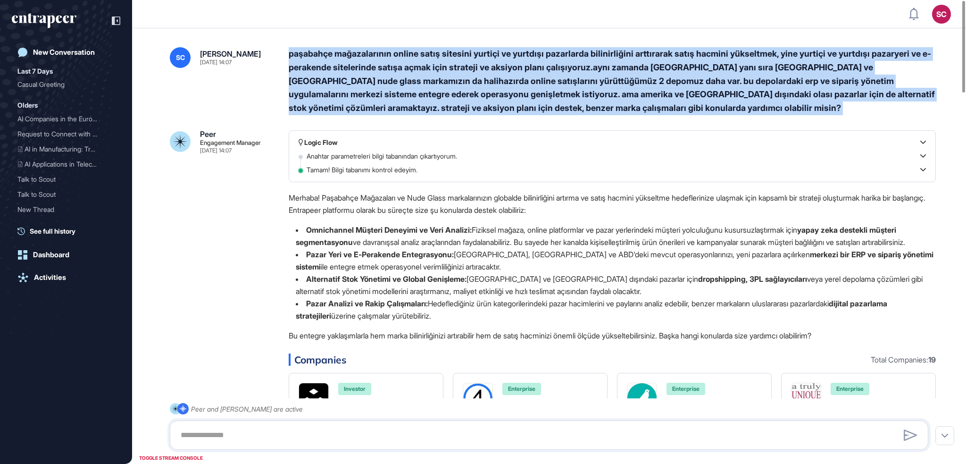
click at [660, 83] on div "paşabahçe mağazalarının online satış sitesini yurtiçi ve yurtdışı pazarlarda bi…" at bounding box center [612, 81] width 647 height 68
copy div "paşabahçe mağazalarının online satış sitesini yurtiçi ve yurtdışı pazarlarda bi…"
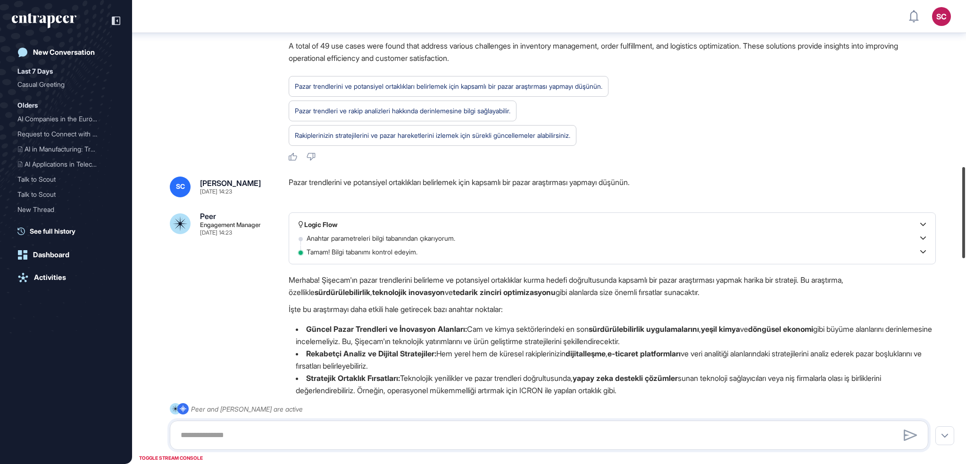
scroll to position [841, 0]
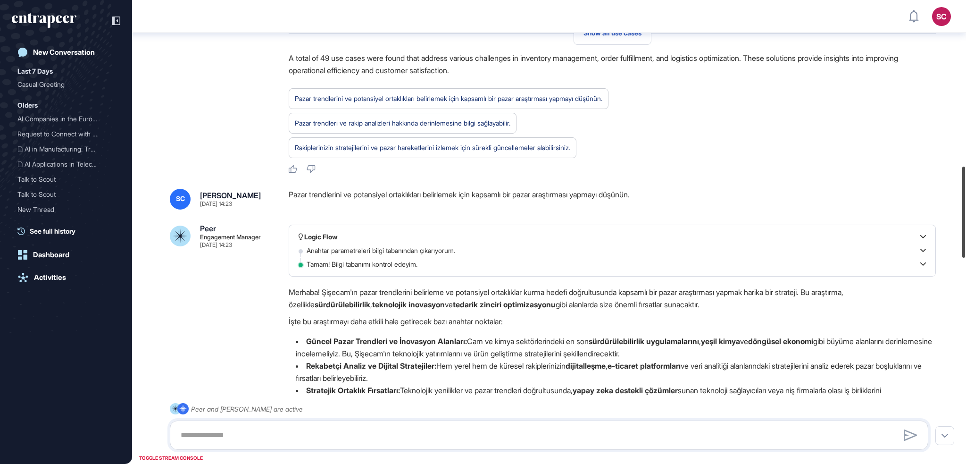
drag, startPoint x: 965, startPoint y: 58, endPoint x: 965, endPoint y: 223, distance: 165.5
click at [965, 223] on div at bounding box center [963, 211] width 3 height 91
copy div "Pazar trendlerini ve potansiyel ortaklıkları belirlemek için"
drag, startPoint x: 288, startPoint y: 204, endPoint x: 486, endPoint y: 211, distance: 197.7
click at [486, 209] on div "Pazar trendlerini ve potansiyel ortaklıkları belirlemek için kapsamlı bir pazar…" at bounding box center [612, 199] width 647 height 21
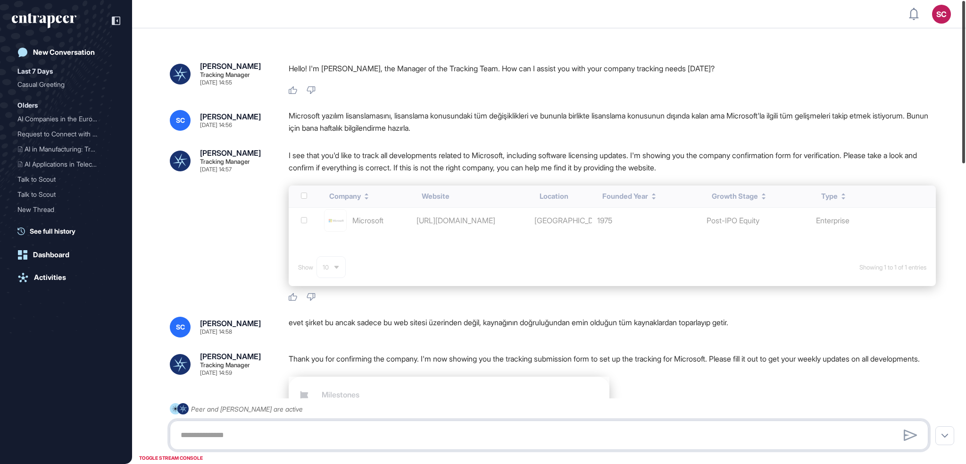
drag, startPoint x: 964, startPoint y: 85, endPoint x: 947, endPoint y: 43, distance: 45.1
click at [947, 43] on div "SC Admin Dashboard Dashboard Profile My Content Request More Data New Conversat…" at bounding box center [483, 232] width 966 height 464
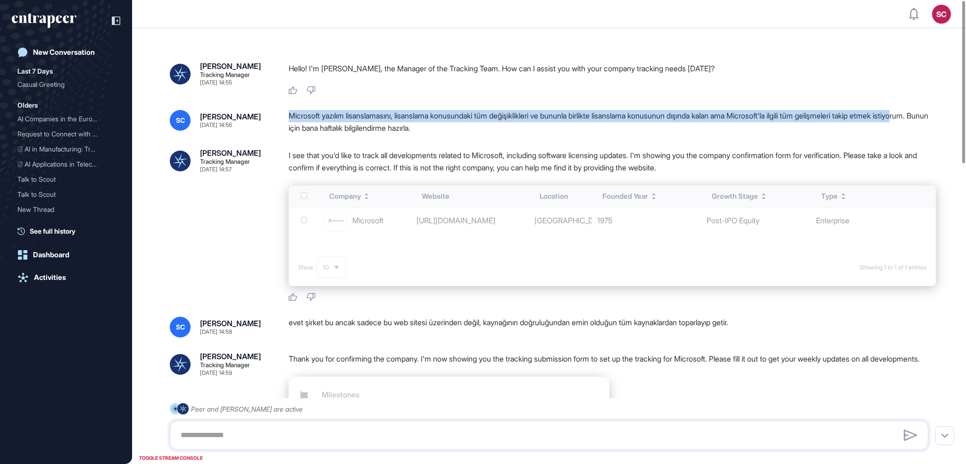
drag, startPoint x: 308, startPoint y: 130, endPoint x: 283, endPoint y: 118, distance: 27.8
click at [283, 118] on div "SC Serenay Cetinkaya Aug 19, 2025 14:56 Microsoft yazılım lisanslamasını, lisan…" at bounding box center [549, 122] width 758 height 24
click at [307, 130] on div "Microsoft yazılım lisanslamasını, lisanslama konusundaki tüm değişiklikleri ve …" at bounding box center [612, 122] width 647 height 24
copy div "Microsoft yazılım lisanslamasını, lisanslama konusundaki tüm değişiklikleri ve …"
drag, startPoint x: 309, startPoint y: 130, endPoint x: 290, endPoint y: 116, distance: 23.0
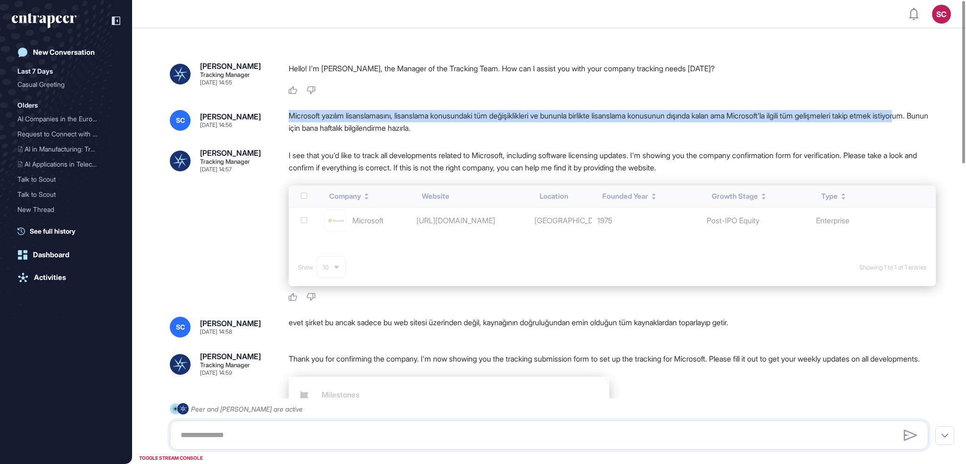
click at [290, 116] on div "Microsoft yazılım lisanslamasını, lisanslama konusundaki tüm değişiklikleri ve …" at bounding box center [612, 122] width 647 height 24
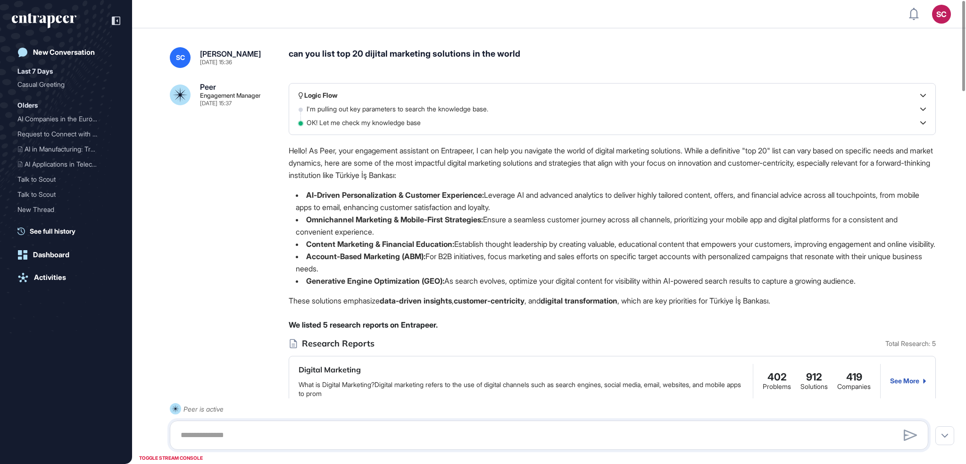
click at [469, 52] on div "can you list top 20 dijital marketing solutions in the world" at bounding box center [612, 57] width 647 height 21
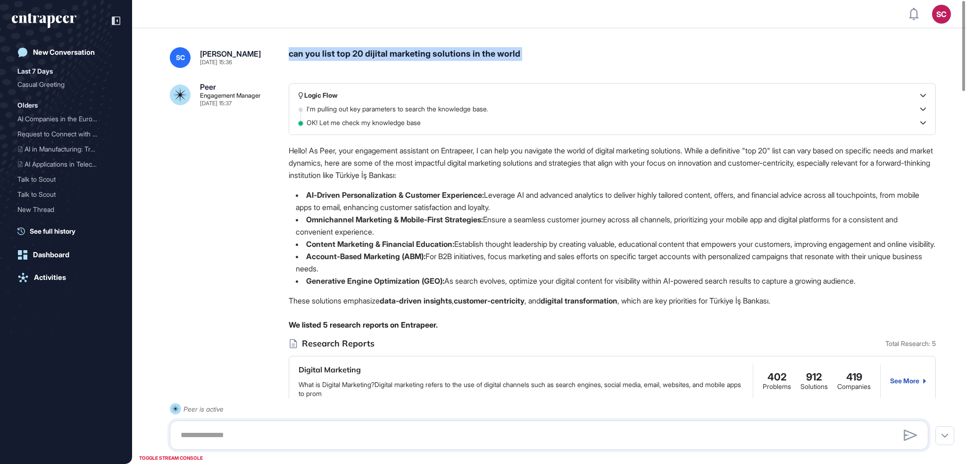
click at [469, 52] on div "can you list top 20 dijital marketing solutions in the world" at bounding box center [612, 57] width 647 height 21
click at [375, 59] on div "can you list top 20 dijital marketing solutions in the world" at bounding box center [612, 57] width 647 height 21
copy div "top 20 dijital marketing solutions in the world"
drag, startPoint x: 334, startPoint y: 56, endPoint x: 550, endPoint y: 52, distance: 215.5
click at [550, 52] on div "can you list top 20 dijital marketing solutions in the world" at bounding box center [612, 57] width 647 height 21
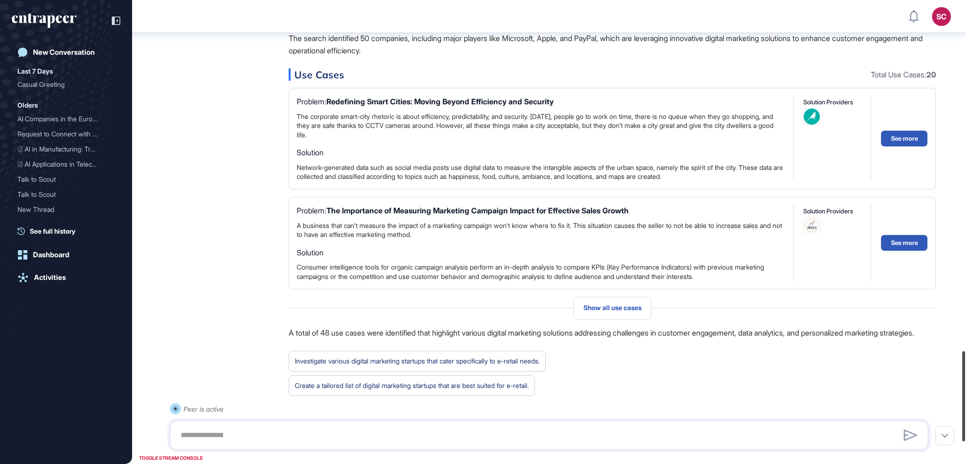
scroll to position [1915, 0]
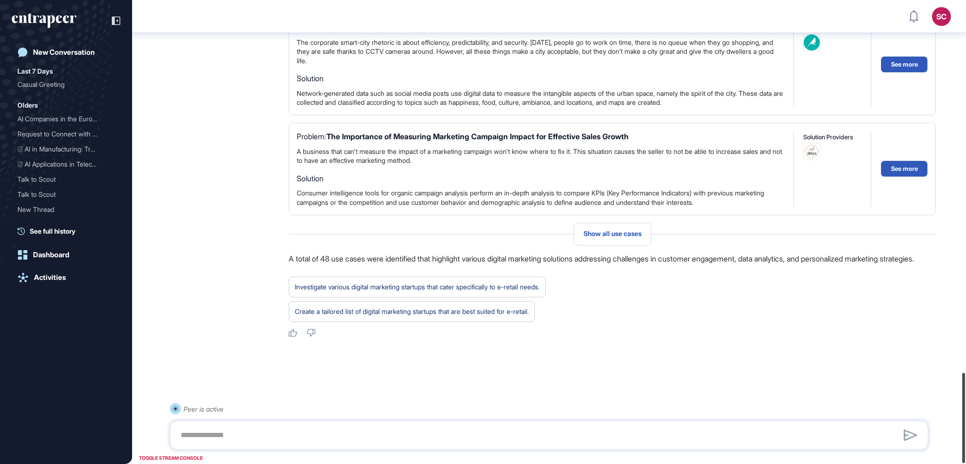
drag, startPoint x: 964, startPoint y: 83, endPoint x: 965, endPoint y: 488, distance: 404.6
click at [965, 463] on html "SC Admin Dashboard Dashboard Profile My Content Request More Data New Conversat…" at bounding box center [483, 232] width 966 height 464
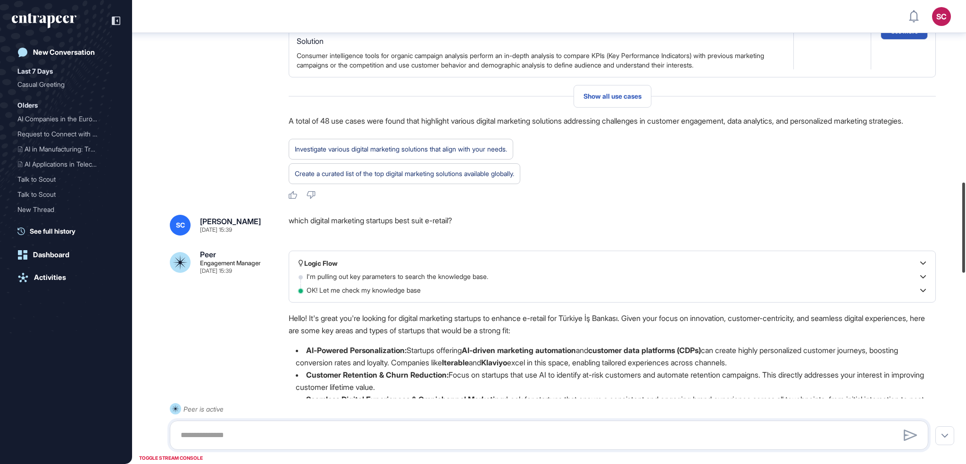
scroll to position [938, 0]
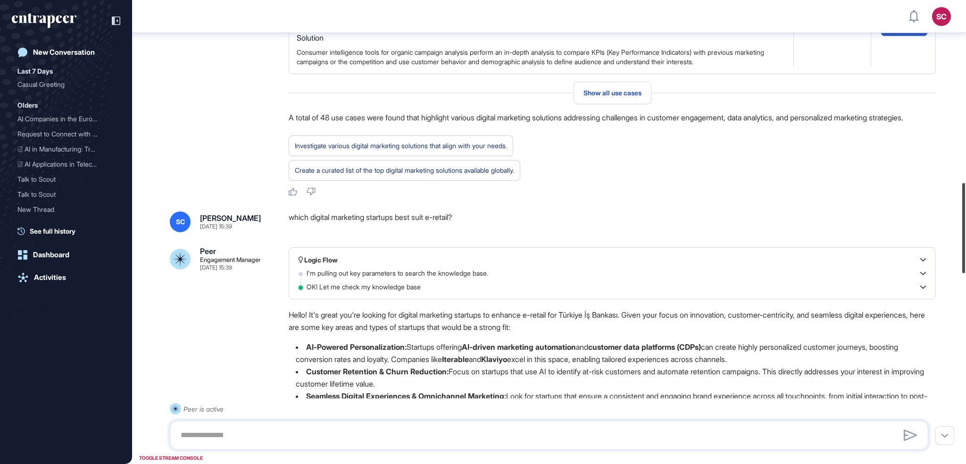
drag, startPoint x: 965, startPoint y: 424, endPoint x: 965, endPoint y: 234, distance: 189.6
click at [965, 234] on div at bounding box center [963, 228] width 3 height 90
click at [314, 232] on div "which digital marketing startups best suit e-retail?" at bounding box center [612, 221] width 647 height 21
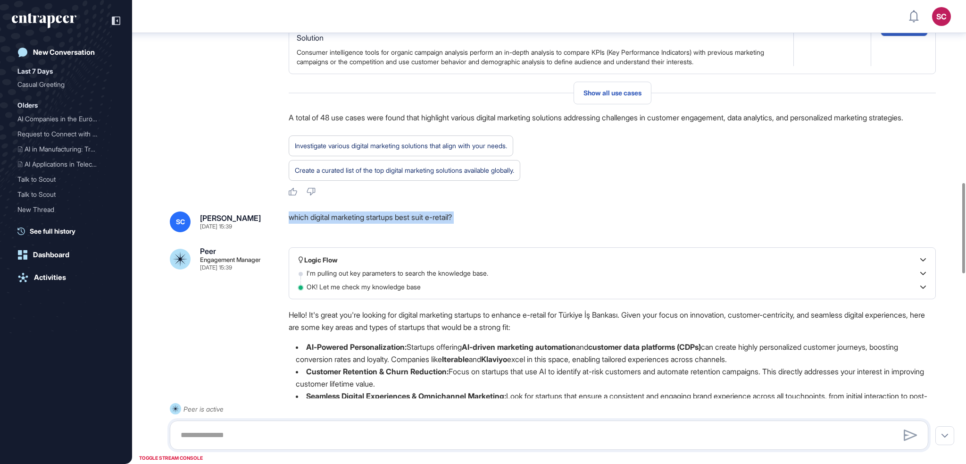
copy div "which digital marketing startups best suit e-retail?"
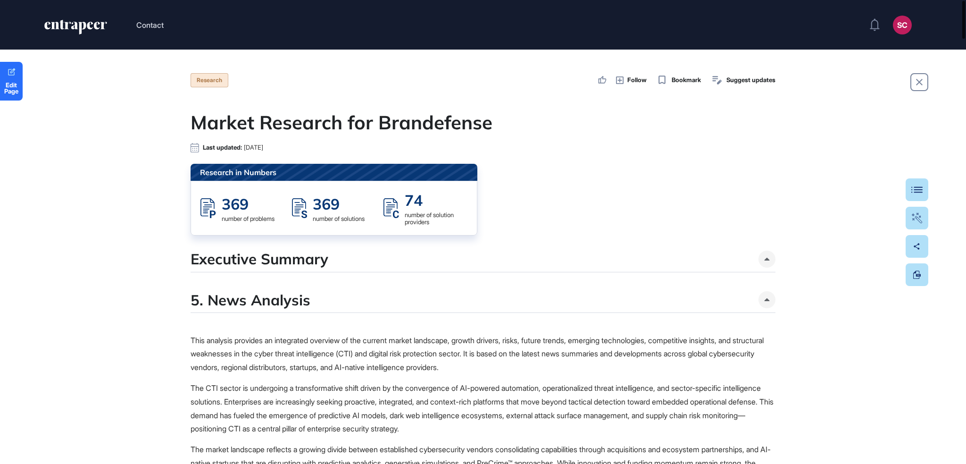
drag, startPoint x: 965, startPoint y: 34, endPoint x: 965, endPoint y: 3, distance: 31.1
click at [965, 3] on div at bounding box center [963, 20] width 3 height 38
click at [10, 100] on link "Edit Page" at bounding box center [11, 81] width 23 height 39
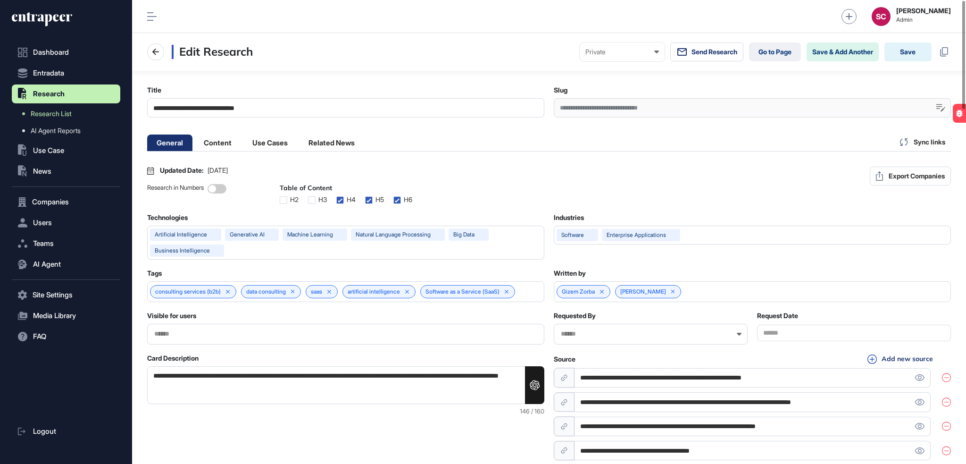
scroll to position [0, 4]
click at [243, 150] on li "Content" at bounding box center [270, 142] width 54 height 17
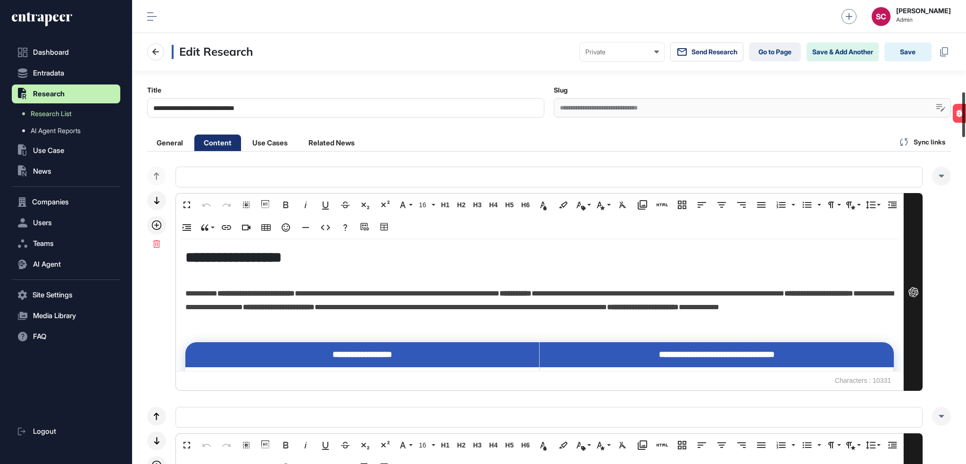
drag, startPoint x: 965, startPoint y: 45, endPoint x: 965, endPoint y: 139, distance: 93.8
click at [965, 139] on div "**********" at bounding box center [549, 232] width 834 height 464
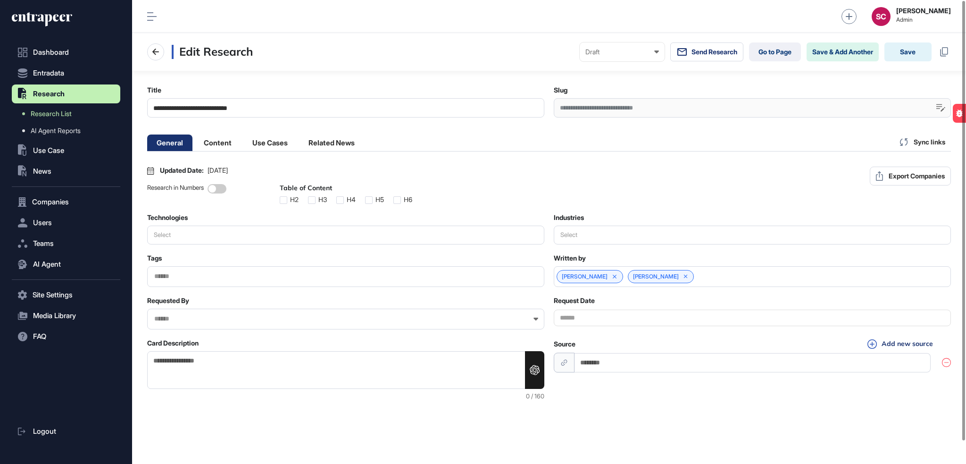
scroll to position [464, 833]
click at [243, 143] on li "Content" at bounding box center [270, 142] width 54 height 17
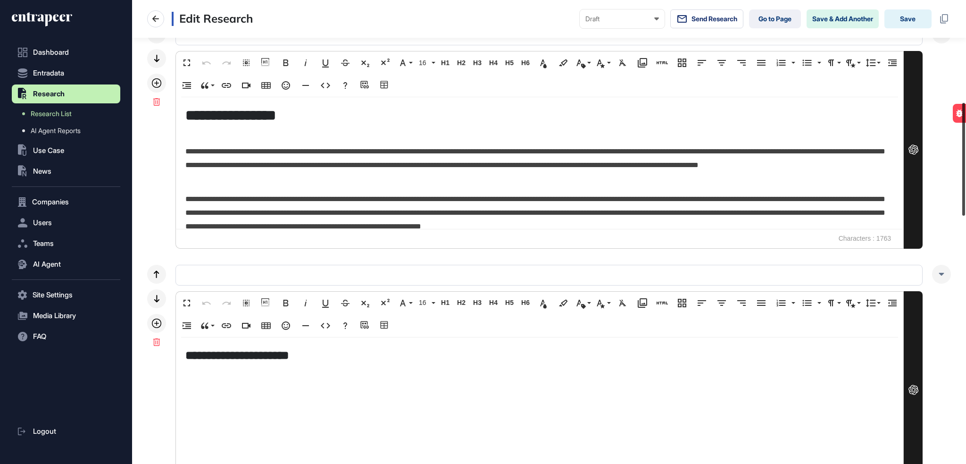
scroll to position [381, 0]
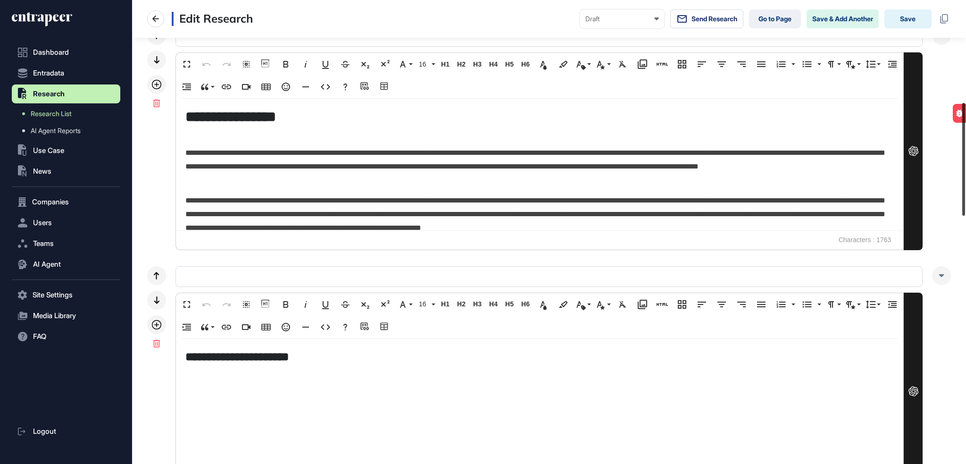
drag, startPoint x: 964, startPoint y: 22, endPoint x: 964, endPoint y: 114, distance: 92.4
click at [964, 114] on div at bounding box center [963, 159] width 3 height 113
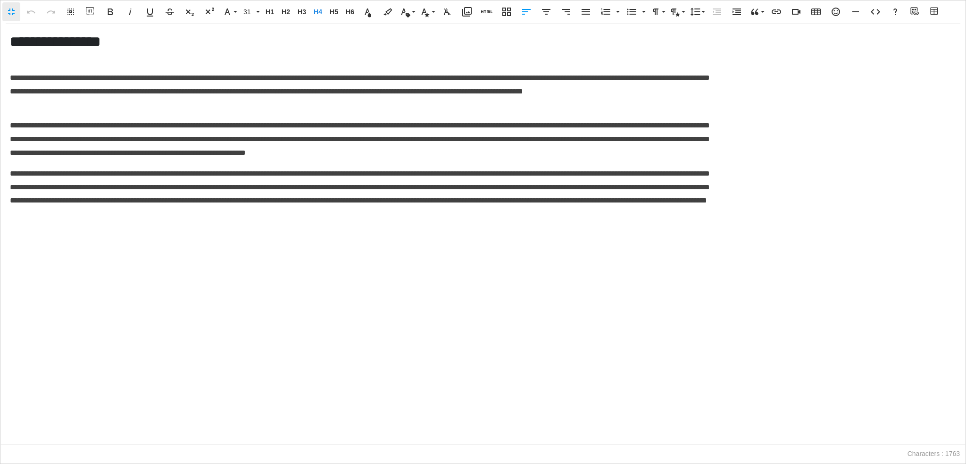
scroll to position [0, 4]
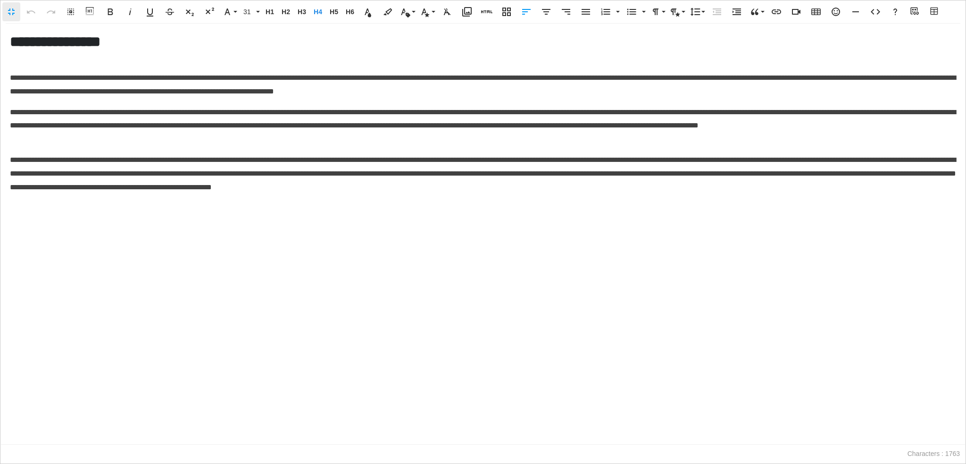
click at [26, 62] on p at bounding box center [483, 57] width 946 height 14
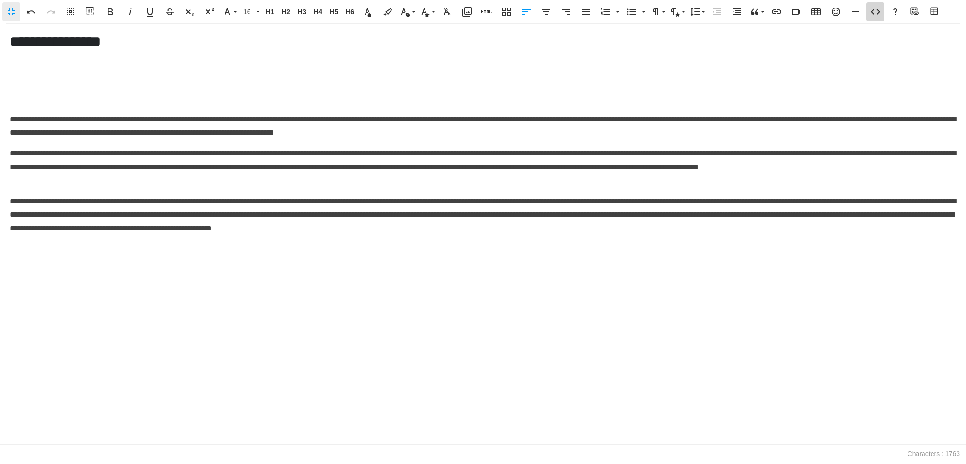
click at [879, 12] on icon "button" at bounding box center [875, 11] width 11 height 11
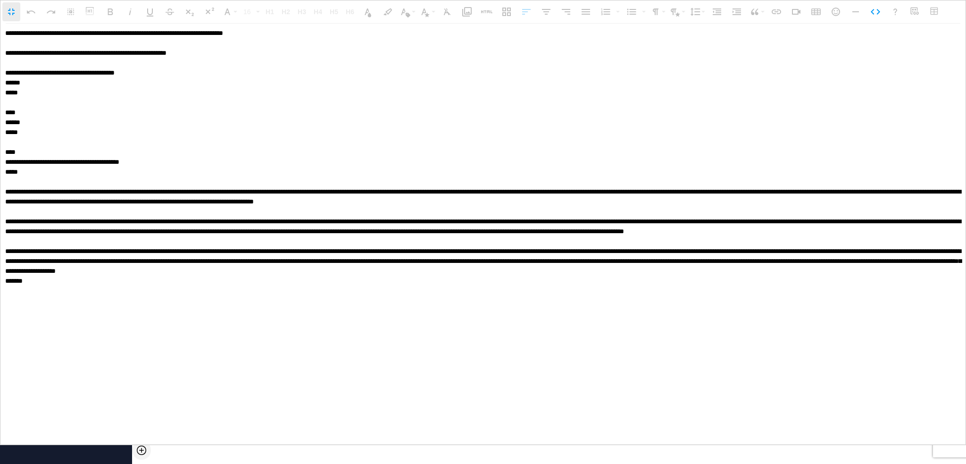
drag, startPoint x: 18, startPoint y: 90, endPoint x: 58, endPoint y: 129, distance: 56.0
click at [58, 129] on textarea at bounding box center [482, 234] width 965 height 421
type textarea "**********"
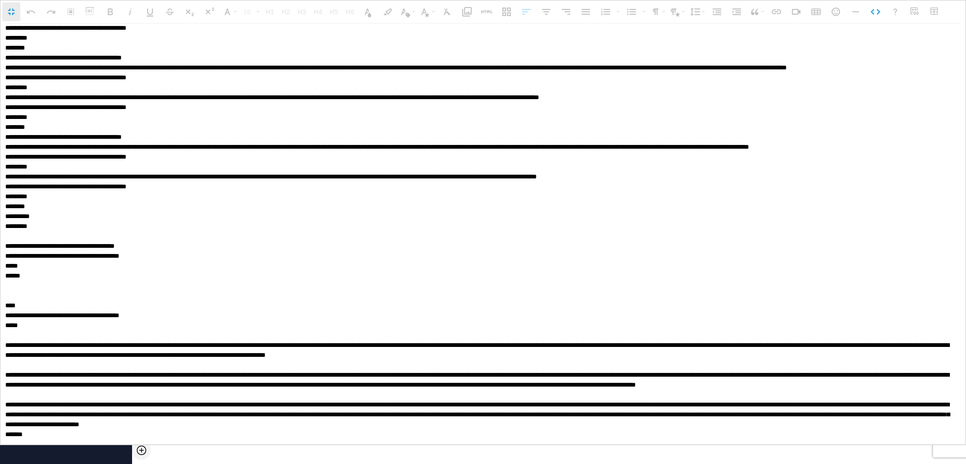
scroll to position [3817, 0]
click at [209, 260] on textarea at bounding box center [479, 233] width 958 height 421
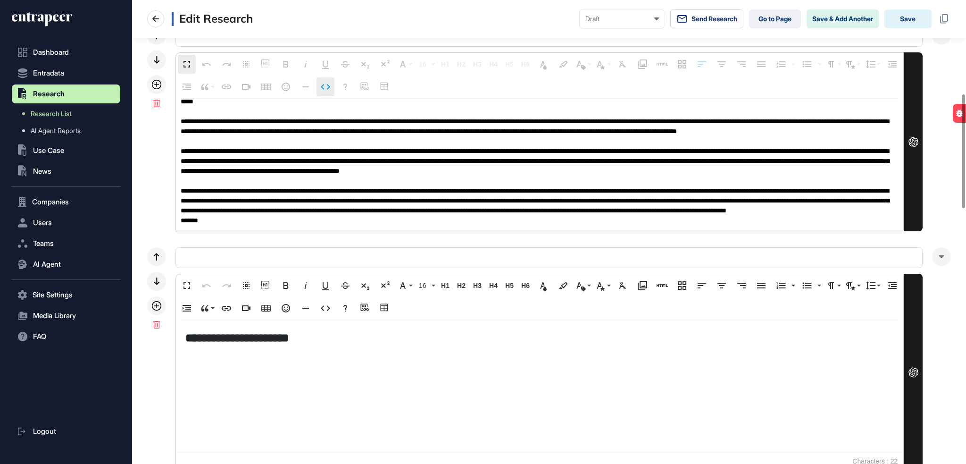
click at [334, 94] on button "Code View" at bounding box center [325, 86] width 18 height 19
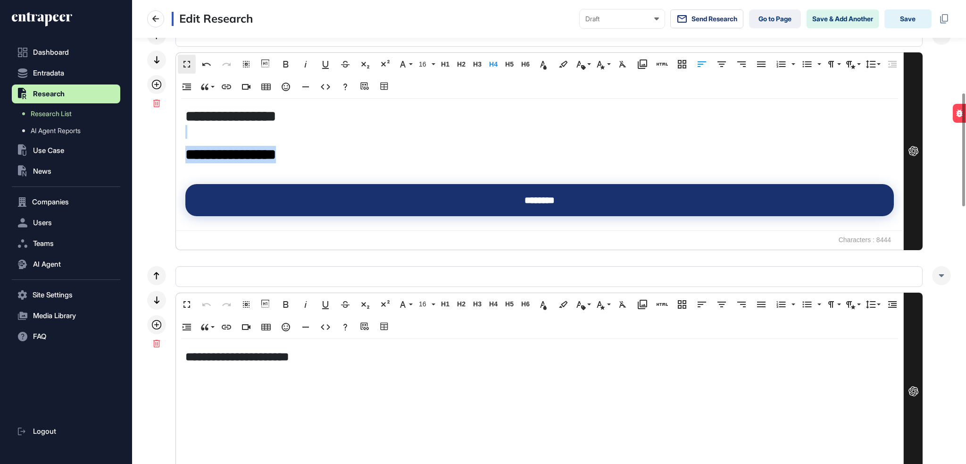
drag, startPoint x: 323, startPoint y: 153, endPoint x: 189, endPoint y: 130, distance: 136.0
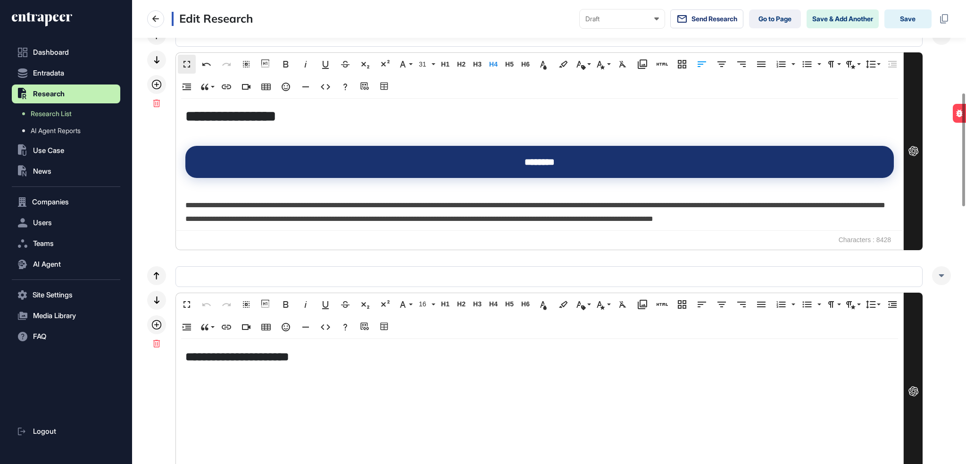
click at [238, 114] on h4 "**********" at bounding box center [536, 116] width 702 height 17
click at [266, 129] on p at bounding box center [539, 132] width 708 height 14
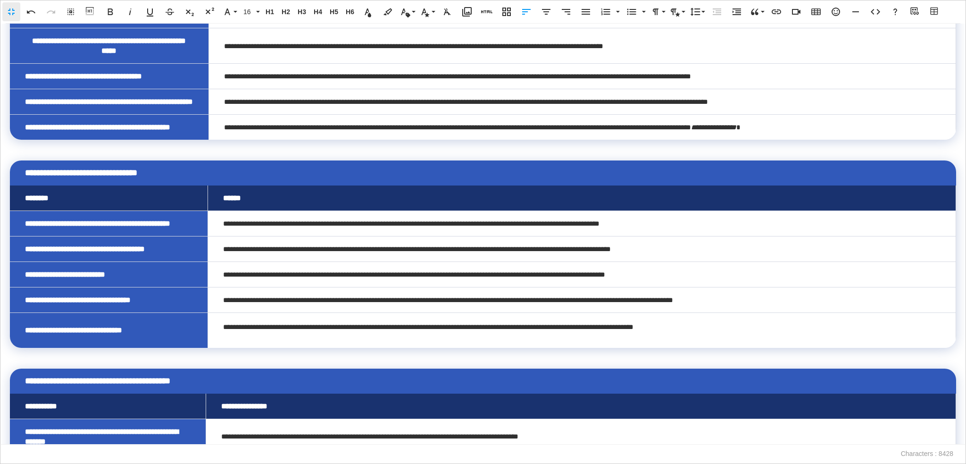
scroll to position [1009, 0]
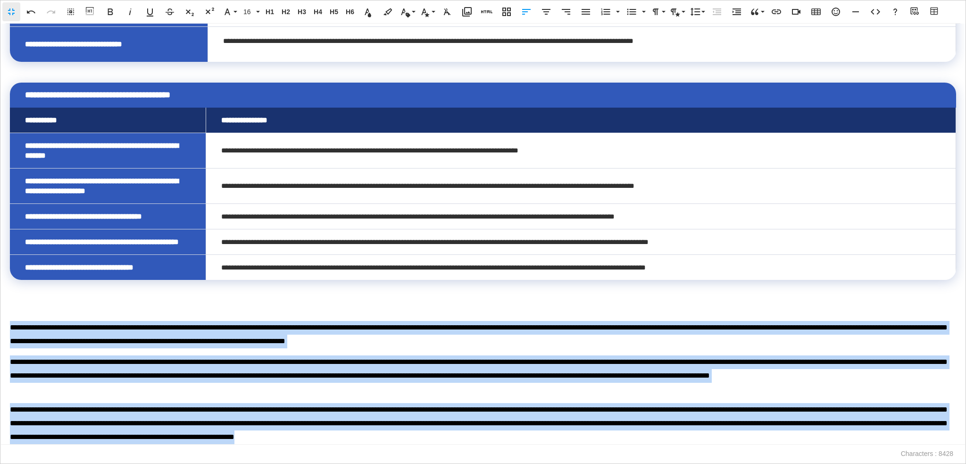
drag, startPoint x: 743, startPoint y: 441, endPoint x: 8, endPoint y: 319, distance: 744.8
click at [8, 319] on div "**********" at bounding box center [483, 234] width 966 height 421
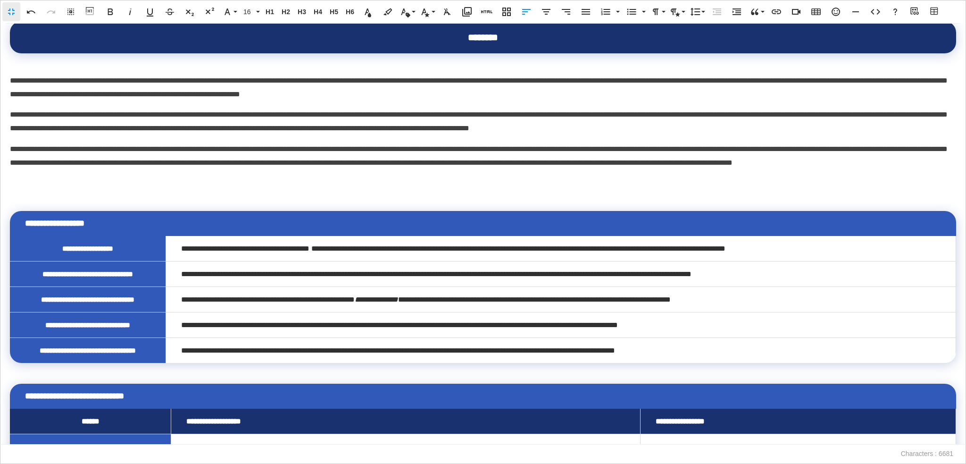
scroll to position [0, 0]
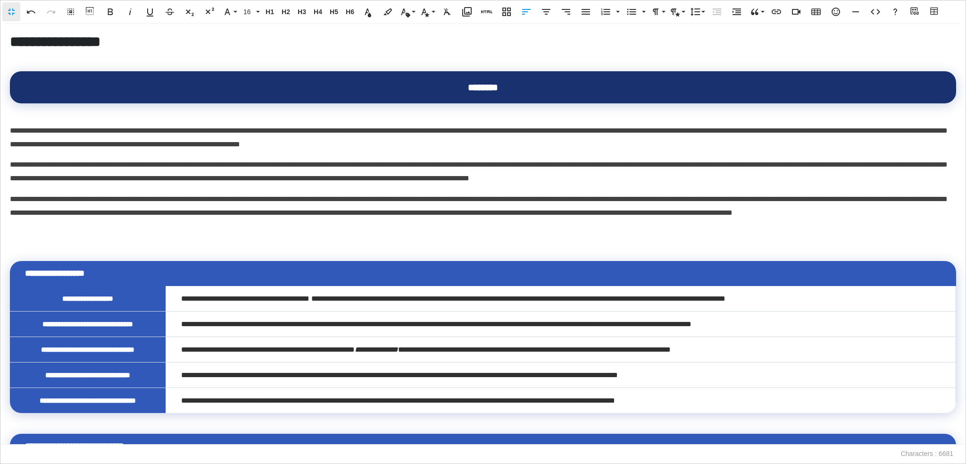
click at [233, 224] on p "**********" at bounding box center [479, 212] width 939 height 41
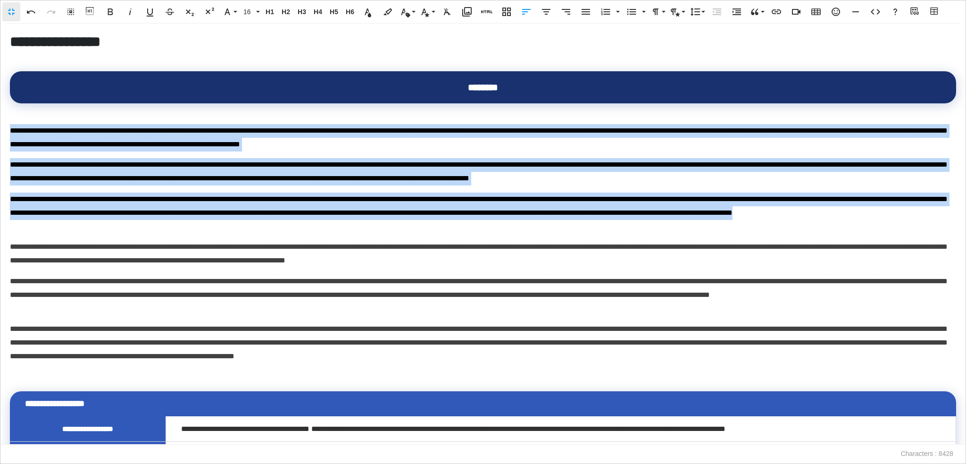
drag, startPoint x: 233, startPoint y: 224, endPoint x: 0, endPoint y: 132, distance: 250.8
click at [0, 132] on div "**********" at bounding box center [483, 234] width 966 height 421
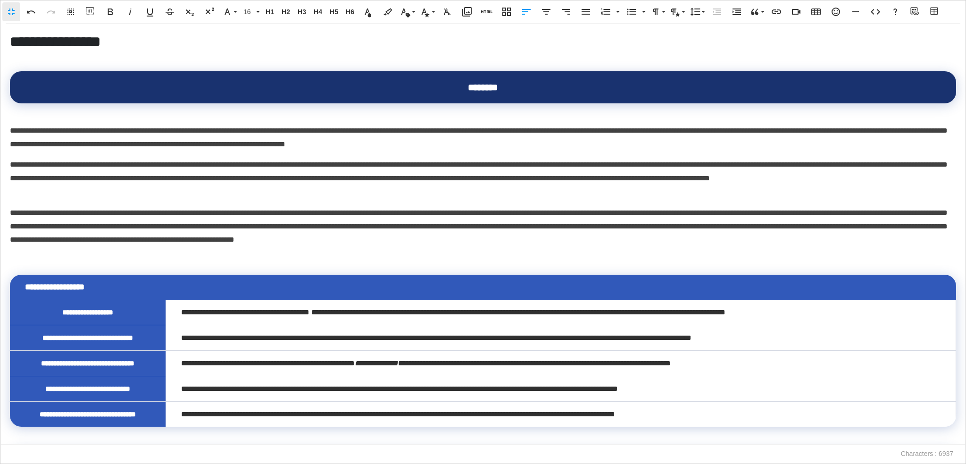
click at [104, 261] on p at bounding box center [483, 261] width 946 height 14
drag, startPoint x: 965, startPoint y: 110, endPoint x: 965, endPoint y: 229, distance: 119.3
click at [965, 229] on div "**********" at bounding box center [483, 234] width 966 height 421
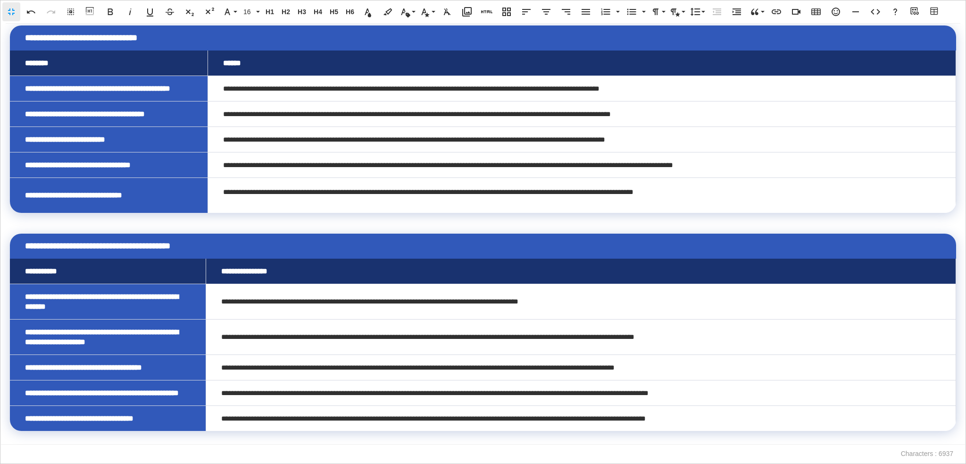
scroll to position [886, 0]
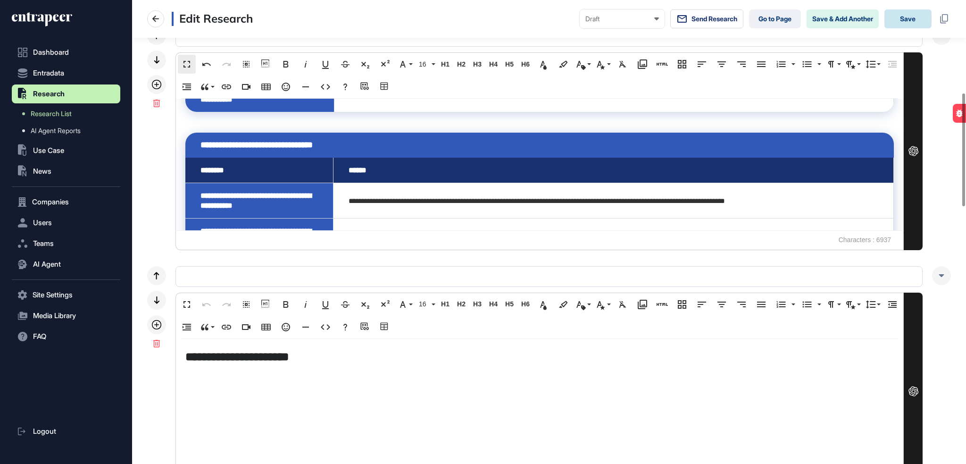
click at [909, 16] on button "Save" at bounding box center [907, 18] width 47 height 19
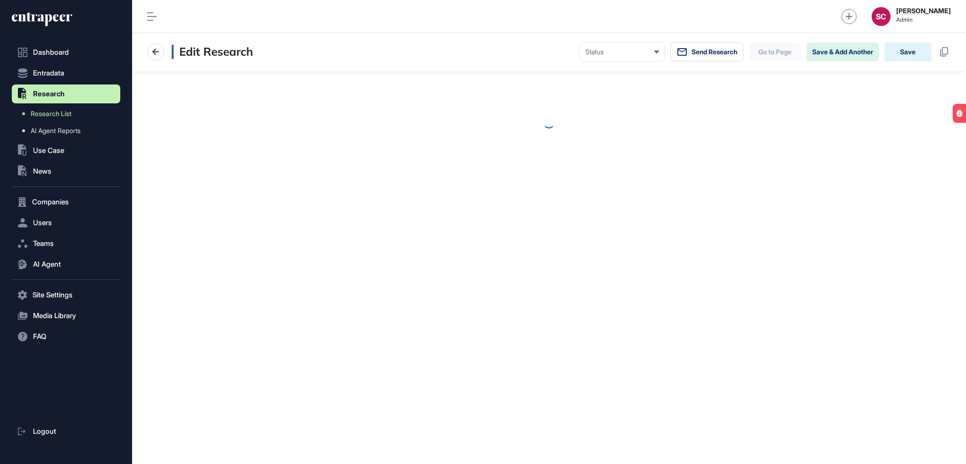
scroll to position [464, 833]
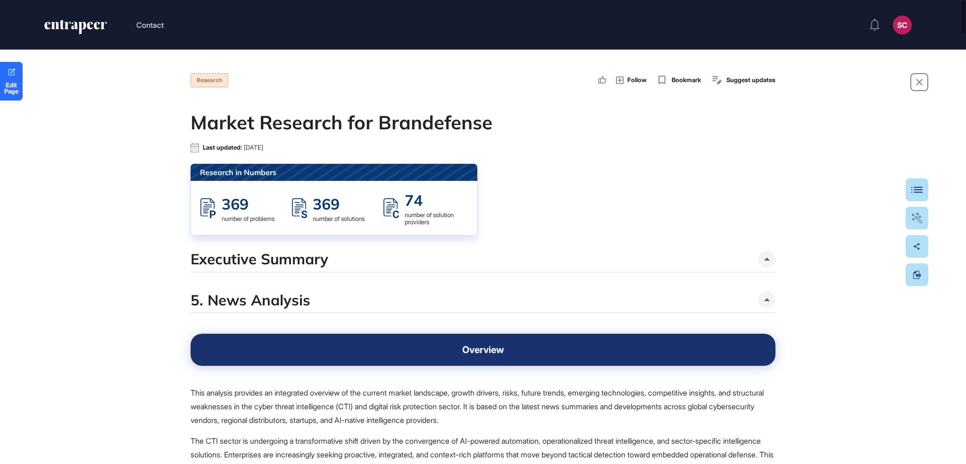
drag, startPoint x: 965, startPoint y: 62, endPoint x: 965, endPoint y: 85, distance: 23.6
drag, startPoint x: 962, startPoint y: 40, endPoint x: 964, endPoint y: 53, distance: 13.4
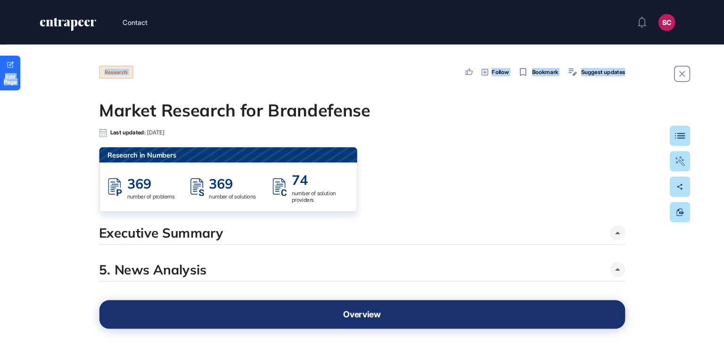
scroll to position [348, 724]
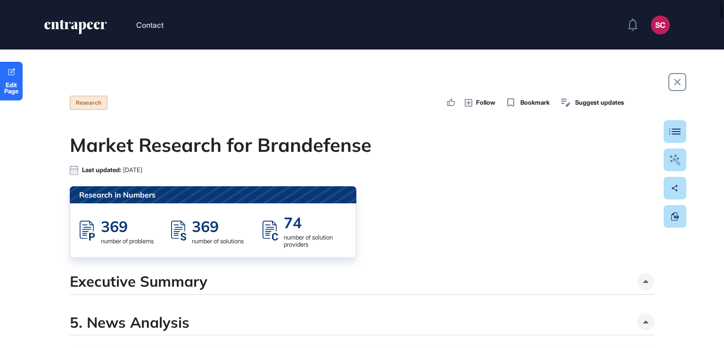
drag, startPoint x: 937, startPoint y: 0, endPoint x: 453, endPoint y: 183, distance: 518.3
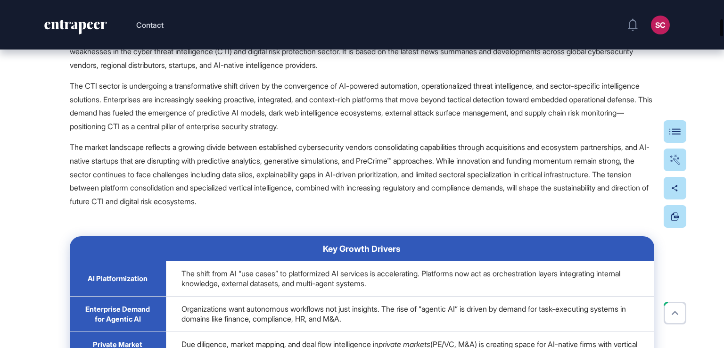
scroll to position [387, 0]
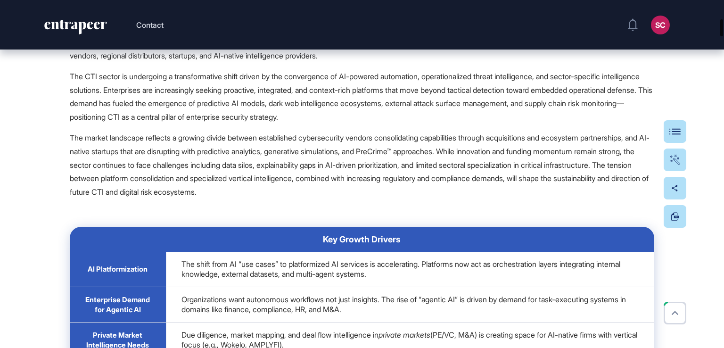
drag, startPoint x: 724, startPoint y: 12, endPoint x: 724, endPoint y: 31, distance: 18.9
click at [723, 31] on div at bounding box center [722, 27] width 3 height 17
drag, startPoint x: 191, startPoint y: 208, endPoint x: 83, endPoint y: 204, distance: 108.1
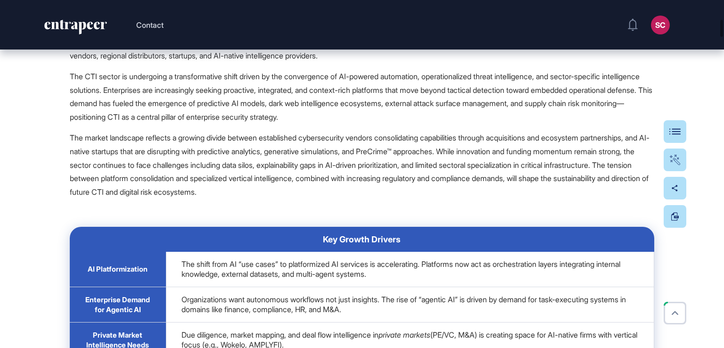
click at [87, 208] on p at bounding box center [362, 213] width 585 height 14
